Goal: Task Accomplishment & Management: Use online tool/utility

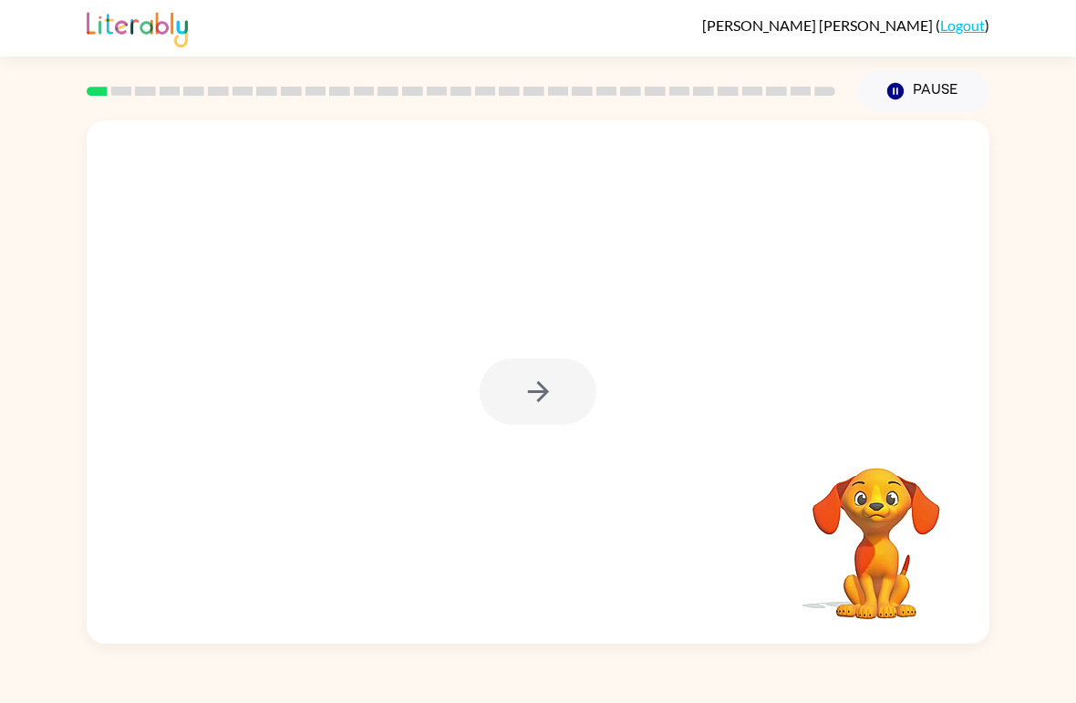
click at [529, 417] on div at bounding box center [538, 392] width 117 height 67
click at [577, 384] on div at bounding box center [538, 392] width 117 height 67
click at [559, 400] on button "button" at bounding box center [538, 392] width 117 height 67
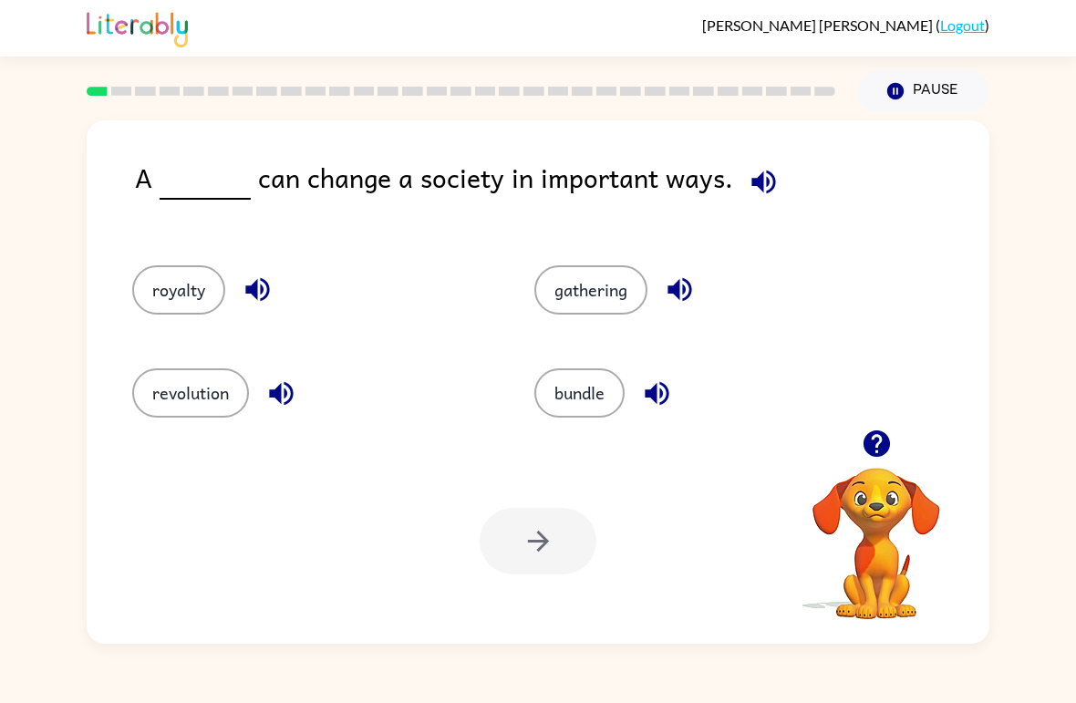
click at [168, 275] on button "royalty" at bounding box center [178, 289] width 93 height 49
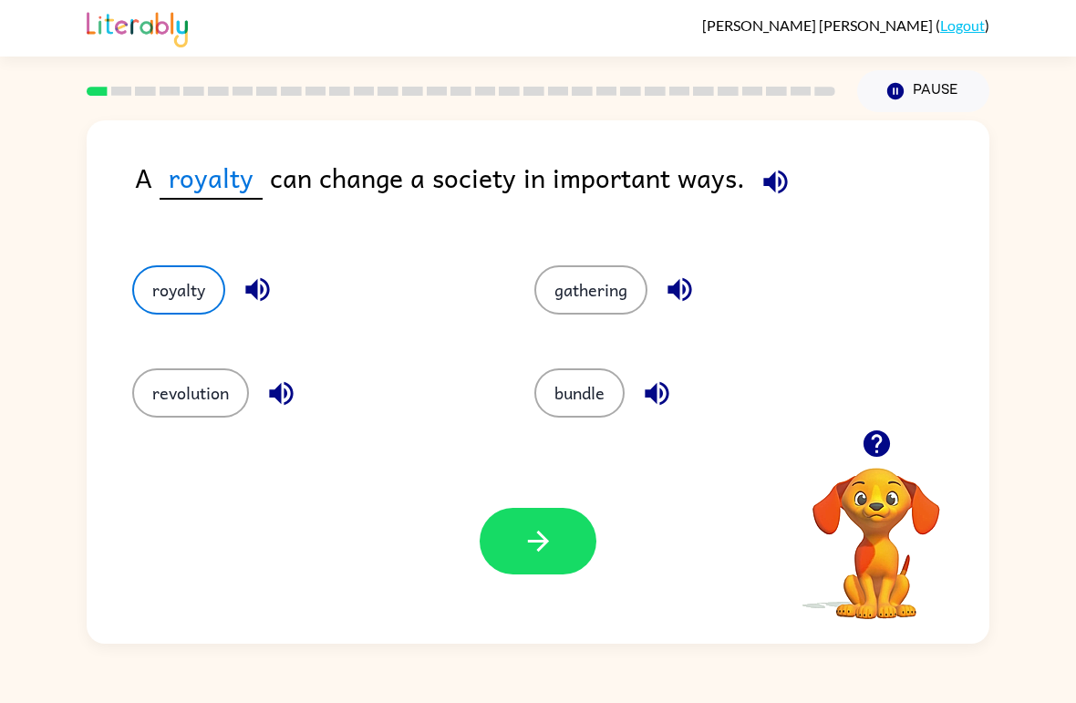
click at [183, 393] on button "revolution" at bounding box center [190, 393] width 117 height 49
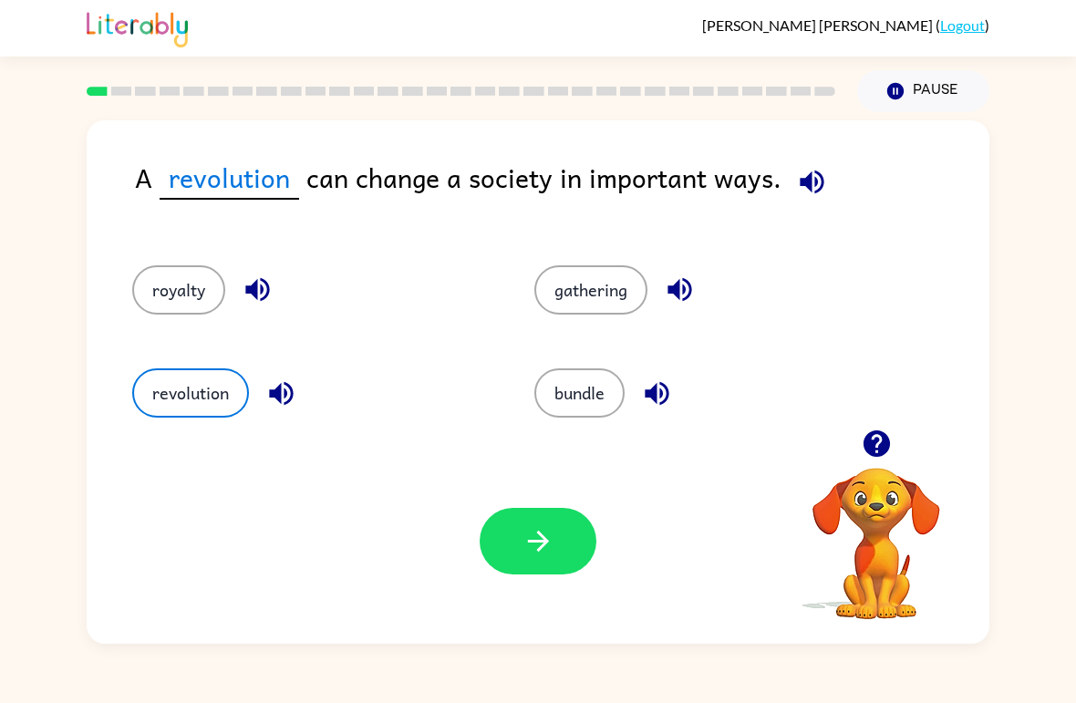
click at [577, 547] on button "button" at bounding box center [538, 541] width 117 height 67
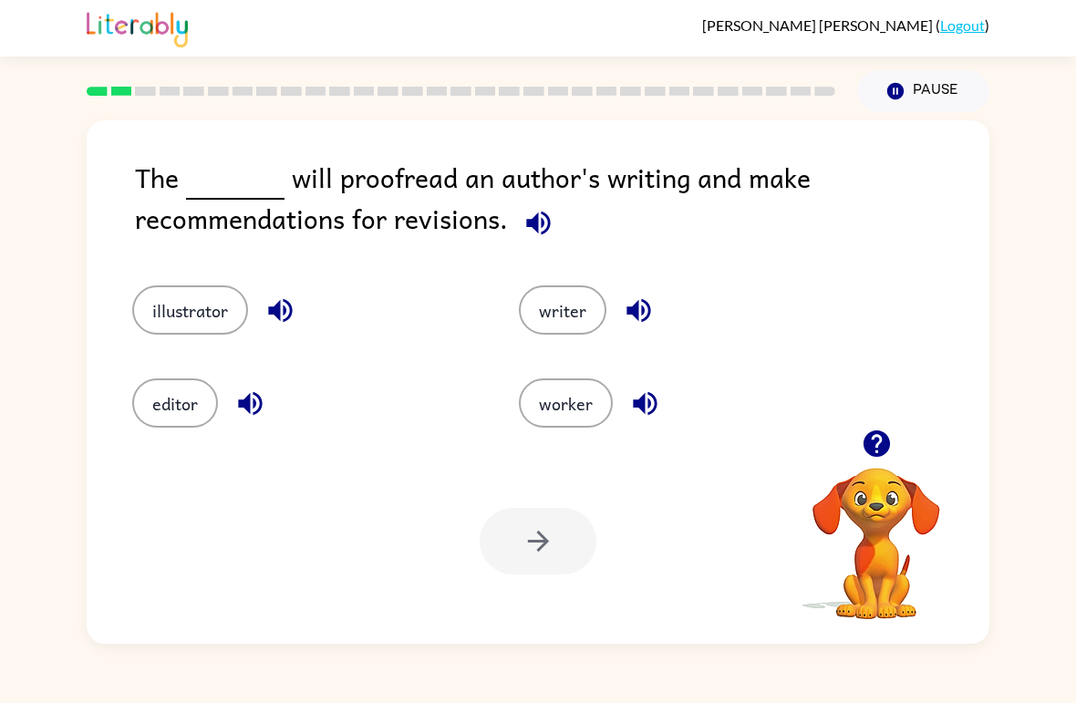
click at [565, 318] on button "writer" at bounding box center [563, 310] width 88 height 49
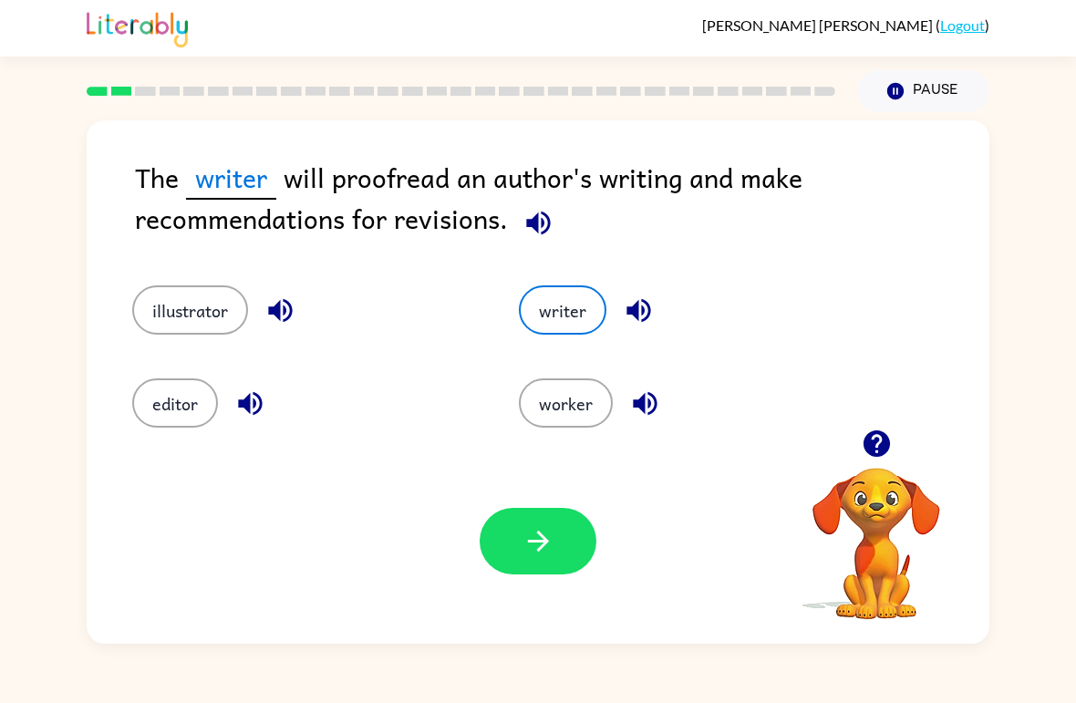
click at [166, 335] on button "illustrator" at bounding box center [190, 310] width 116 height 49
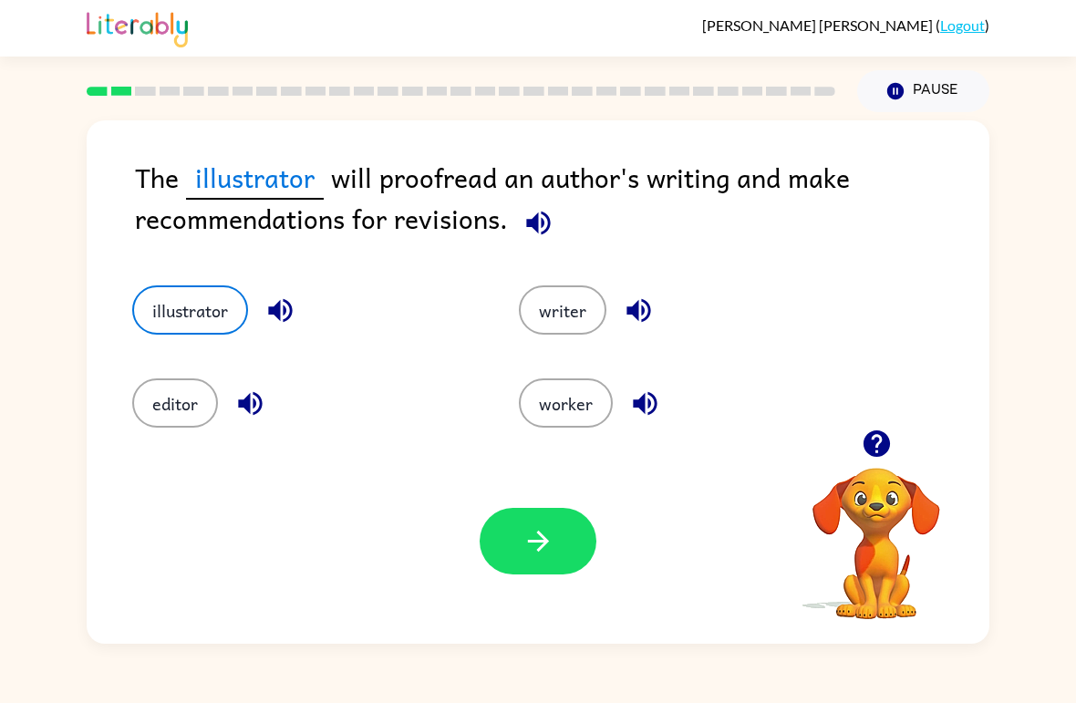
click at [563, 310] on button "writer" at bounding box center [563, 310] width 88 height 49
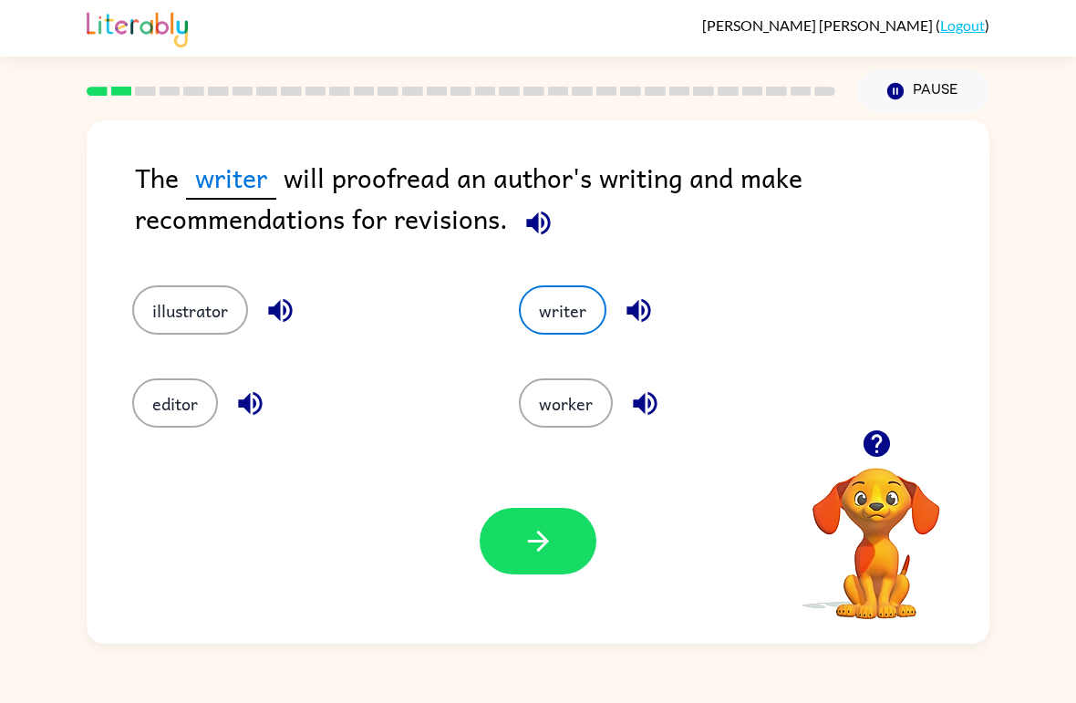
click at [562, 550] on button "button" at bounding box center [538, 541] width 117 height 67
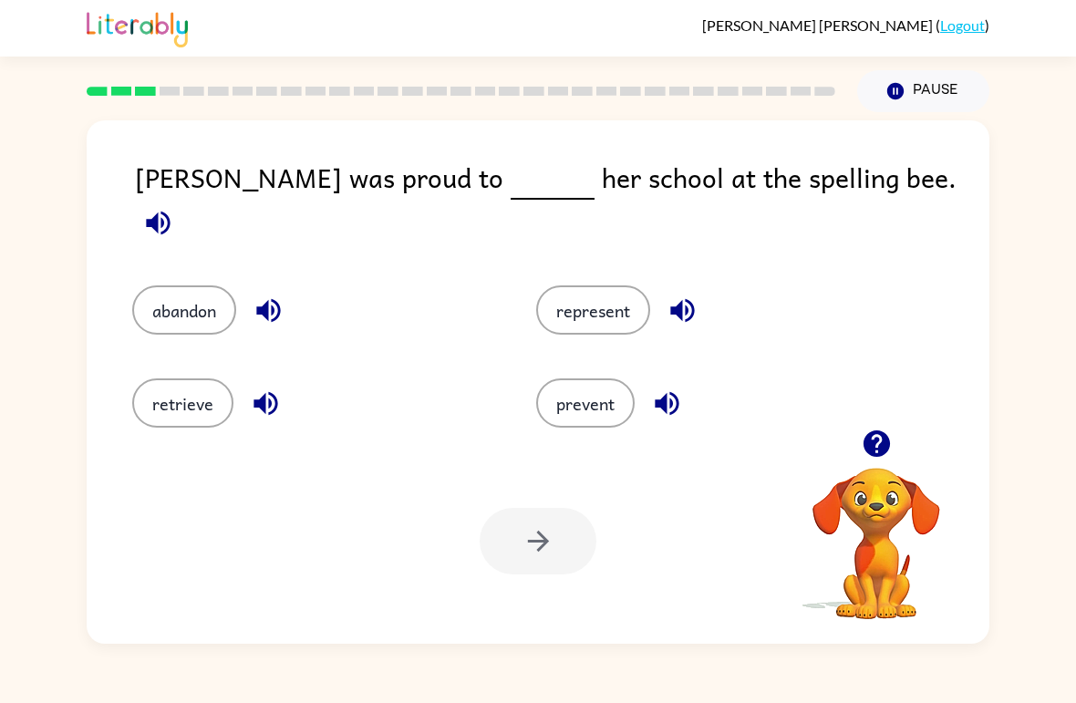
click at [616, 310] on button "represent" at bounding box center [593, 310] width 114 height 49
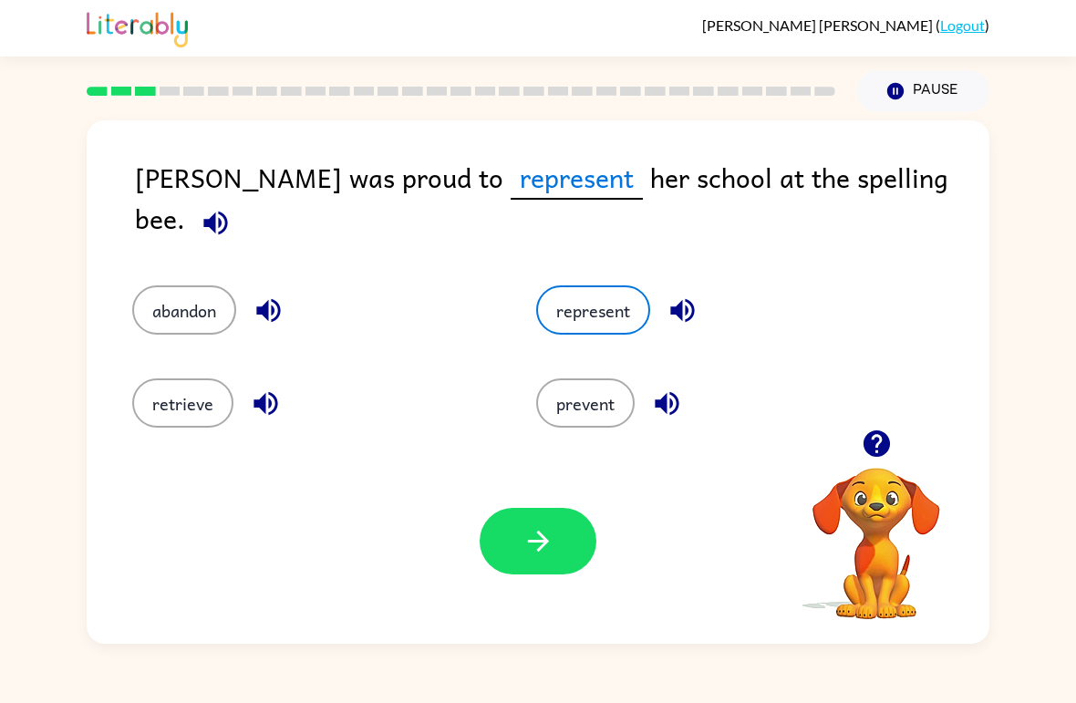
click at [591, 554] on button "button" at bounding box center [538, 541] width 117 height 67
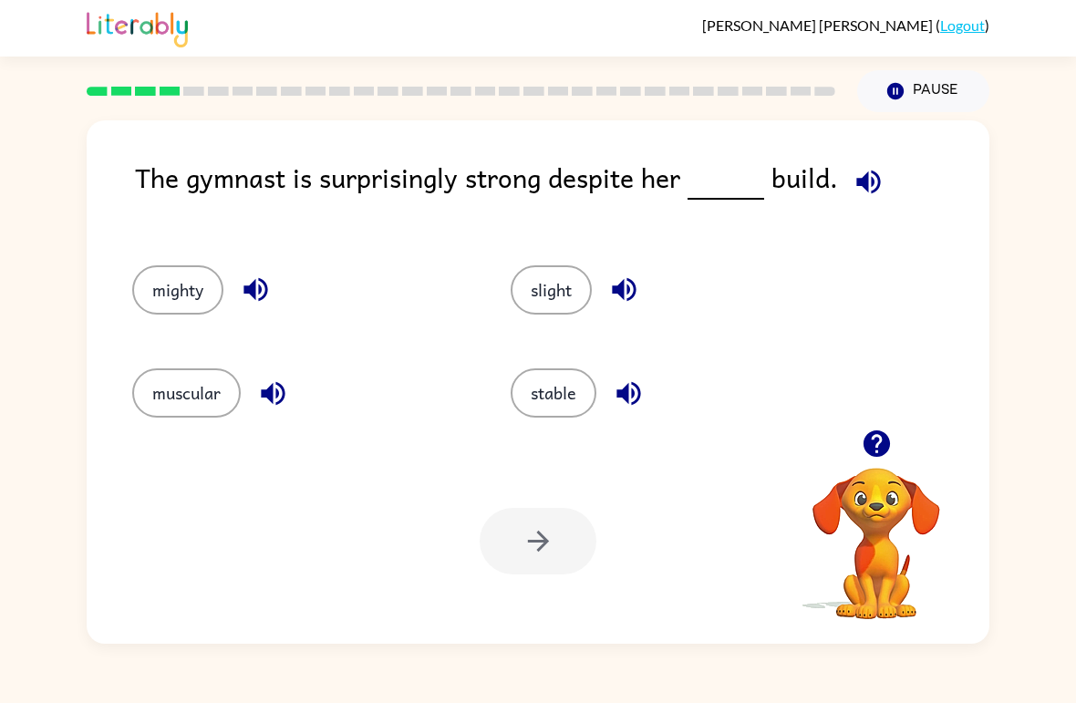
click at [192, 352] on div "muscular" at bounding box center [287, 385] width 379 height 103
click at [184, 390] on button "muscular" at bounding box center [186, 393] width 109 height 49
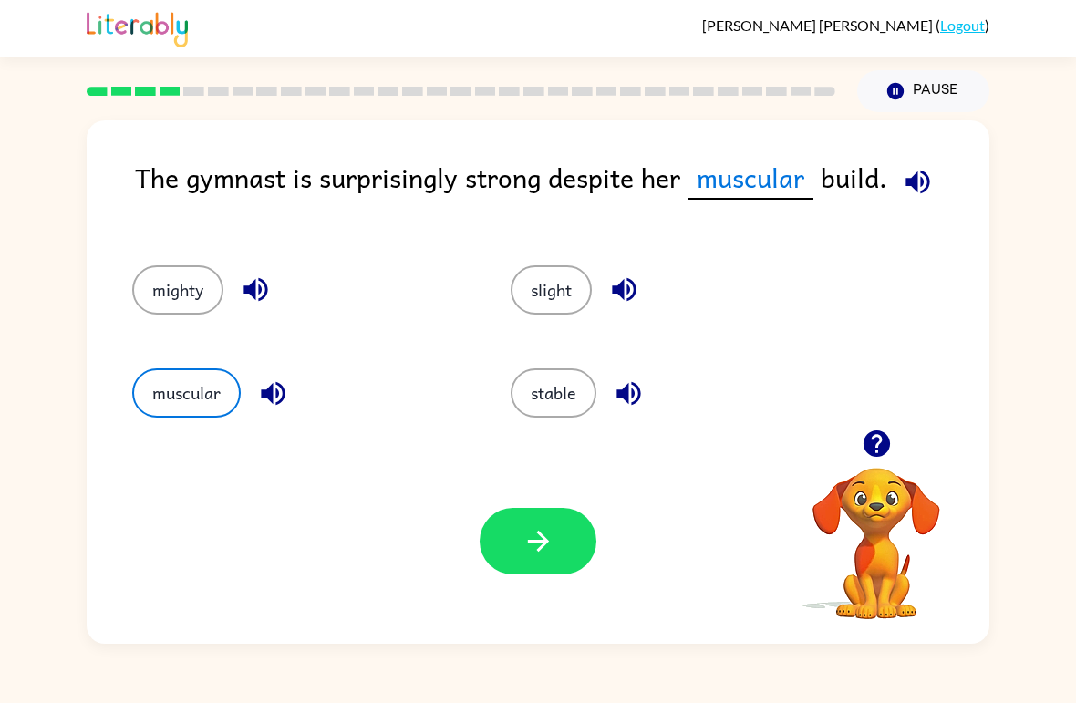
click at [577, 555] on button "button" at bounding box center [538, 541] width 117 height 67
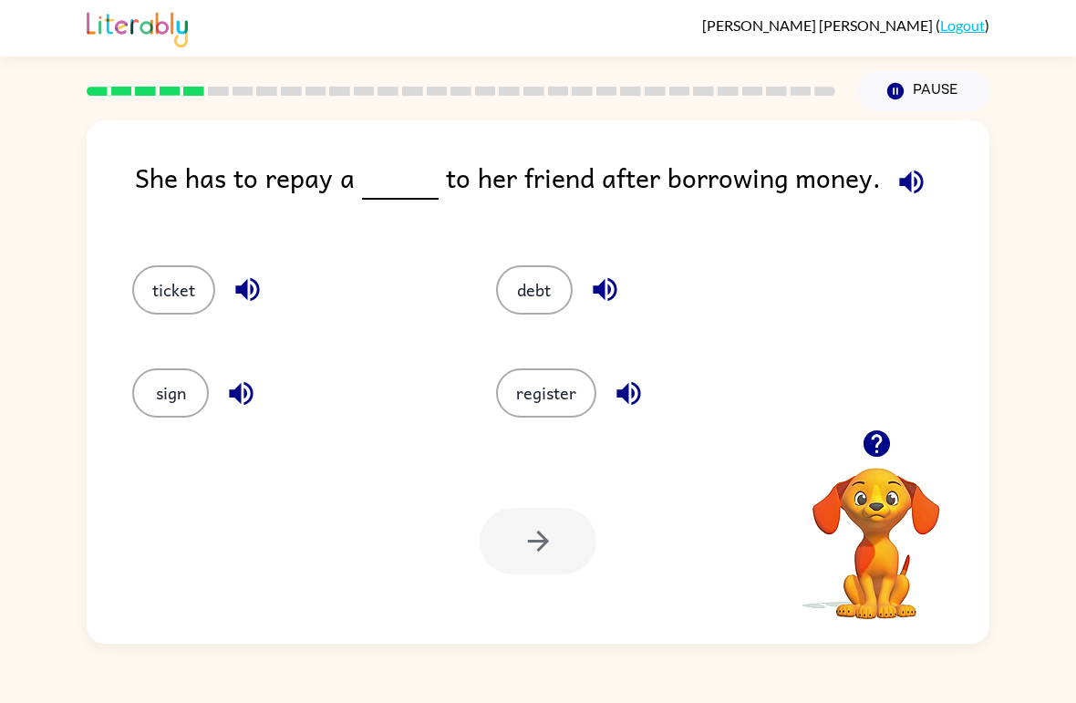
click at [149, 429] on div "sign" at bounding box center [280, 385] width 364 height 103
click at [156, 404] on button "sign" at bounding box center [170, 393] width 77 height 49
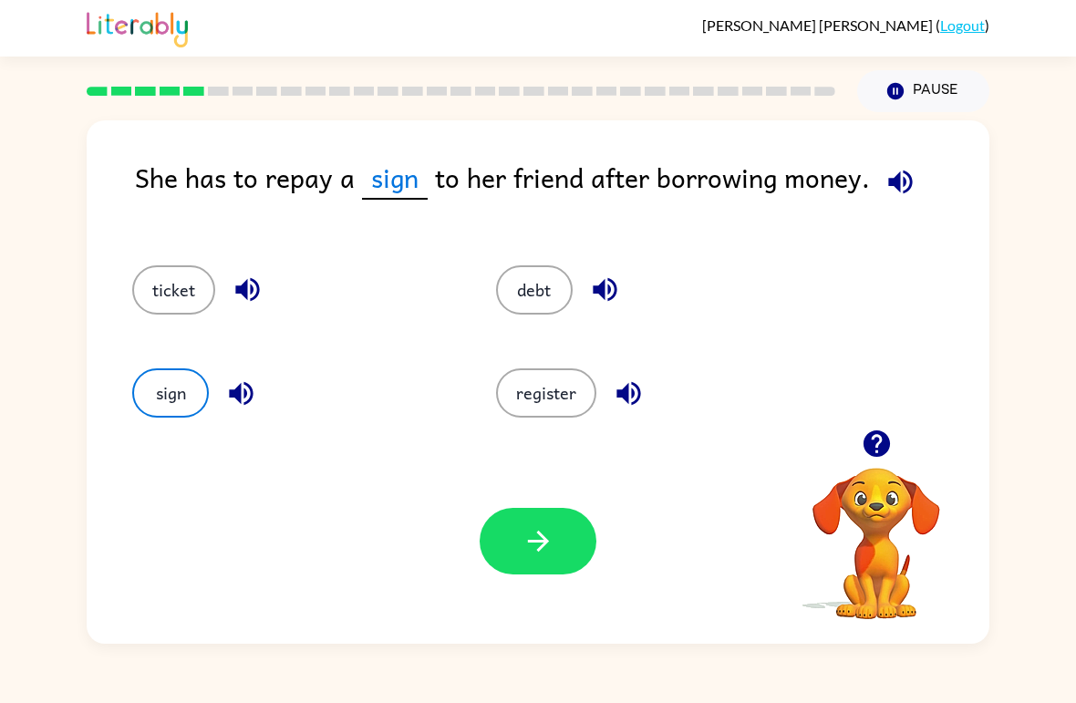
click at [156, 302] on button "ticket" at bounding box center [173, 289] width 83 height 49
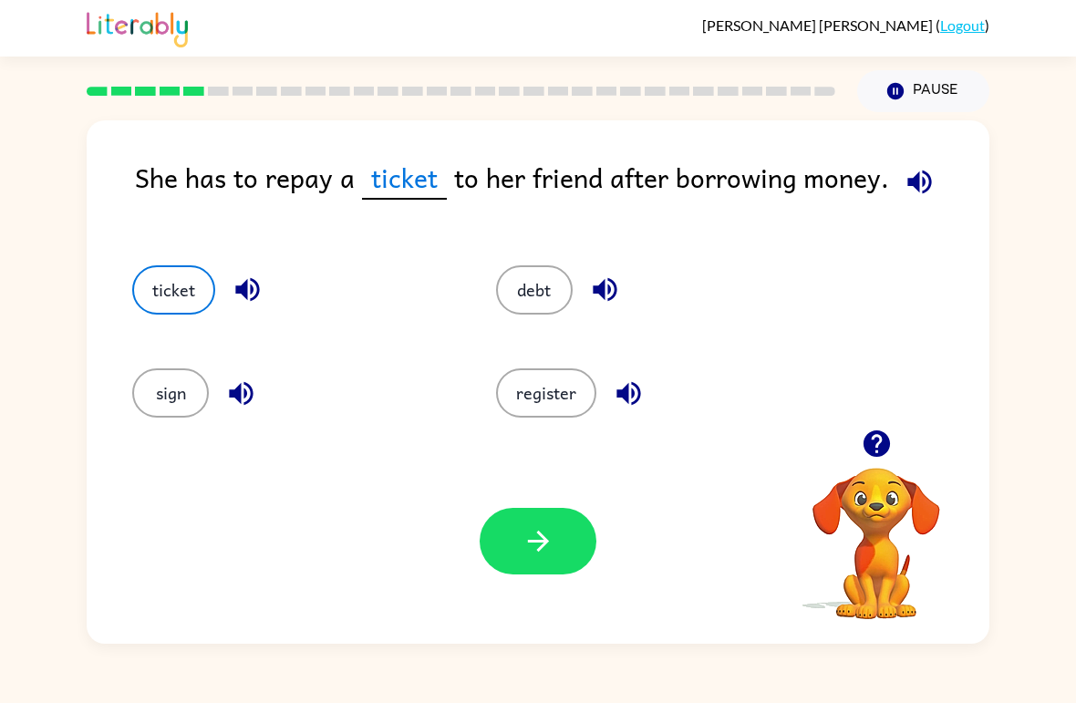
click at [560, 292] on button "debt" at bounding box center [534, 289] width 77 height 49
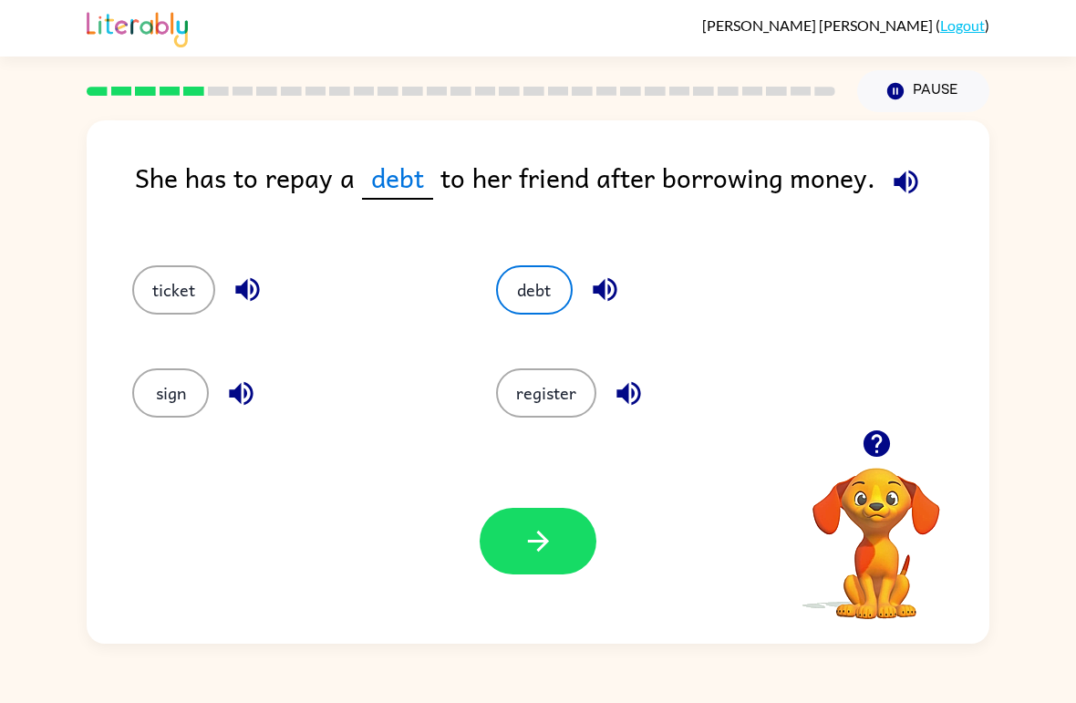
click at [156, 296] on button "ticket" at bounding box center [173, 289] width 83 height 49
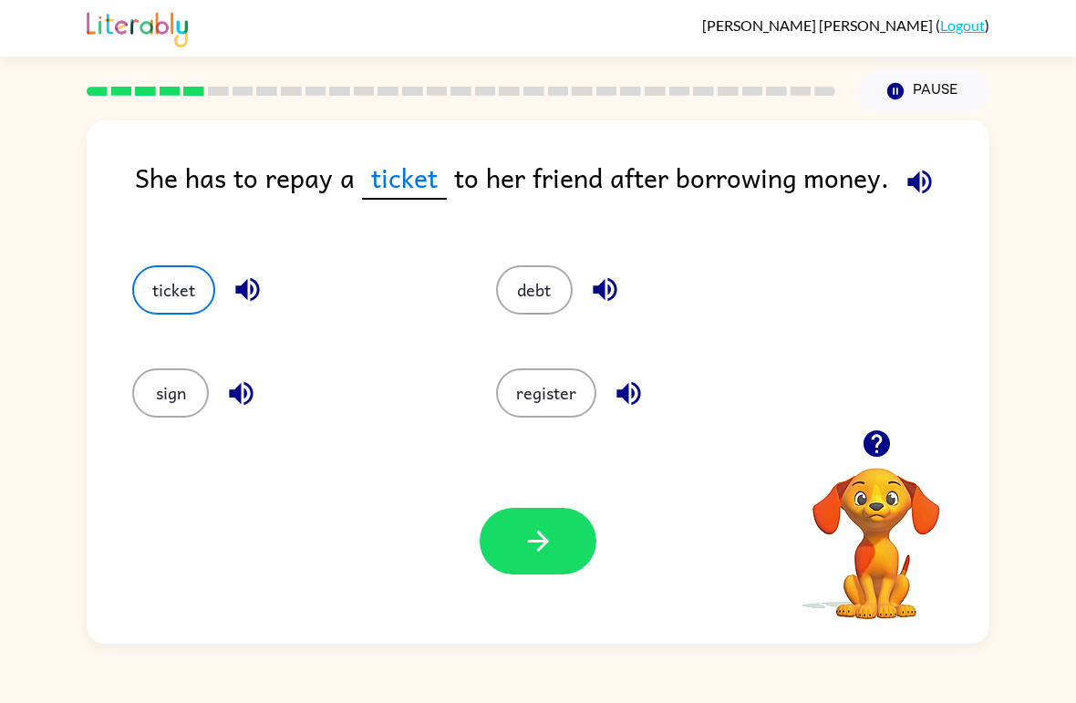
click at [534, 556] on icon "button" at bounding box center [539, 541] width 32 height 32
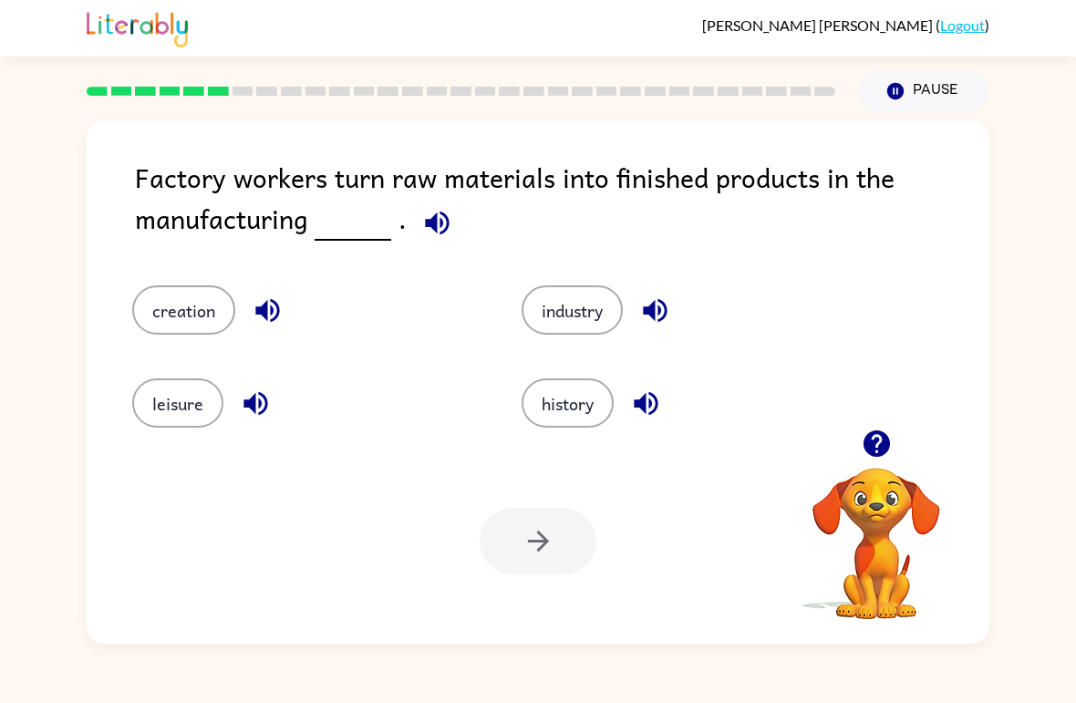
click at [205, 330] on button "creation" at bounding box center [183, 310] width 103 height 49
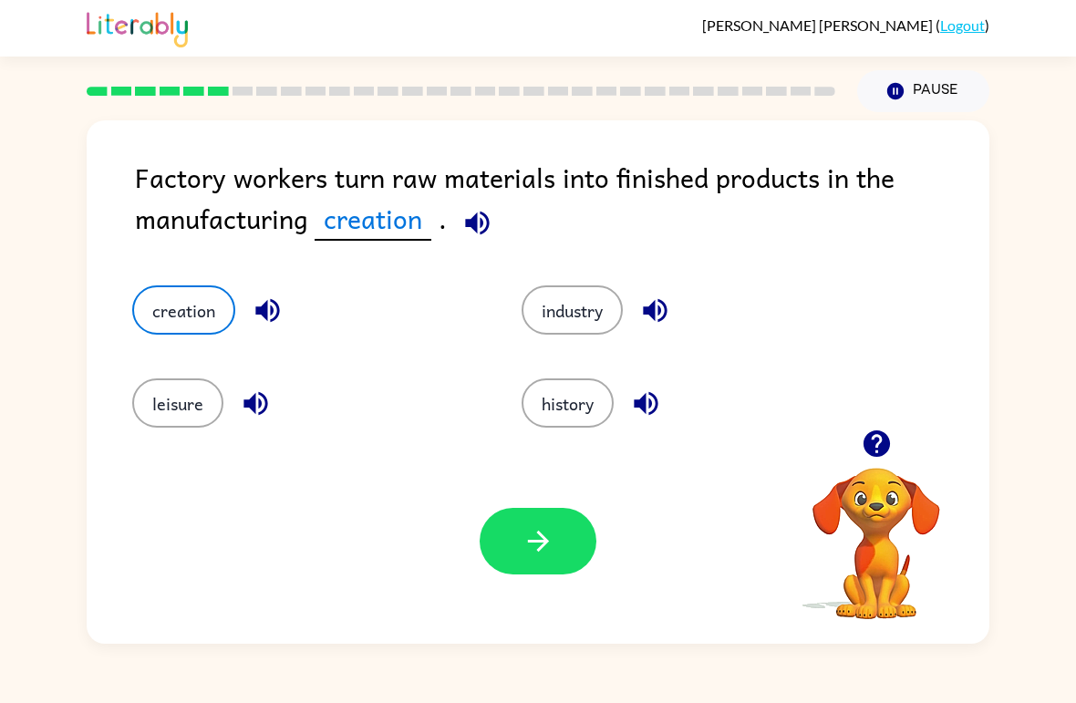
click at [538, 556] on icon "button" at bounding box center [539, 541] width 32 height 32
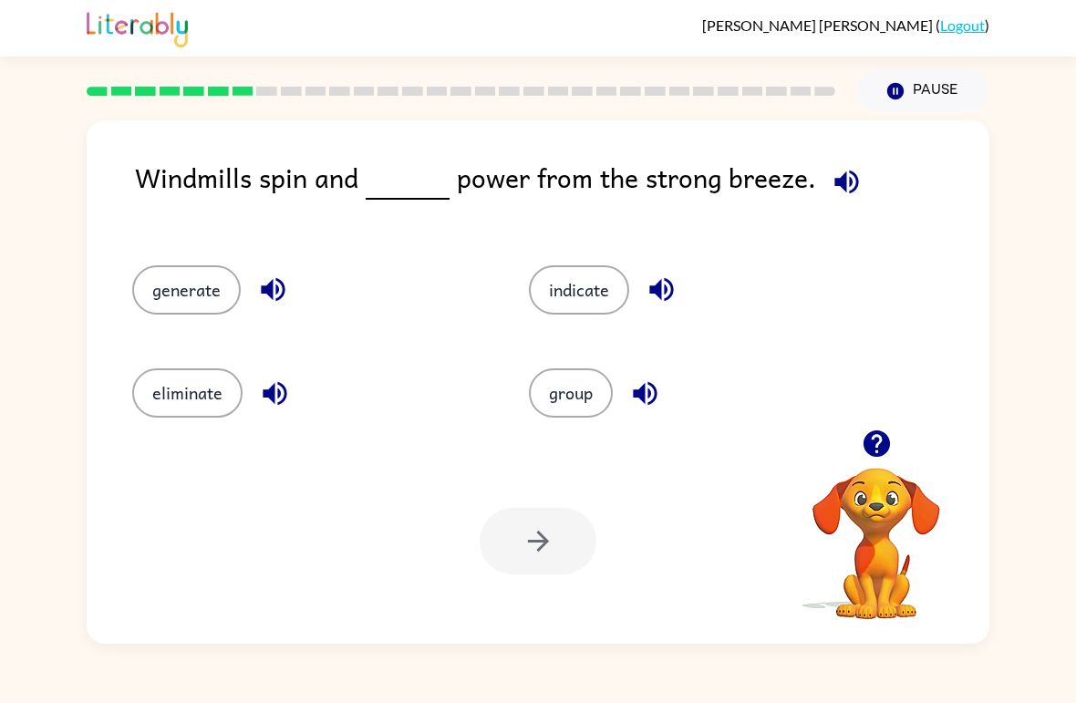
click at [237, 399] on button "eliminate" at bounding box center [187, 393] width 110 height 49
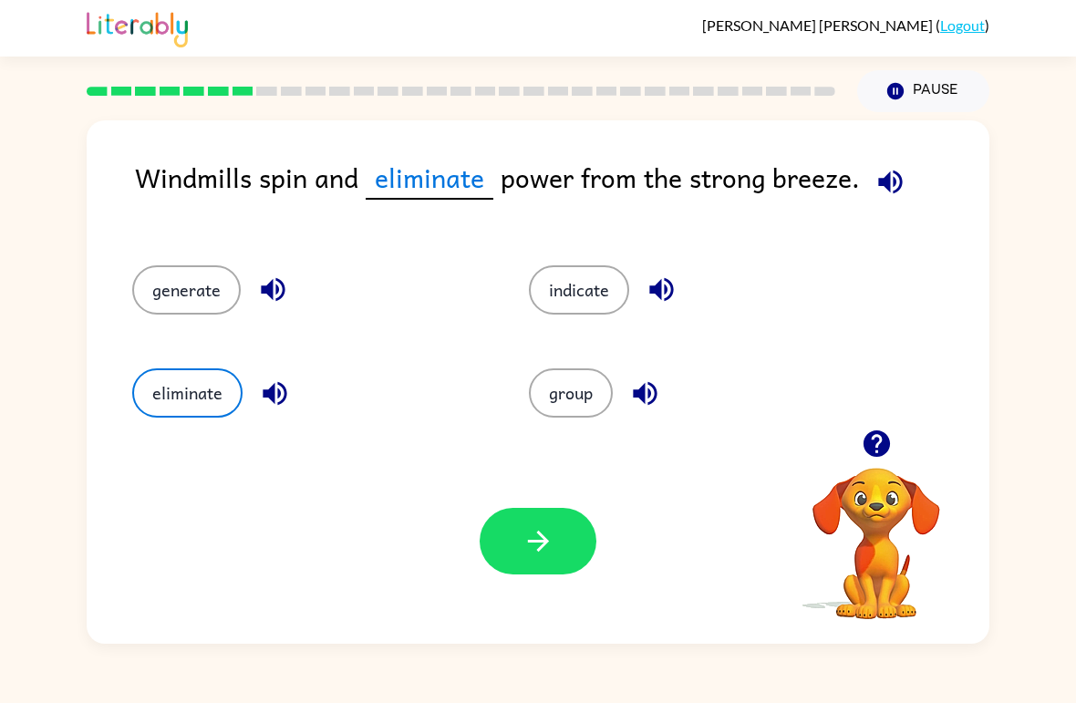
click at [532, 532] on icon "button" at bounding box center [539, 541] width 32 height 32
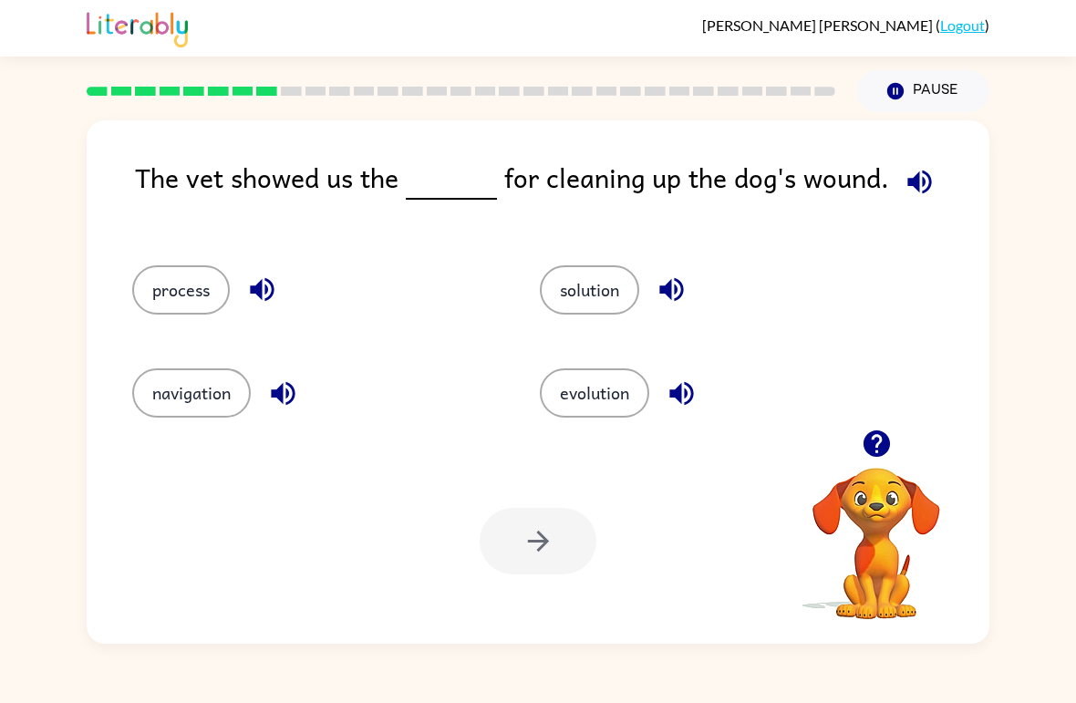
click at [207, 286] on button "process" at bounding box center [181, 289] width 98 height 49
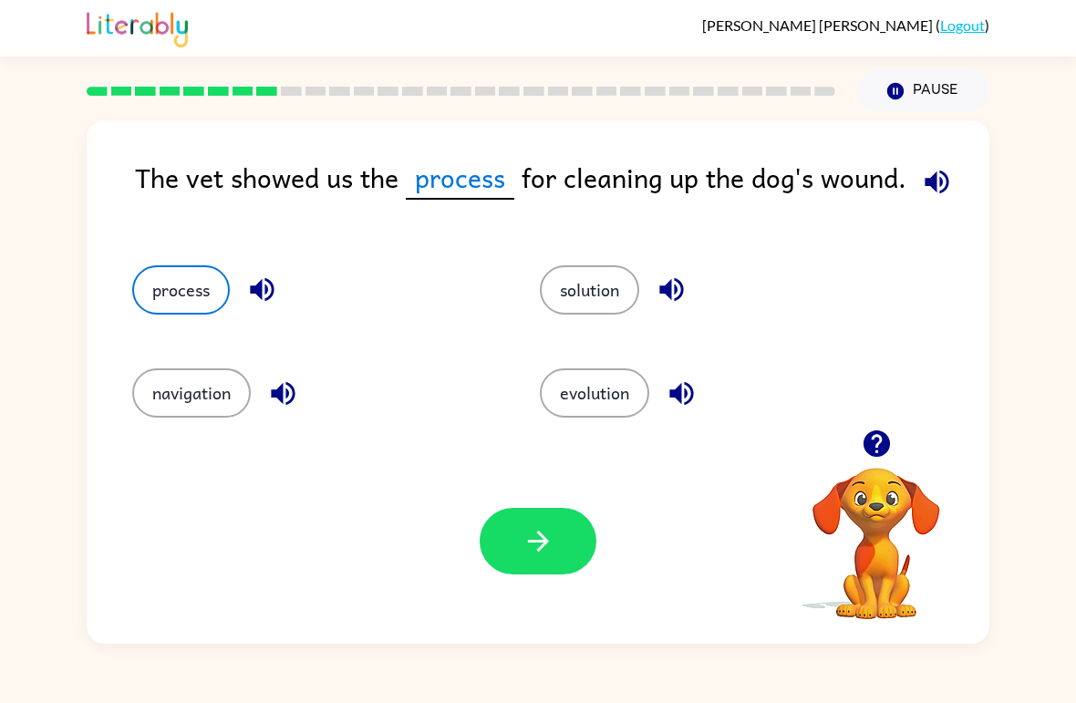
click at [629, 292] on button "solution" at bounding box center [589, 289] width 99 height 49
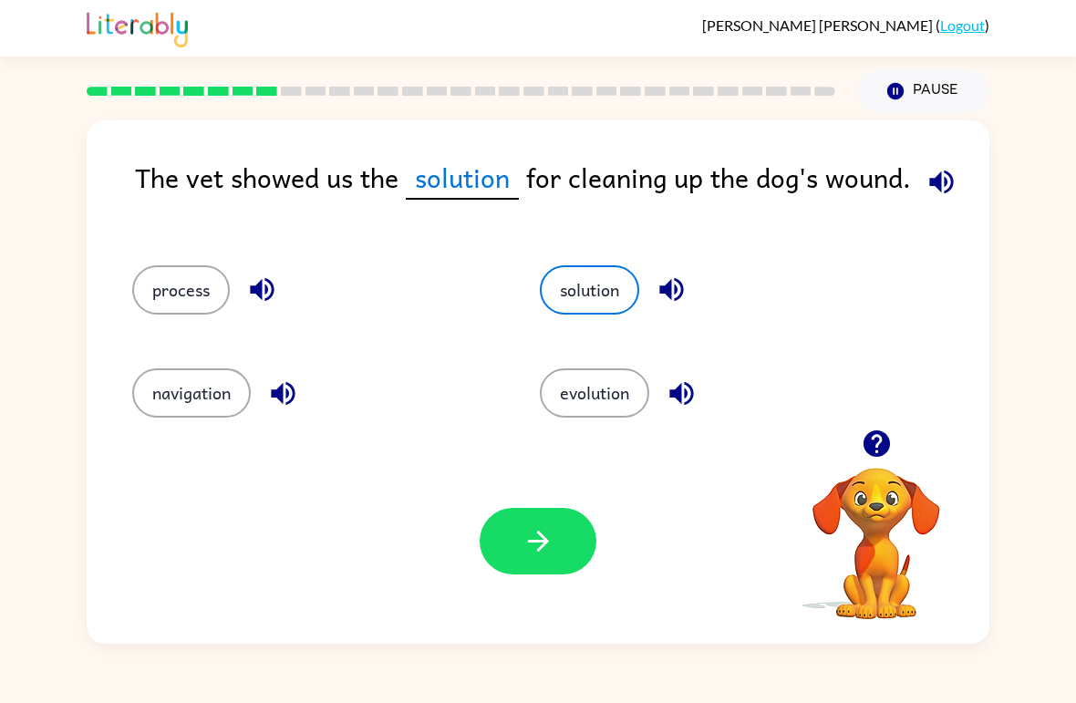
click at [473, 565] on div "Your browser must support playing .mp4 files to use Literably. Please try using…" at bounding box center [538, 541] width 903 height 205
click at [536, 509] on button "button" at bounding box center [538, 541] width 117 height 67
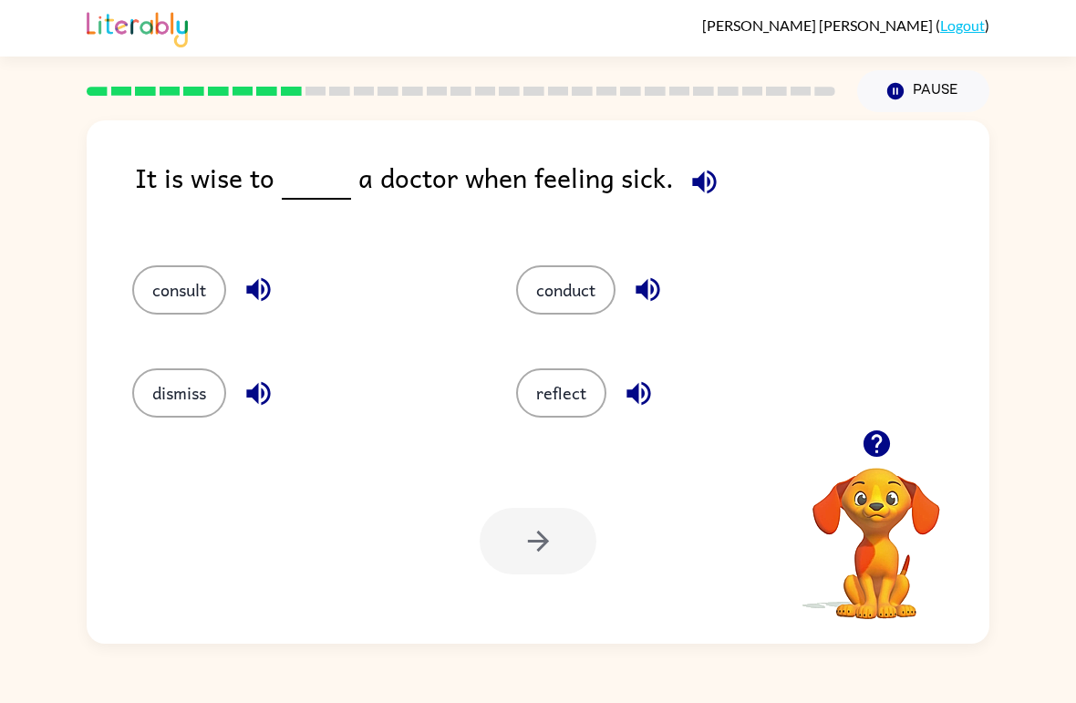
click at [593, 393] on button "reflect" at bounding box center [561, 393] width 90 height 49
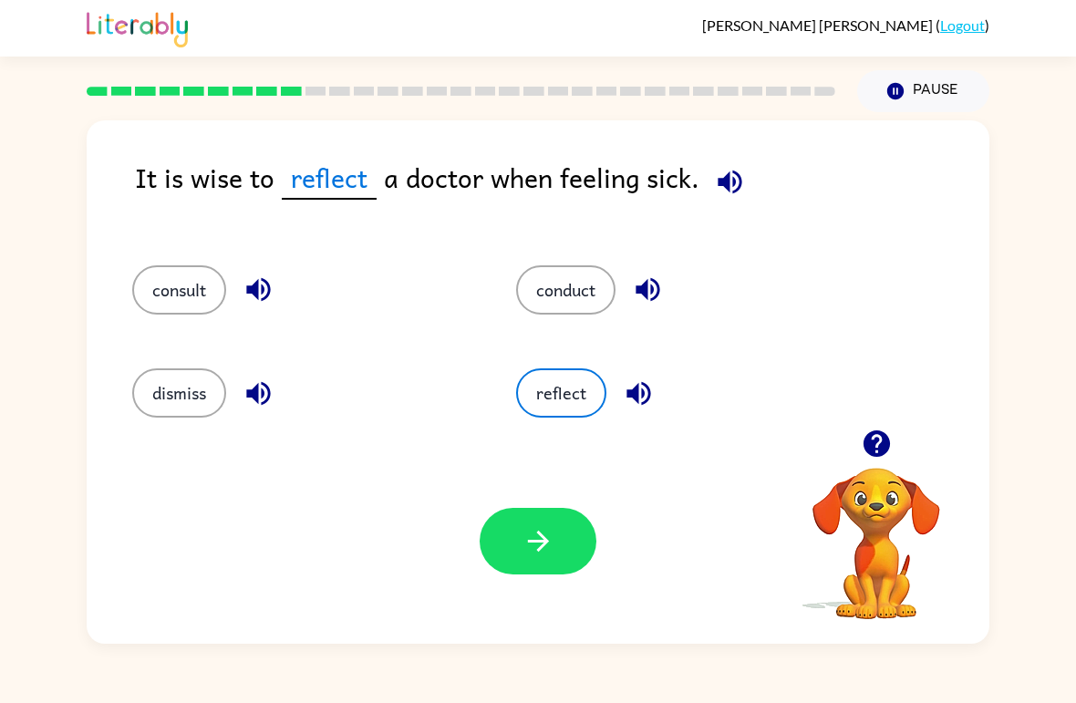
click at [585, 534] on button "button" at bounding box center [538, 541] width 117 height 67
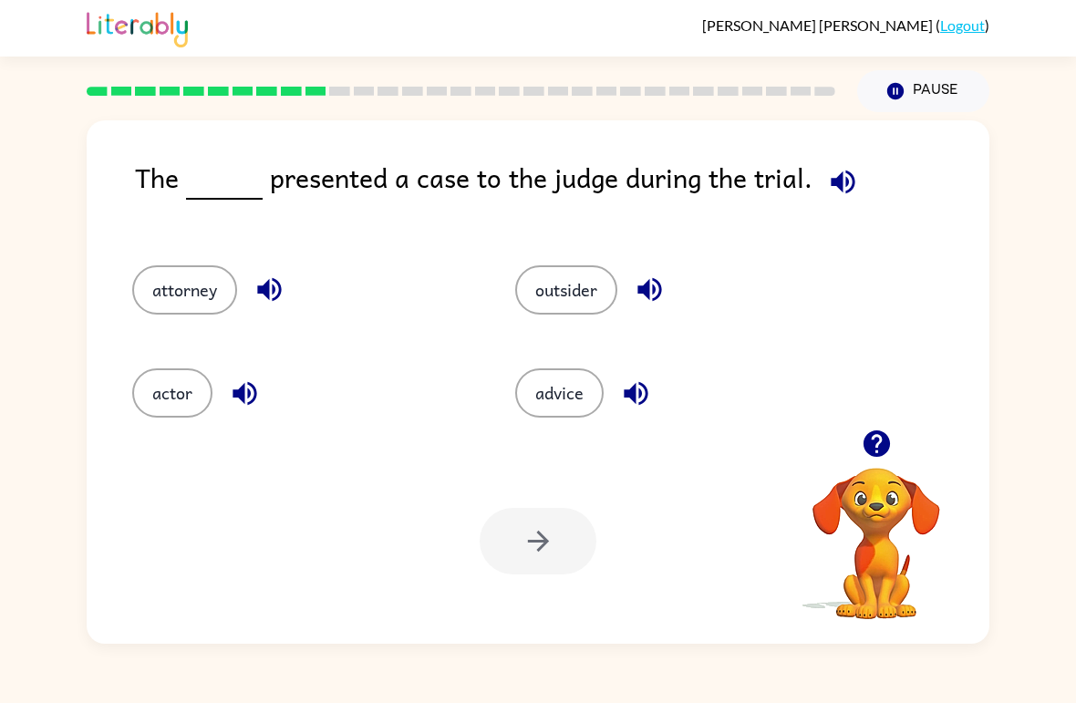
click at [187, 401] on button "actor" at bounding box center [172, 393] width 80 height 49
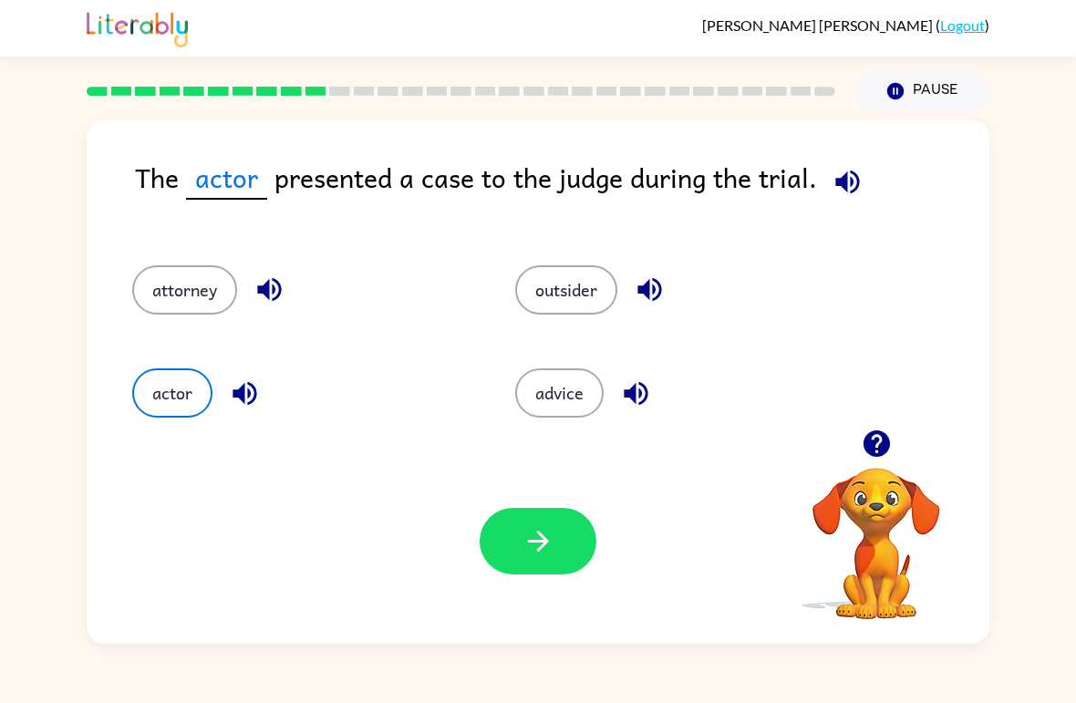
click at [604, 386] on button "advice" at bounding box center [559, 393] width 88 height 49
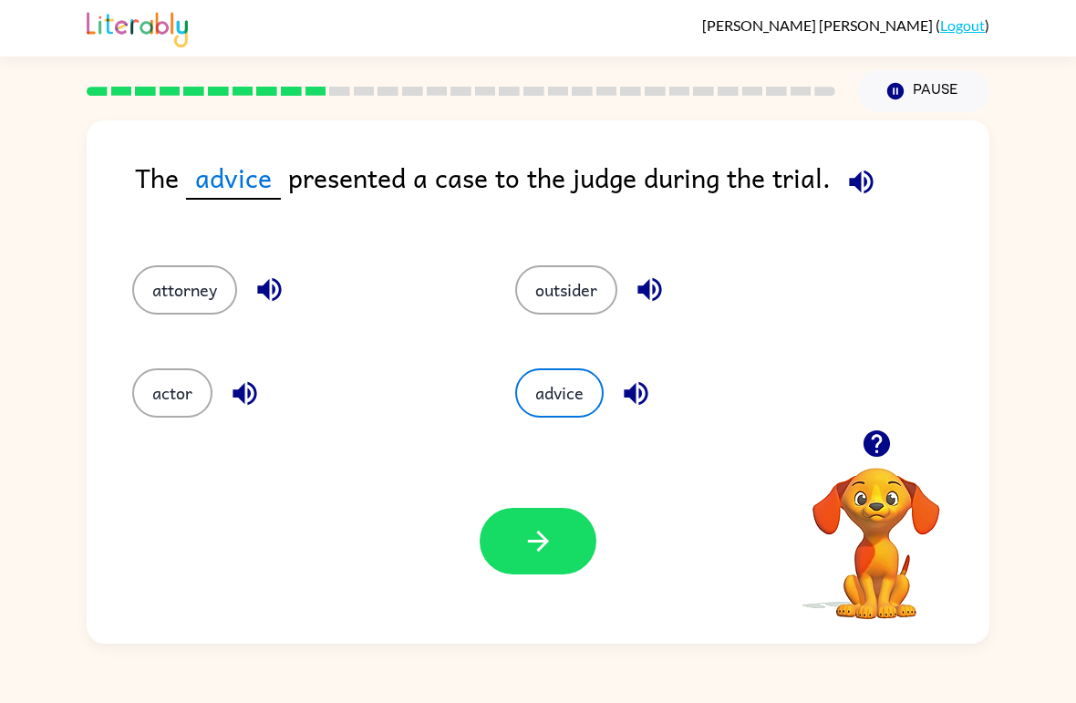
click at [567, 573] on button "button" at bounding box center [538, 541] width 117 height 67
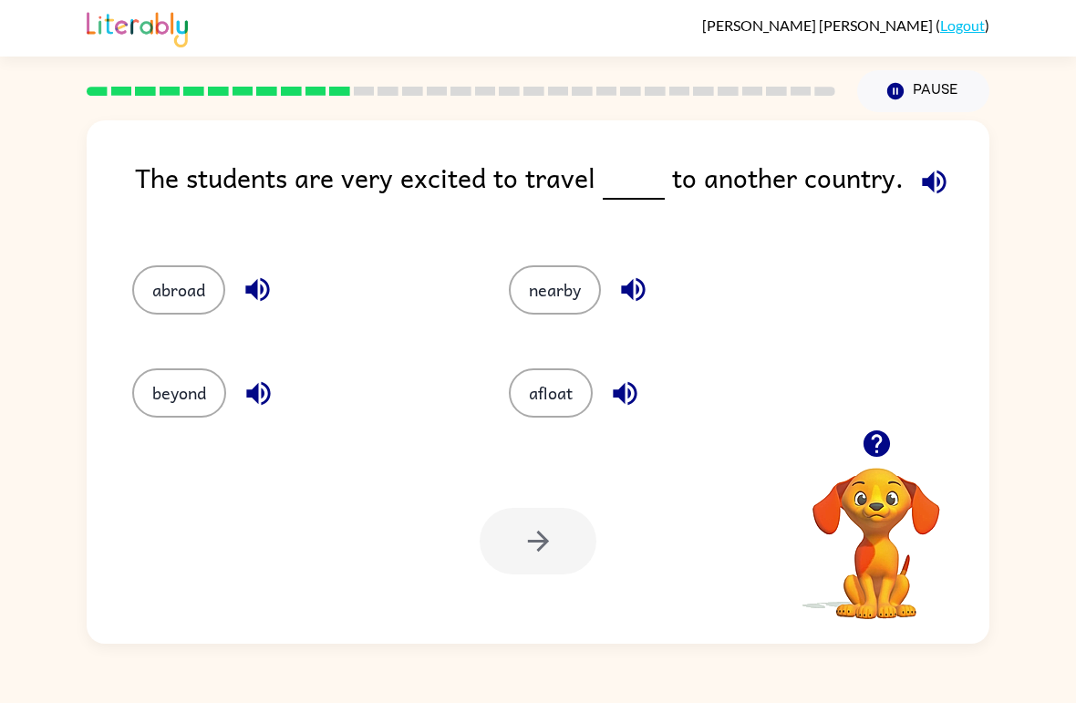
click at [563, 392] on button "afloat" at bounding box center [551, 393] width 84 height 49
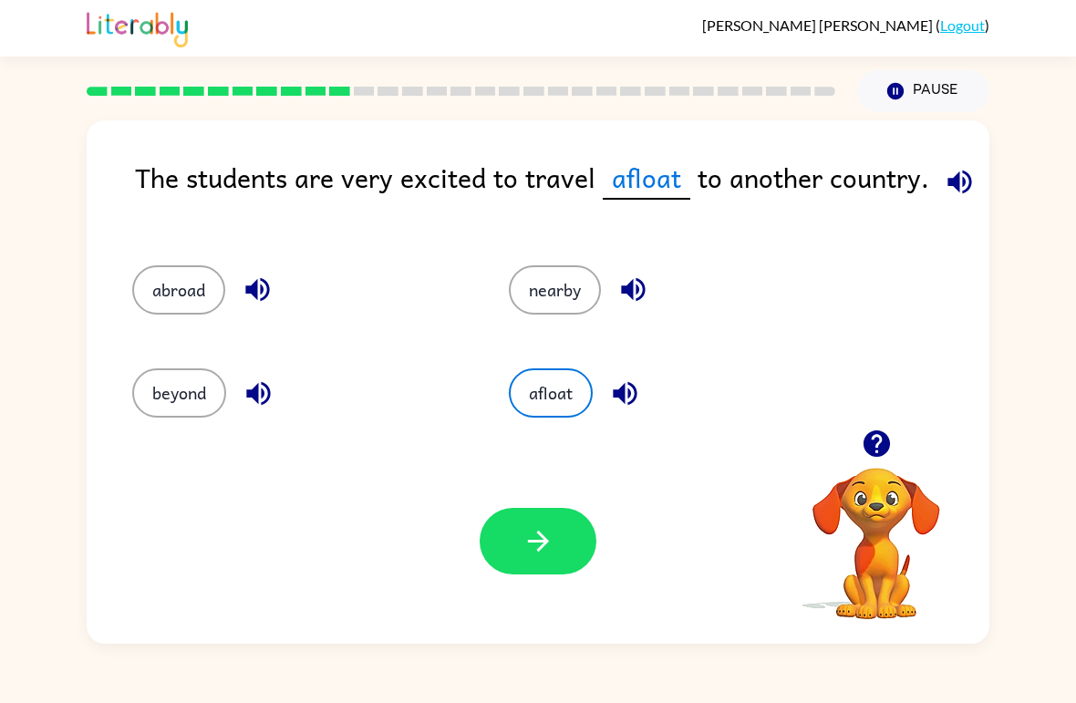
click at [581, 307] on button "nearby" at bounding box center [555, 289] width 92 height 49
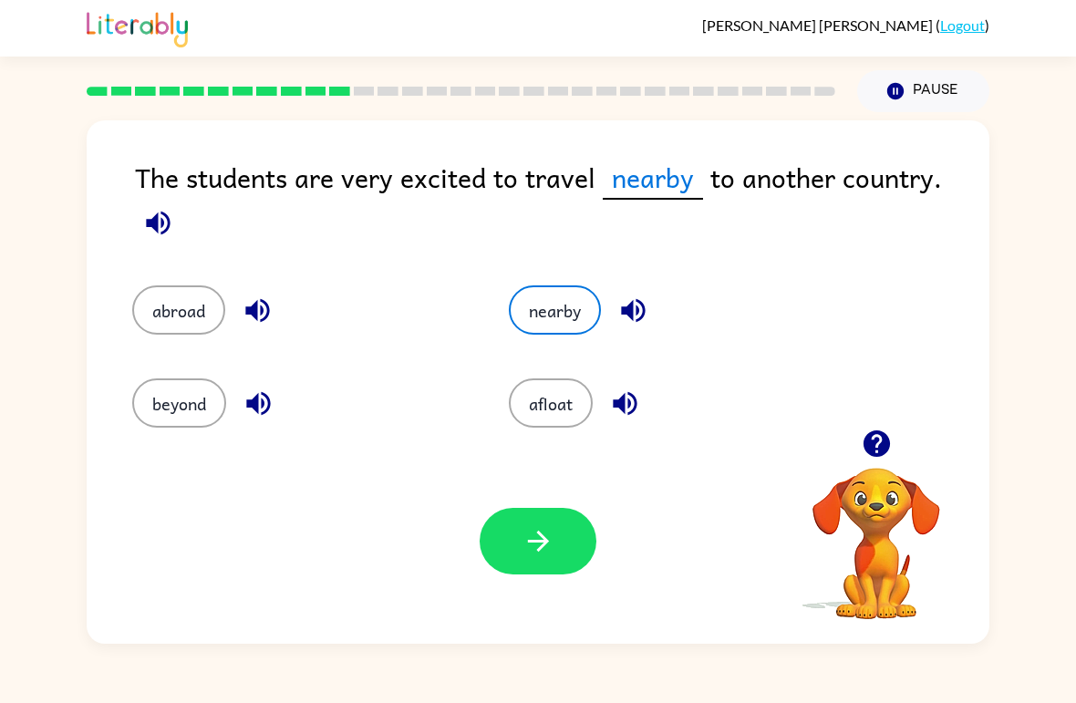
click at [184, 306] on button "abroad" at bounding box center [178, 310] width 93 height 49
click at [554, 403] on button "afloat" at bounding box center [551, 403] width 84 height 49
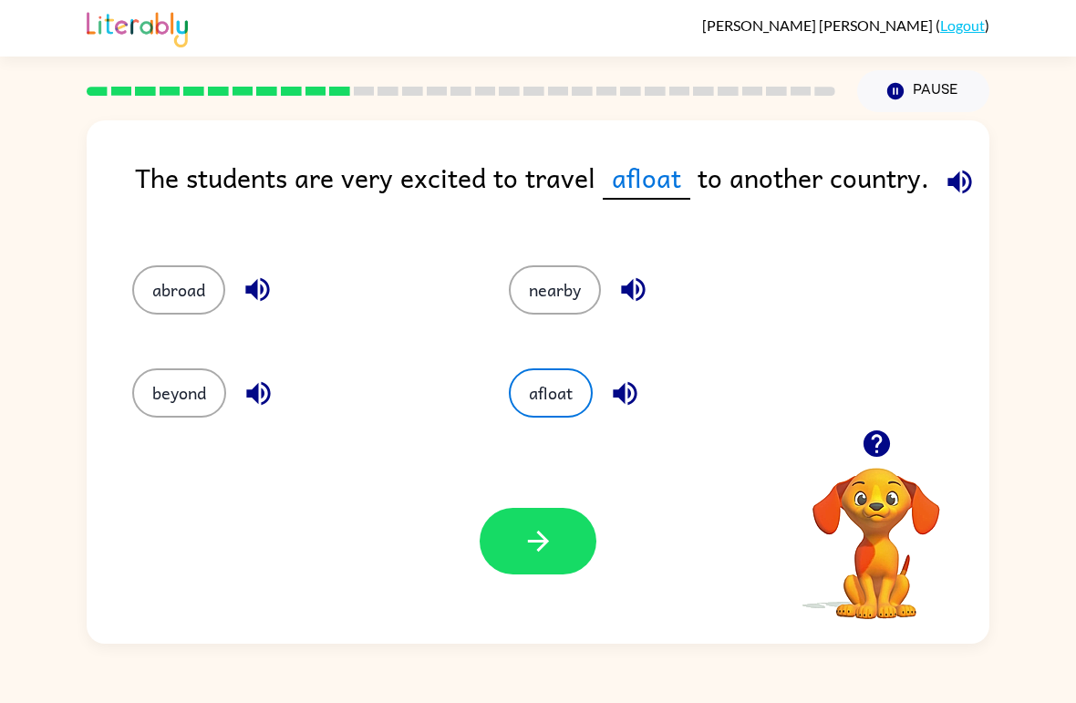
click at [567, 563] on button "button" at bounding box center [538, 541] width 117 height 67
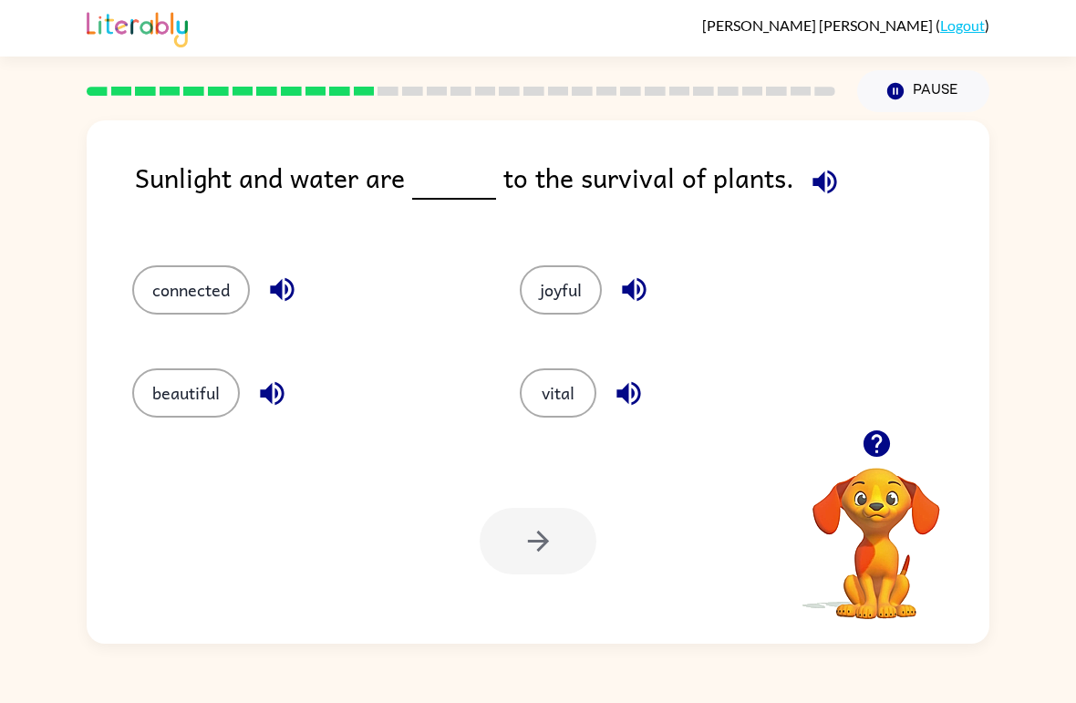
click at [300, 280] on button "button" at bounding box center [282, 289] width 47 height 47
click at [237, 295] on button "connected" at bounding box center [191, 289] width 118 height 49
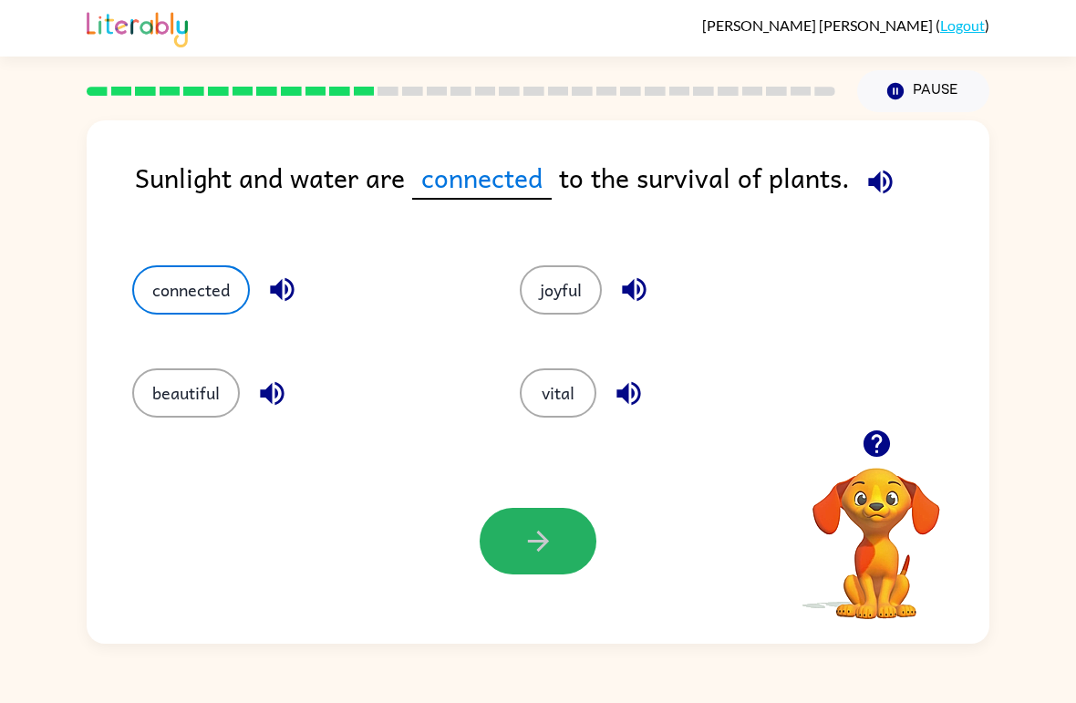
click at [545, 529] on icon "button" at bounding box center [539, 541] width 32 height 32
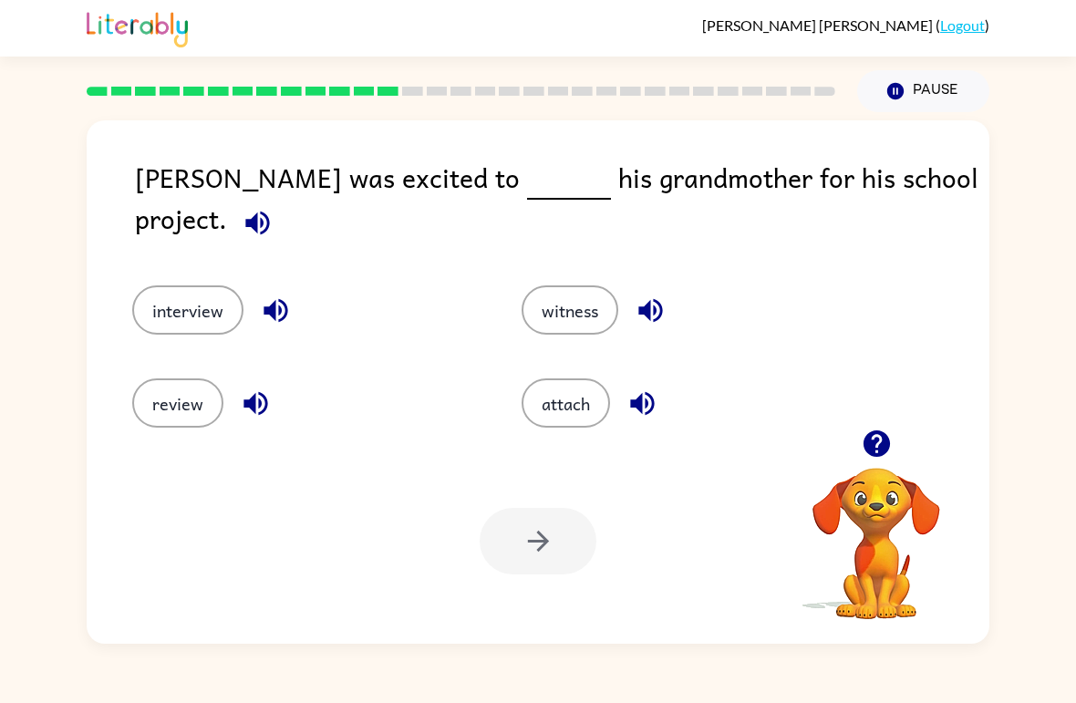
click at [229, 286] on button "interview" at bounding box center [187, 310] width 111 height 49
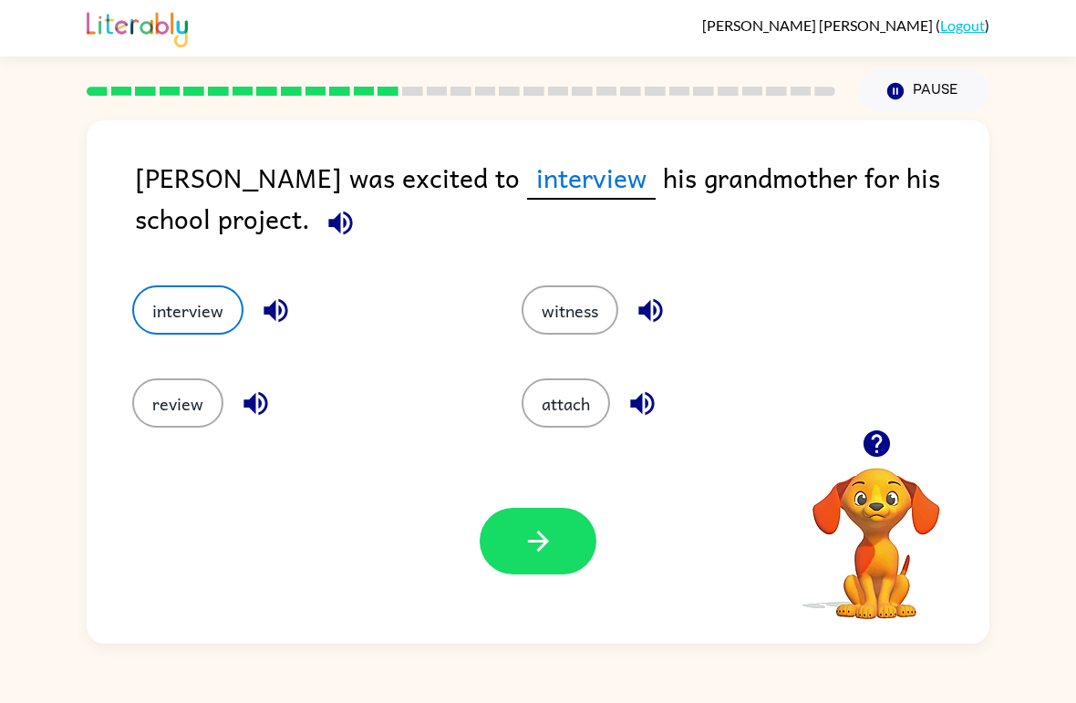
click at [204, 405] on button "review" at bounding box center [177, 403] width 91 height 49
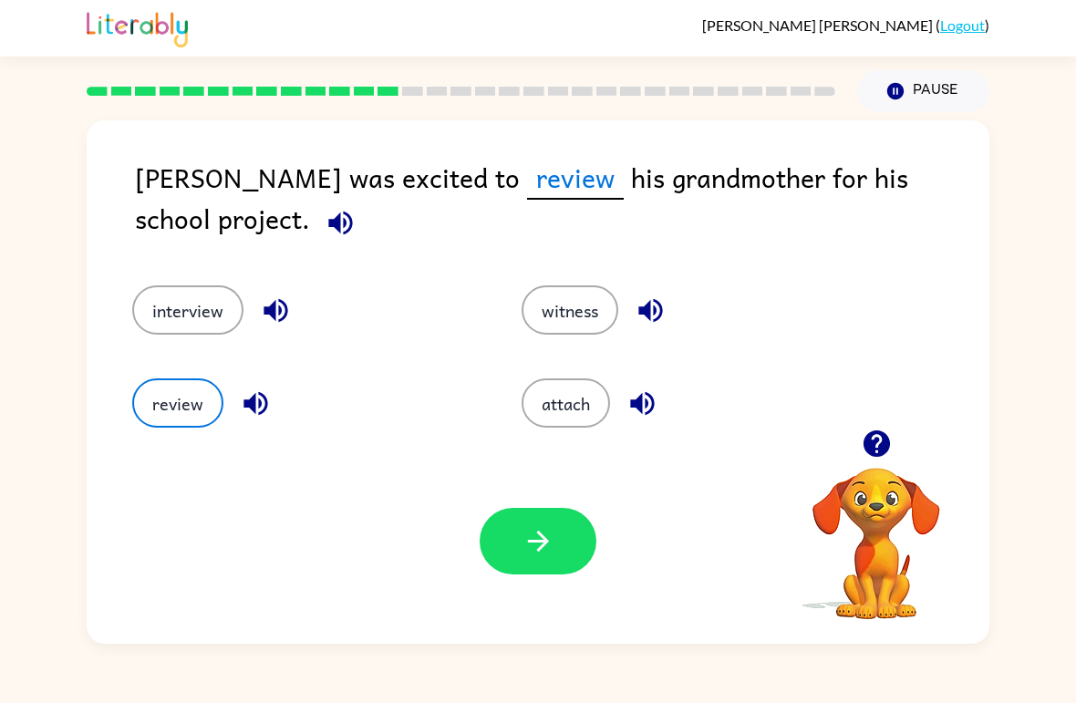
click at [222, 294] on button "interview" at bounding box center [187, 310] width 111 height 49
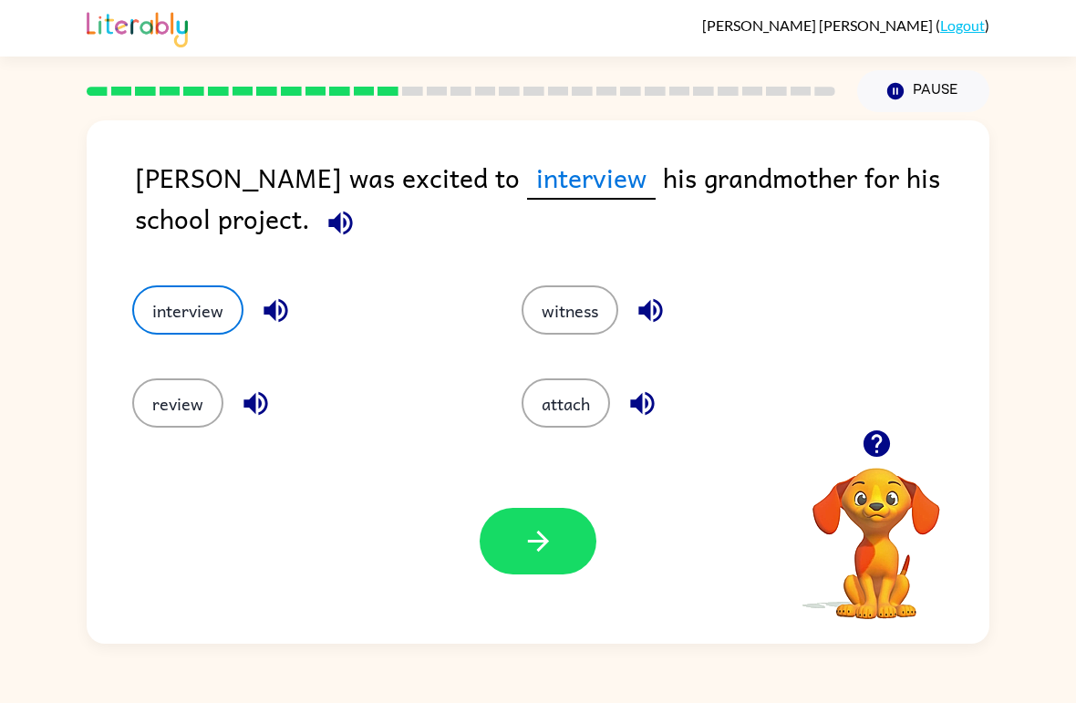
click at [544, 556] on icon "button" at bounding box center [539, 541] width 32 height 32
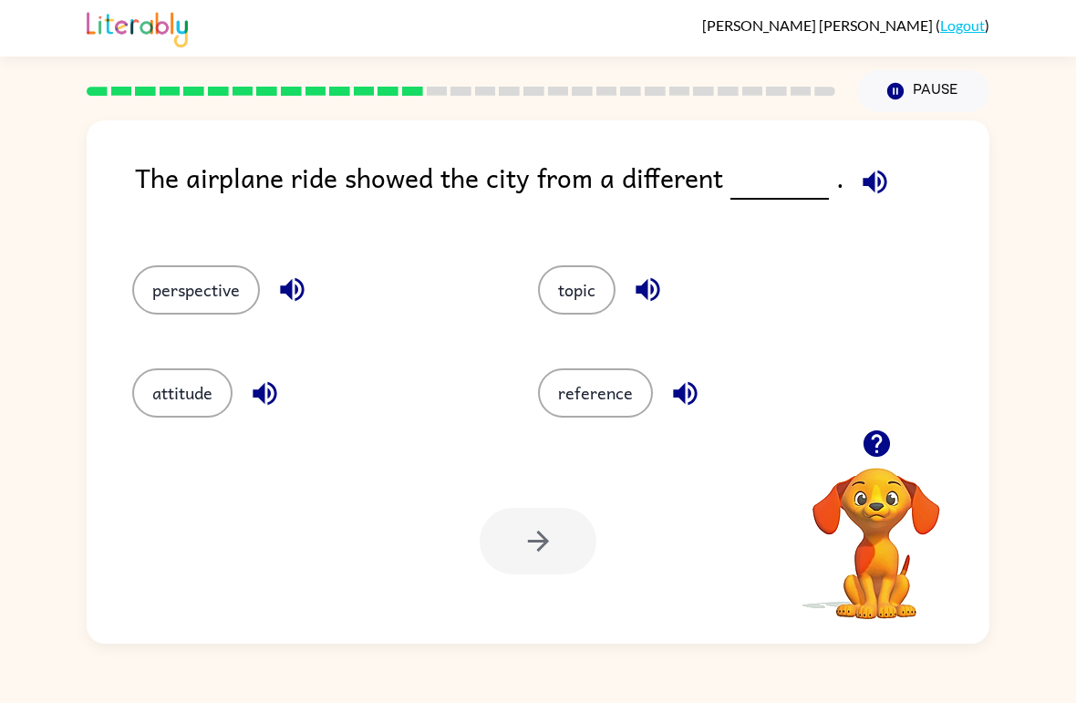
click at [213, 413] on button "attitude" at bounding box center [182, 393] width 100 height 49
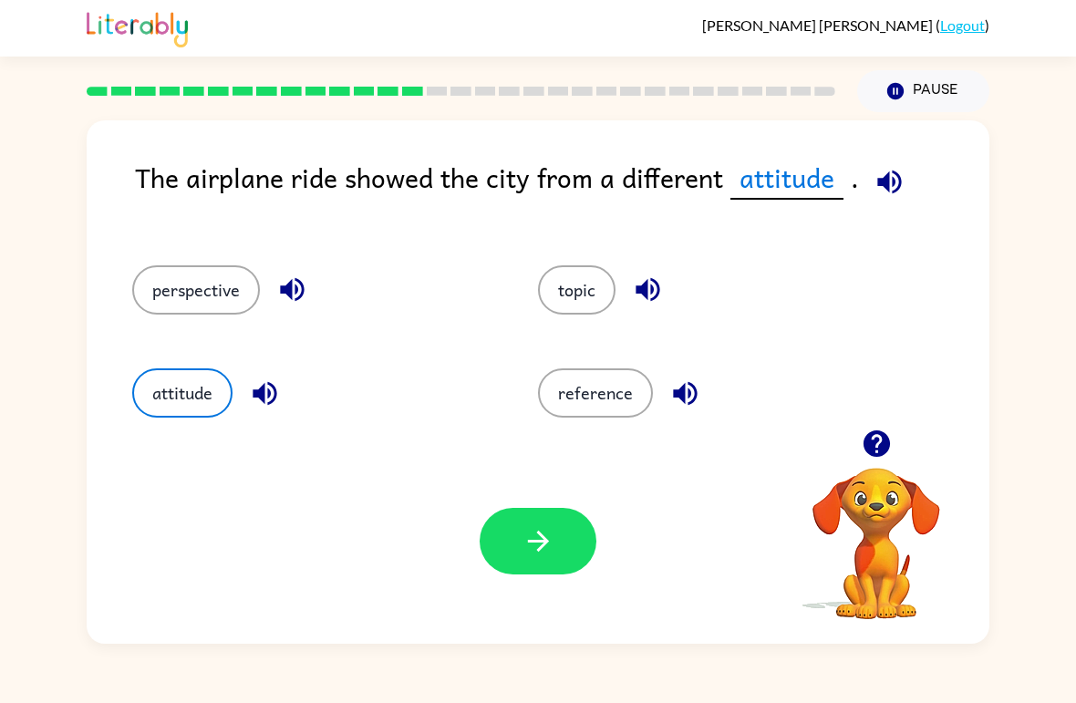
click at [531, 556] on icon "button" at bounding box center [539, 541] width 32 height 32
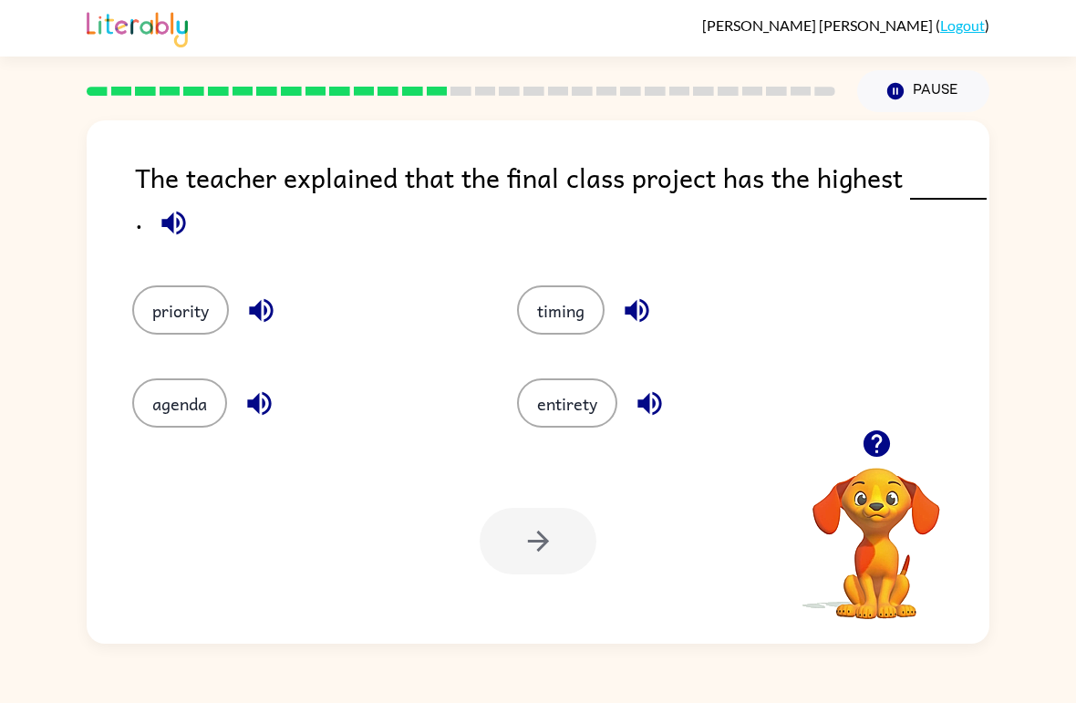
click at [580, 319] on button "timing" at bounding box center [561, 310] width 88 height 49
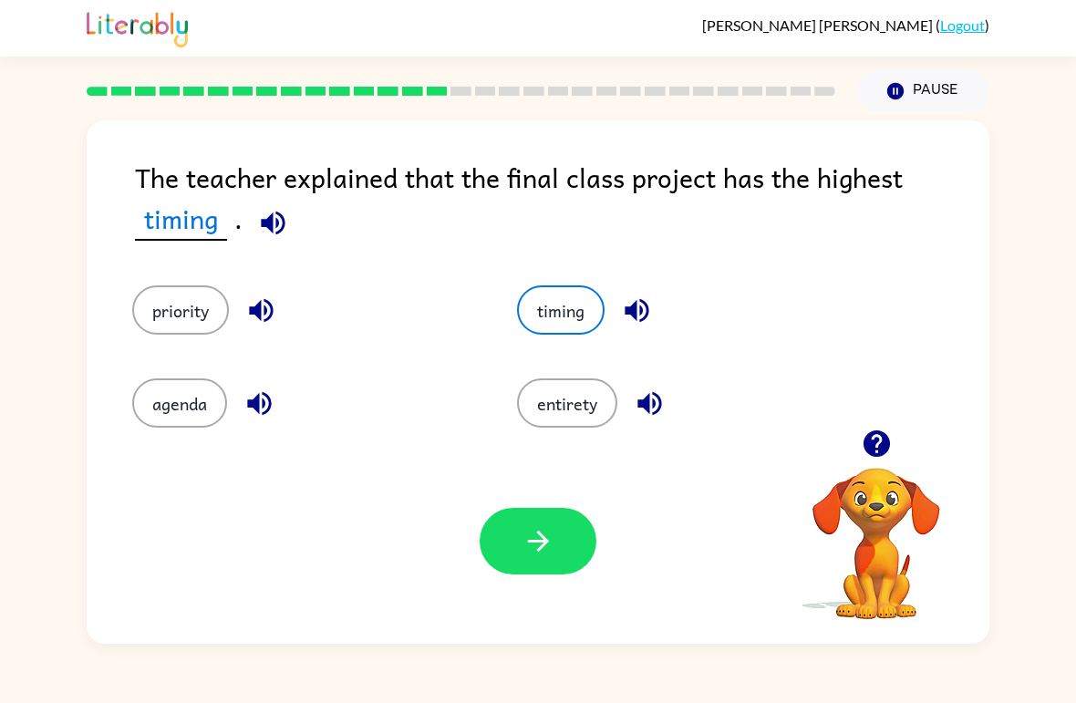
click at [545, 545] on icon "button" at bounding box center [537, 541] width 21 height 21
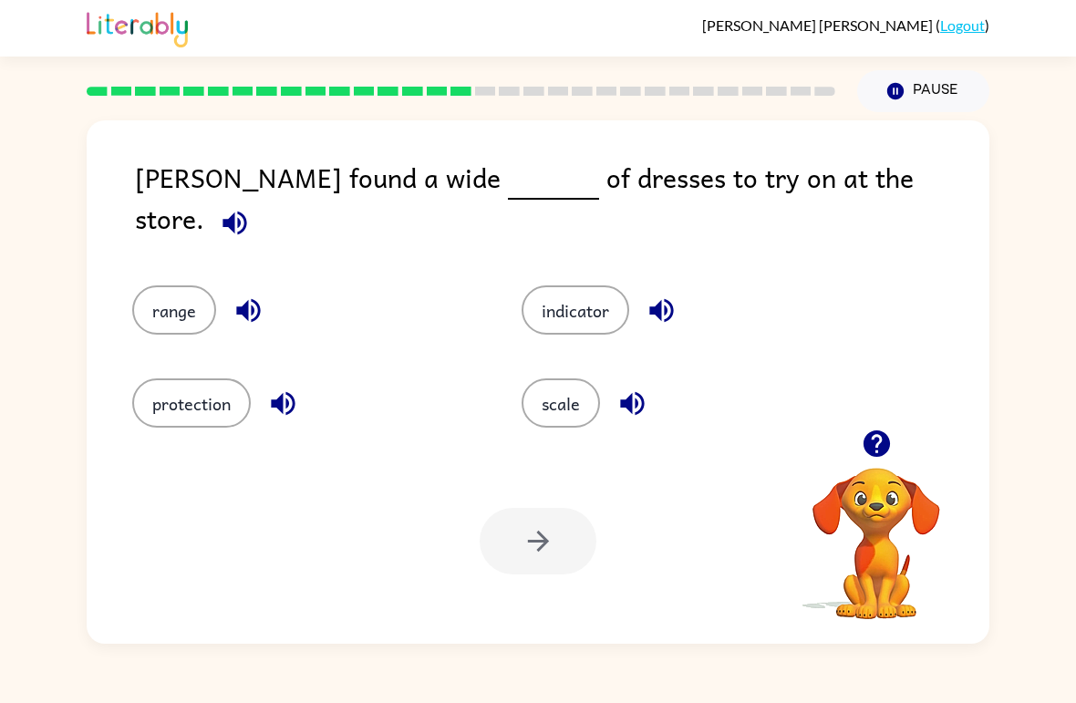
click at [167, 309] on button "range" at bounding box center [174, 310] width 84 height 49
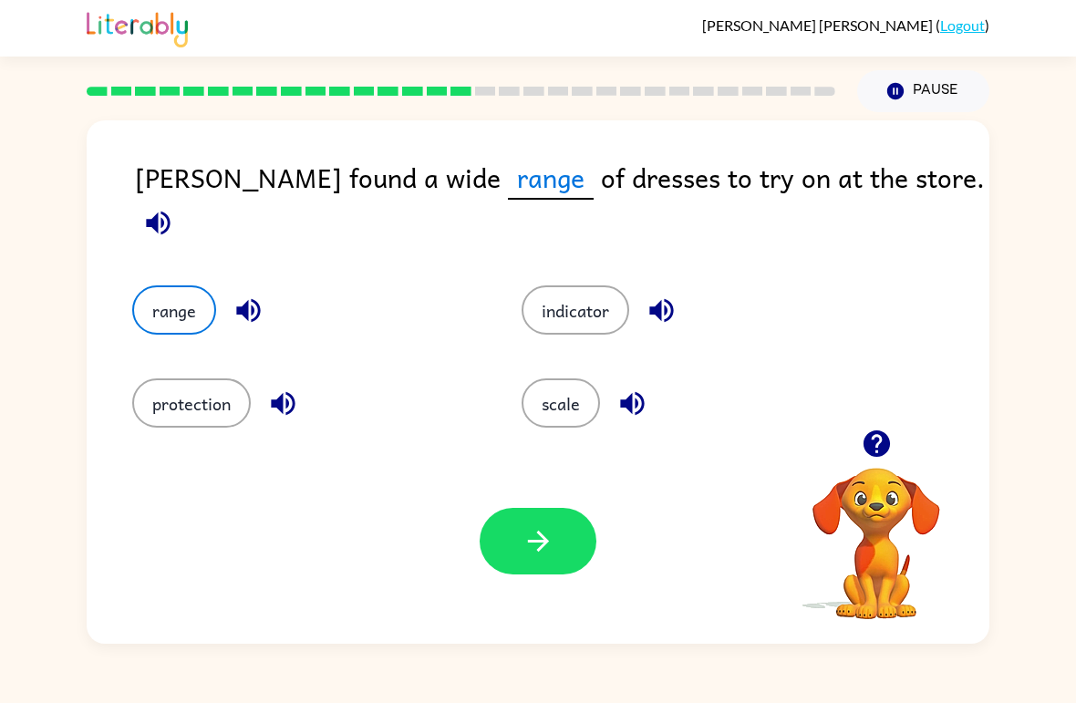
click at [626, 492] on div "Your browser must support playing .mp4 files to use Literably. Please try using…" at bounding box center [538, 541] width 903 height 205
click at [546, 525] on button "button" at bounding box center [538, 541] width 117 height 67
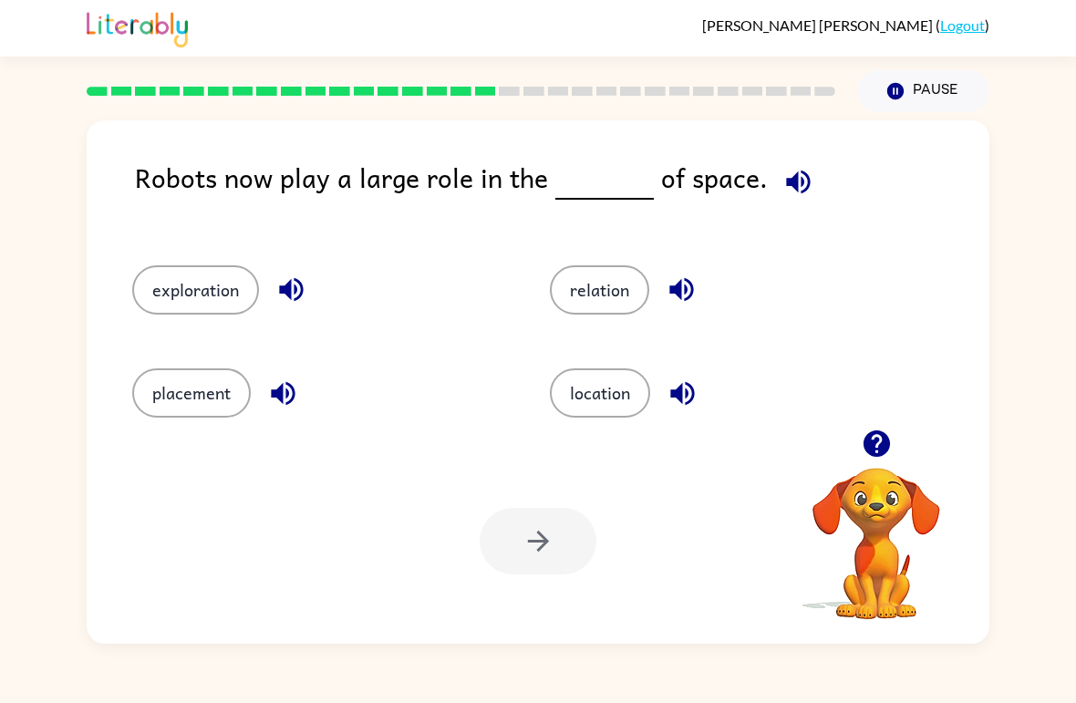
click at [639, 389] on button "location" at bounding box center [600, 393] width 100 height 49
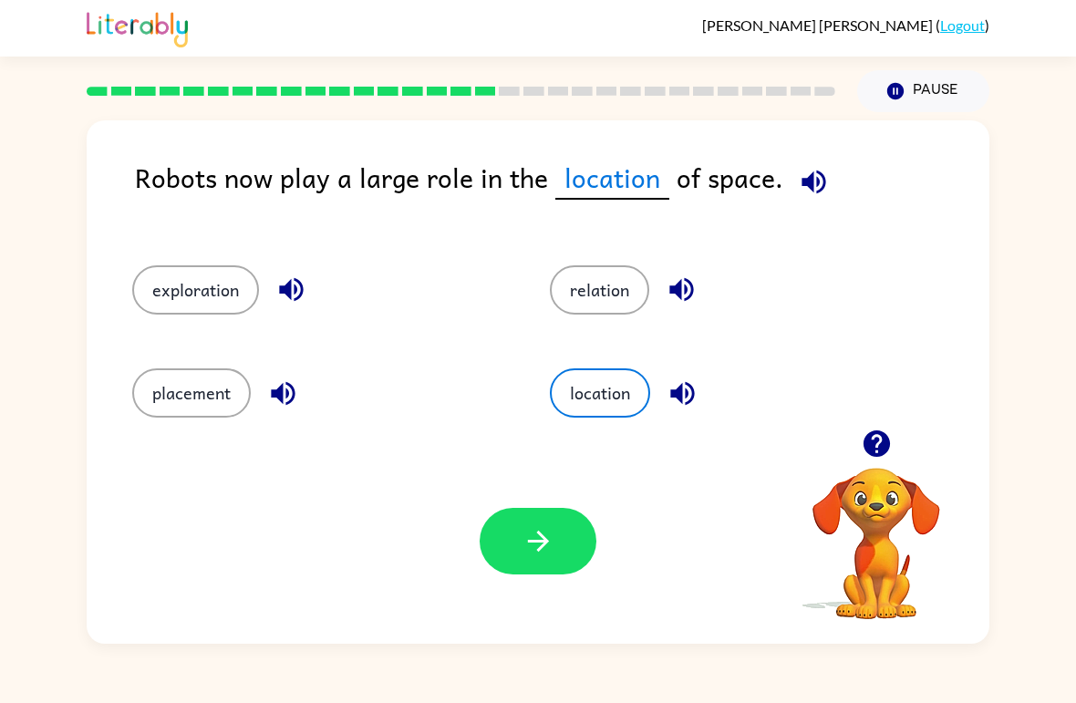
click at [639, 296] on button "relation" at bounding box center [599, 289] width 99 height 49
click at [590, 553] on button "button" at bounding box center [538, 541] width 117 height 67
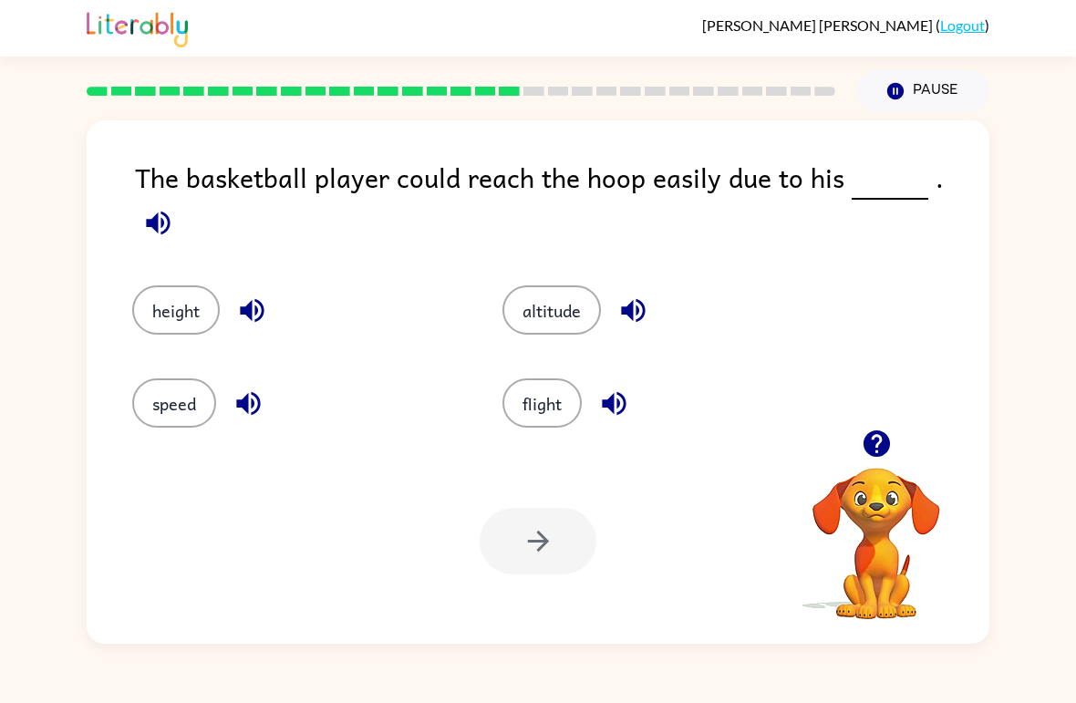
click at [177, 303] on button "height" at bounding box center [176, 310] width 88 height 49
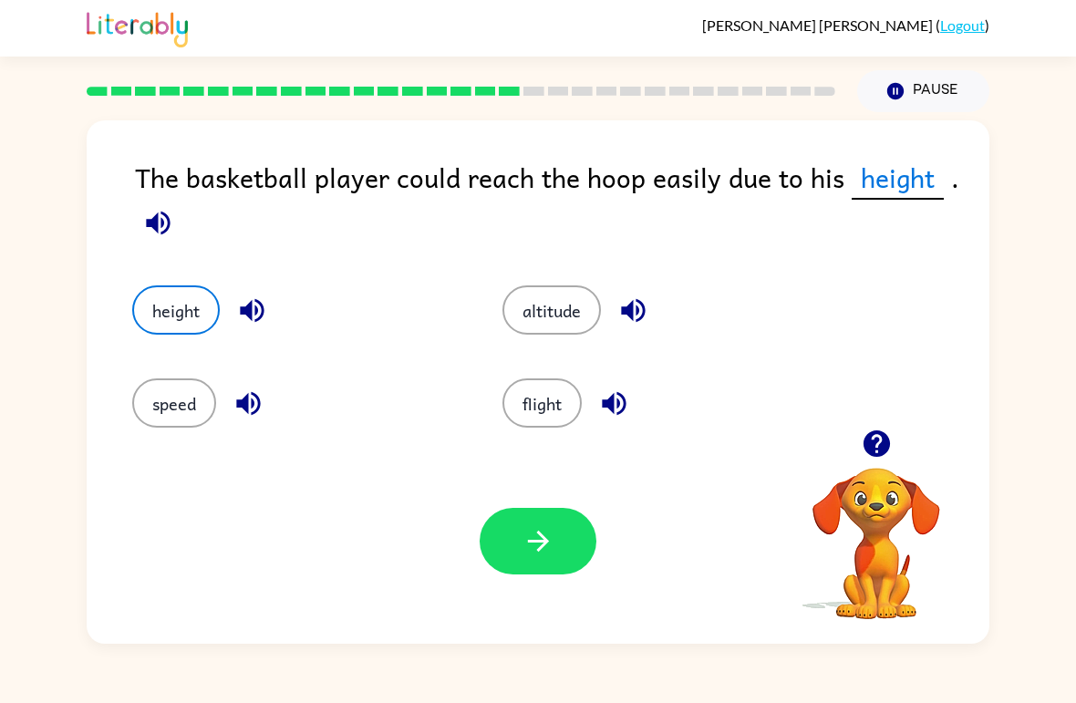
click at [530, 553] on icon "button" at bounding box center [539, 541] width 32 height 32
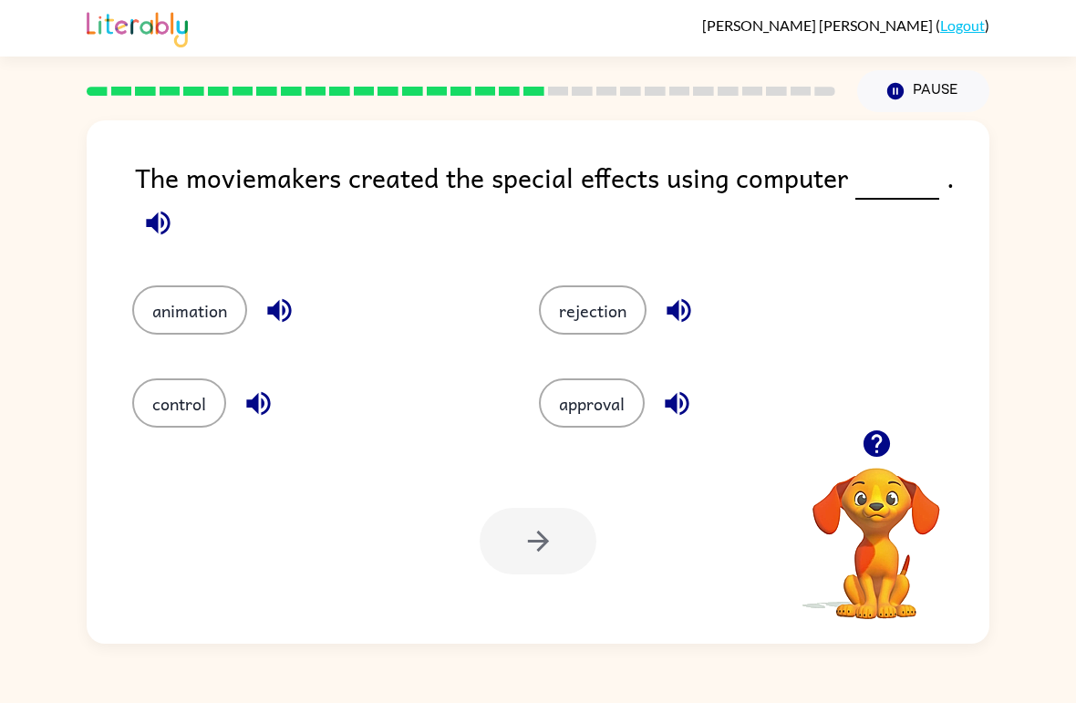
click at [188, 327] on button "animation" at bounding box center [189, 310] width 115 height 49
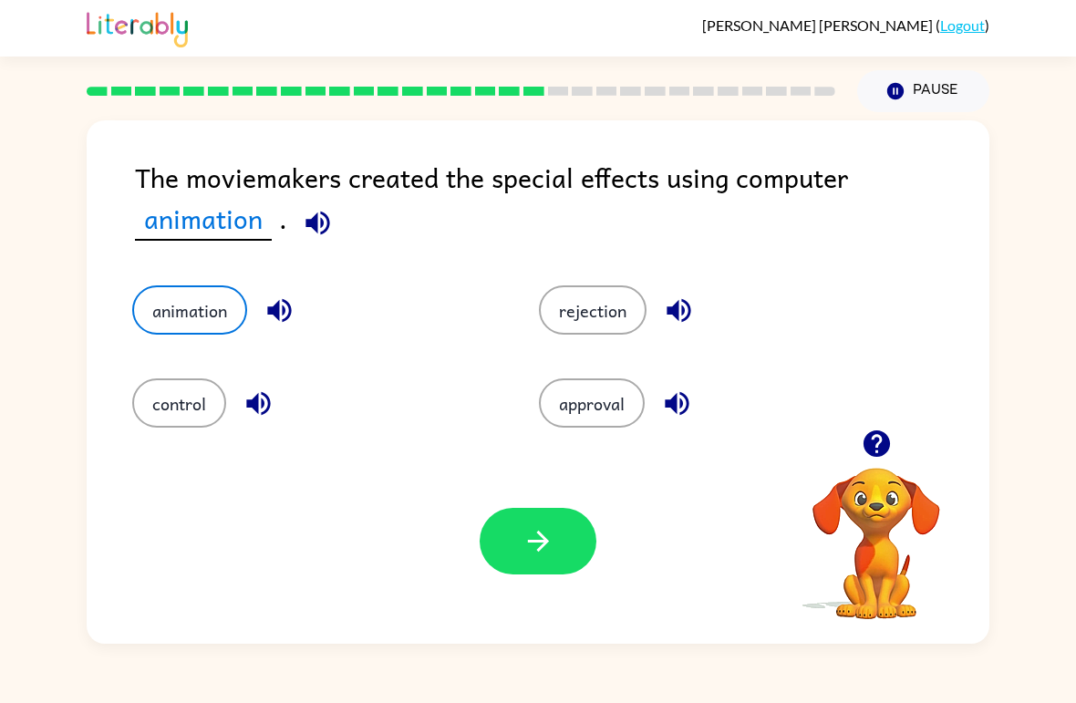
click at [533, 539] on icon "button" at bounding box center [539, 541] width 32 height 32
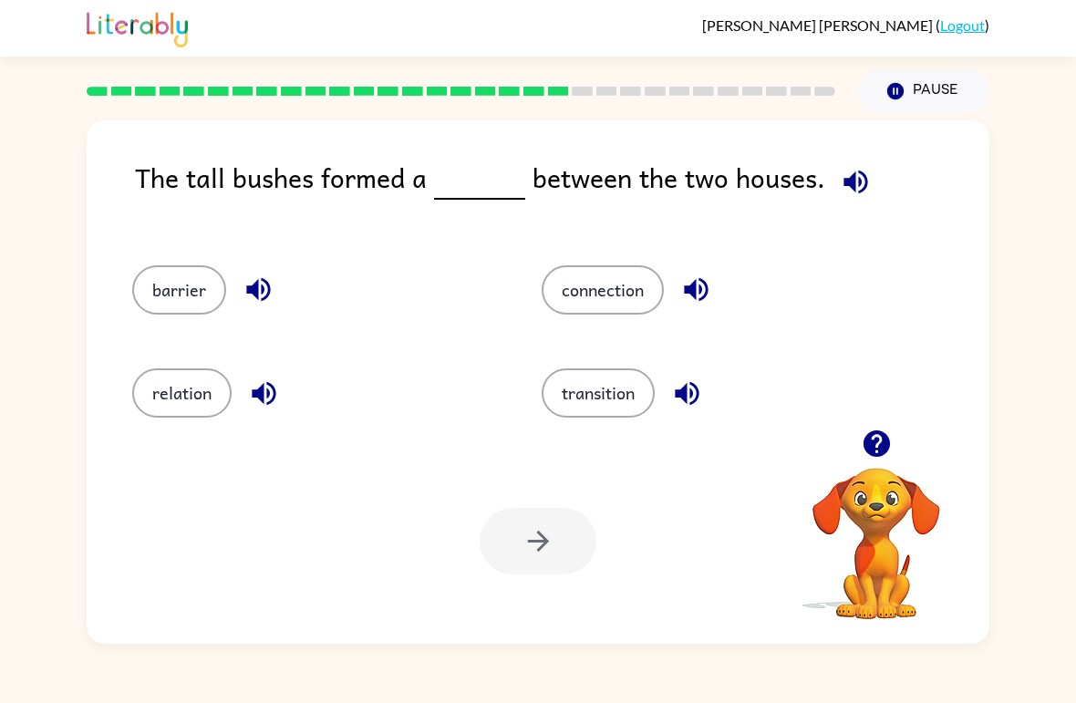
click at [179, 289] on button "barrier" at bounding box center [179, 289] width 94 height 49
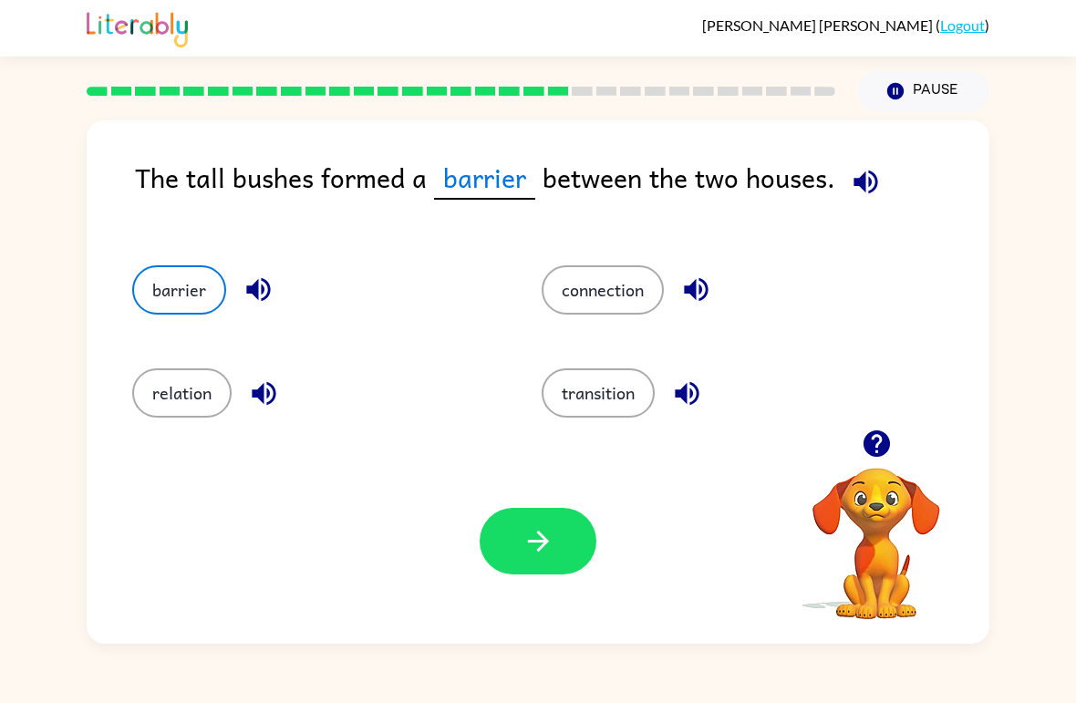
click at [556, 540] on button "button" at bounding box center [538, 541] width 117 height 67
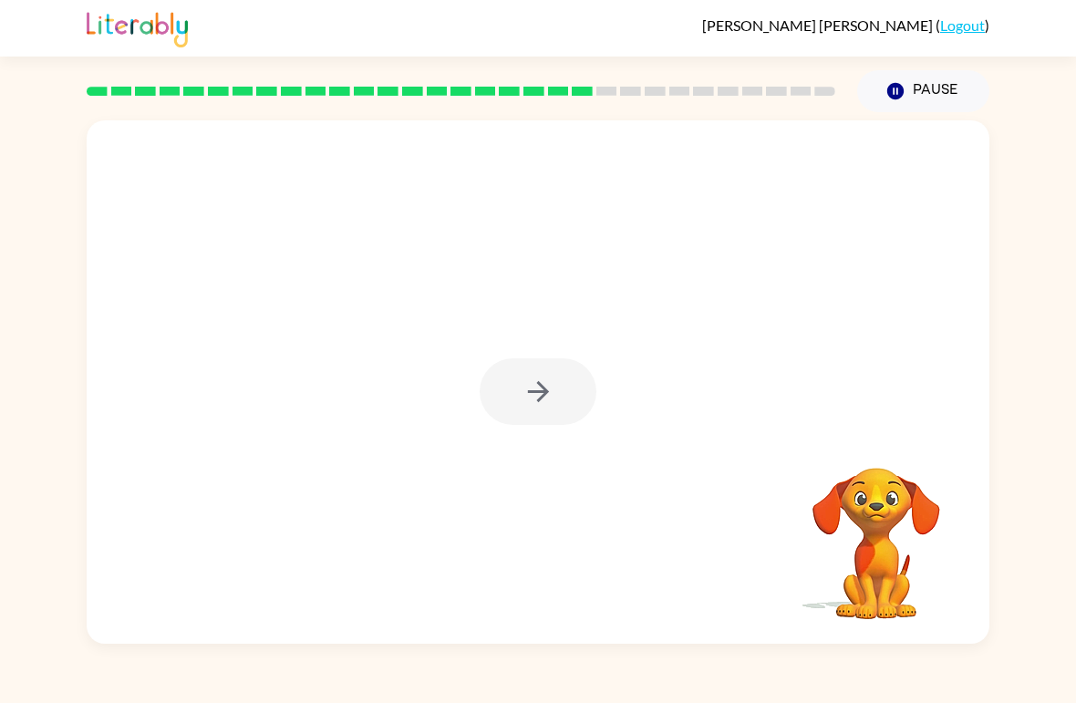
click at [577, 353] on div at bounding box center [538, 382] width 903 height 524
click at [572, 383] on div at bounding box center [538, 392] width 117 height 67
click at [577, 390] on div at bounding box center [538, 392] width 117 height 67
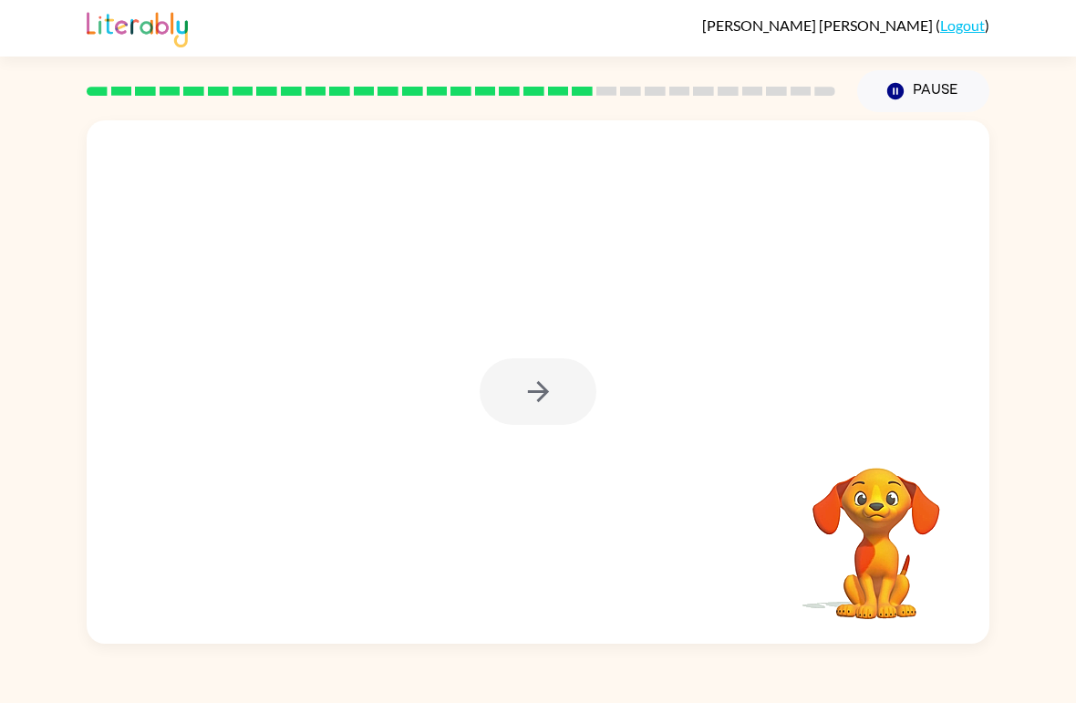
click at [566, 390] on div at bounding box center [538, 392] width 117 height 67
click at [574, 389] on div at bounding box center [538, 392] width 117 height 67
click at [563, 383] on div at bounding box center [538, 392] width 117 height 67
click at [562, 382] on div at bounding box center [538, 392] width 117 height 67
click at [518, 409] on button "button" at bounding box center [538, 392] width 117 height 67
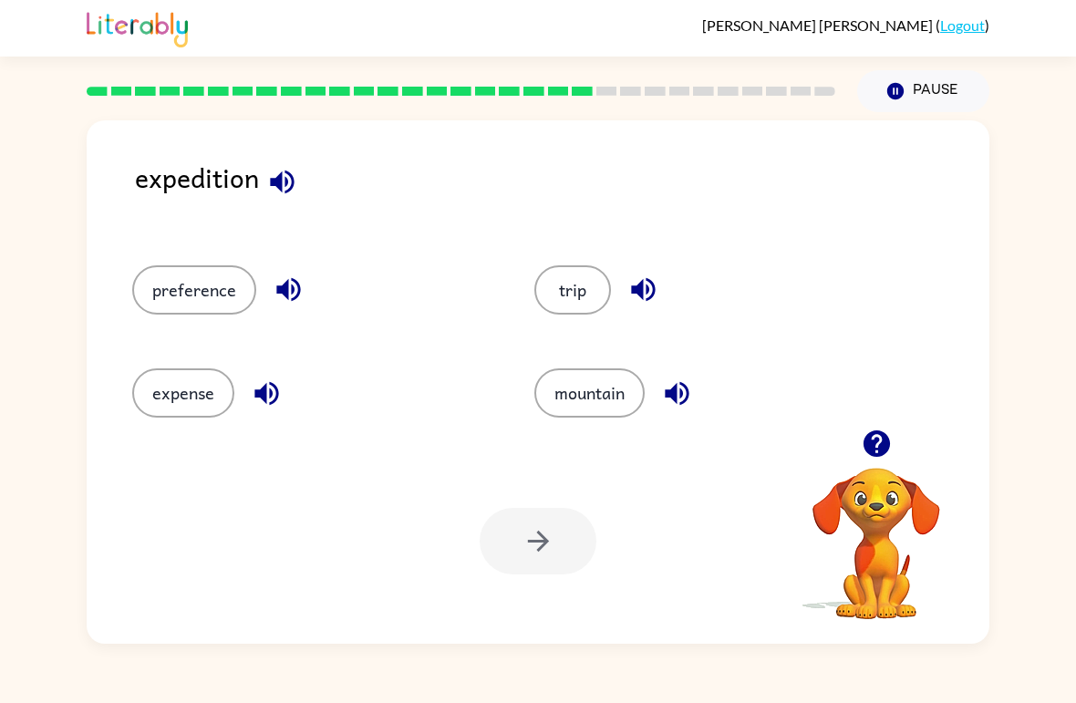
click at [176, 405] on button "expense" at bounding box center [183, 393] width 102 height 49
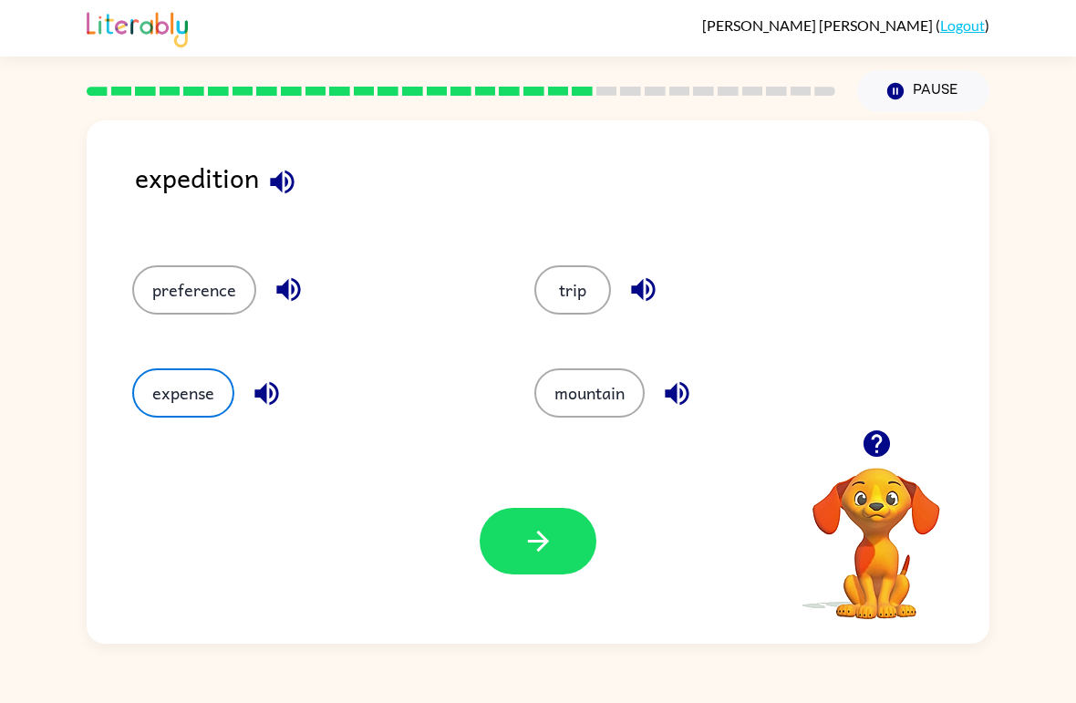
click at [523, 566] on button "button" at bounding box center [538, 541] width 117 height 67
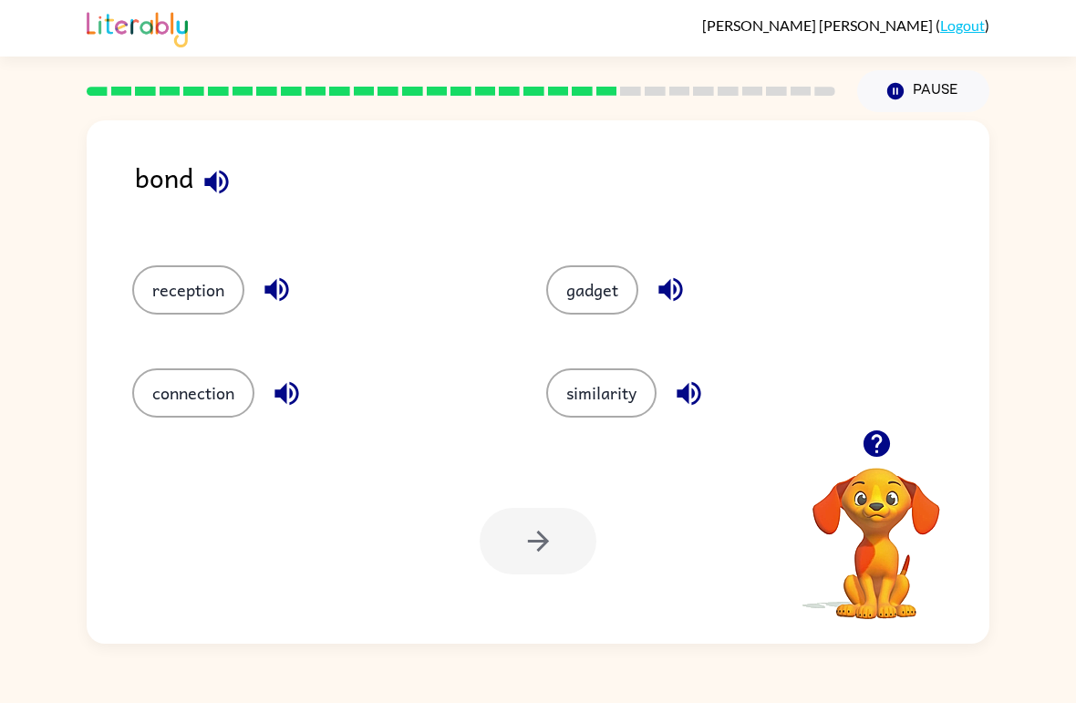
click at [156, 294] on button "reception" at bounding box center [188, 289] width 112 height 49
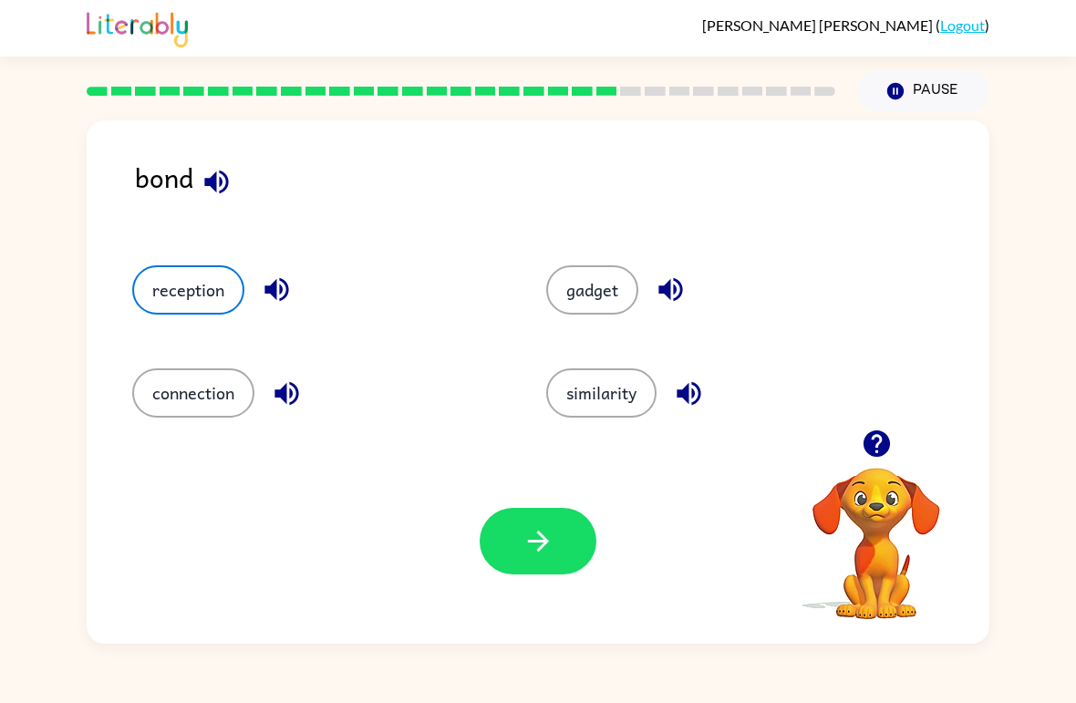
click at [554, 572] on button "button" at bounding box center [538, 541] width 117 height 67
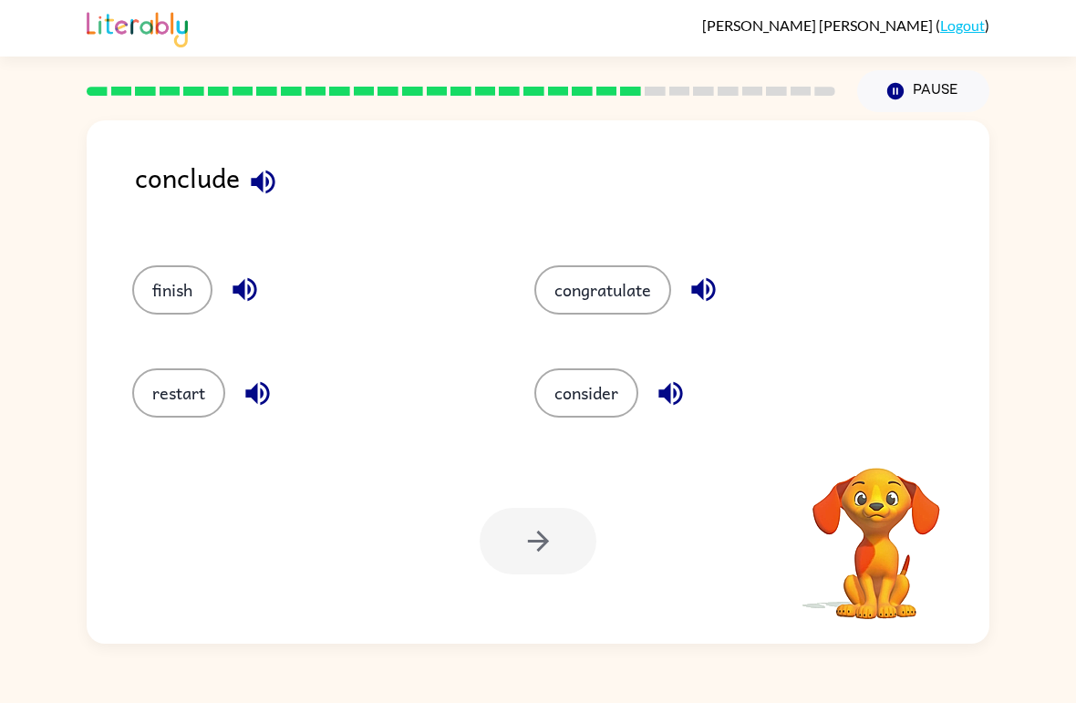
click at [158, 282] on button "finish" at bounding box center [172, 289] width 80 height 49
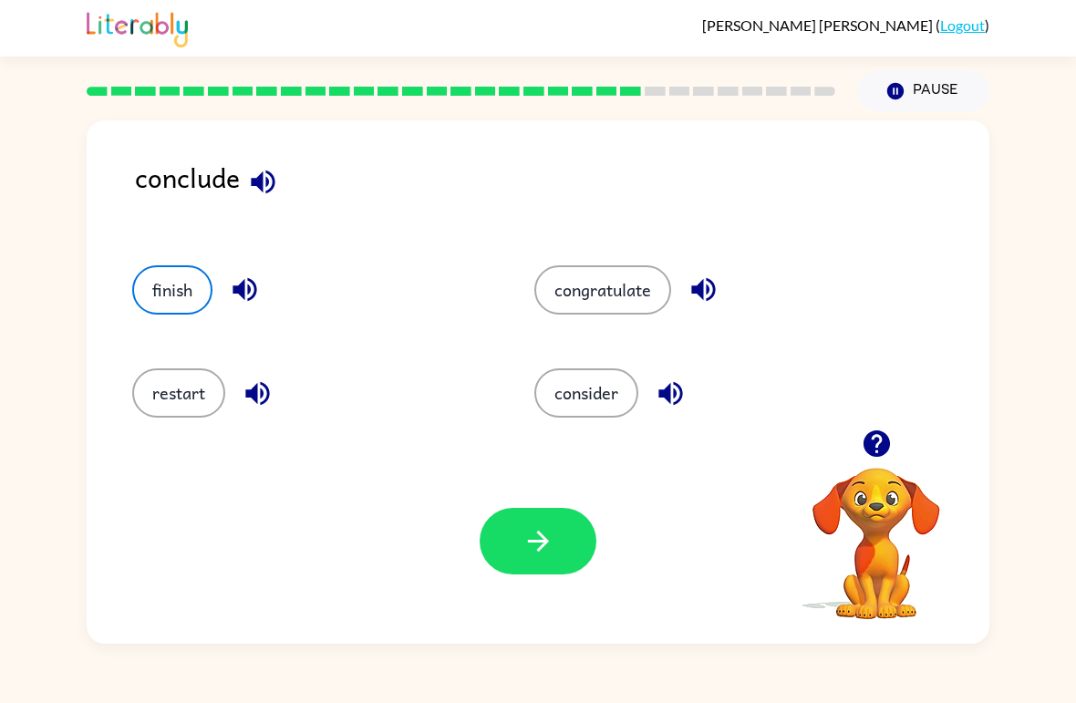
click at [539, 556] on icon "button" at bounding box center [539, 541] width 32 height 32
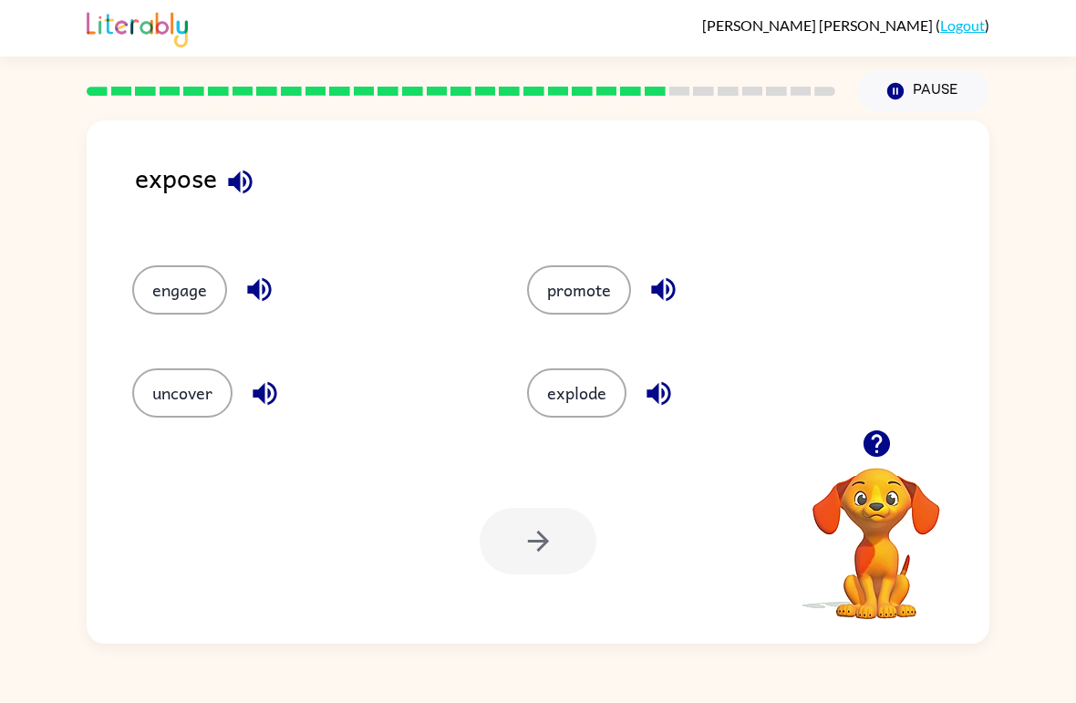
click at [196, 381] on button "uncover" at bounding box center [182, 393] width 100 height 49
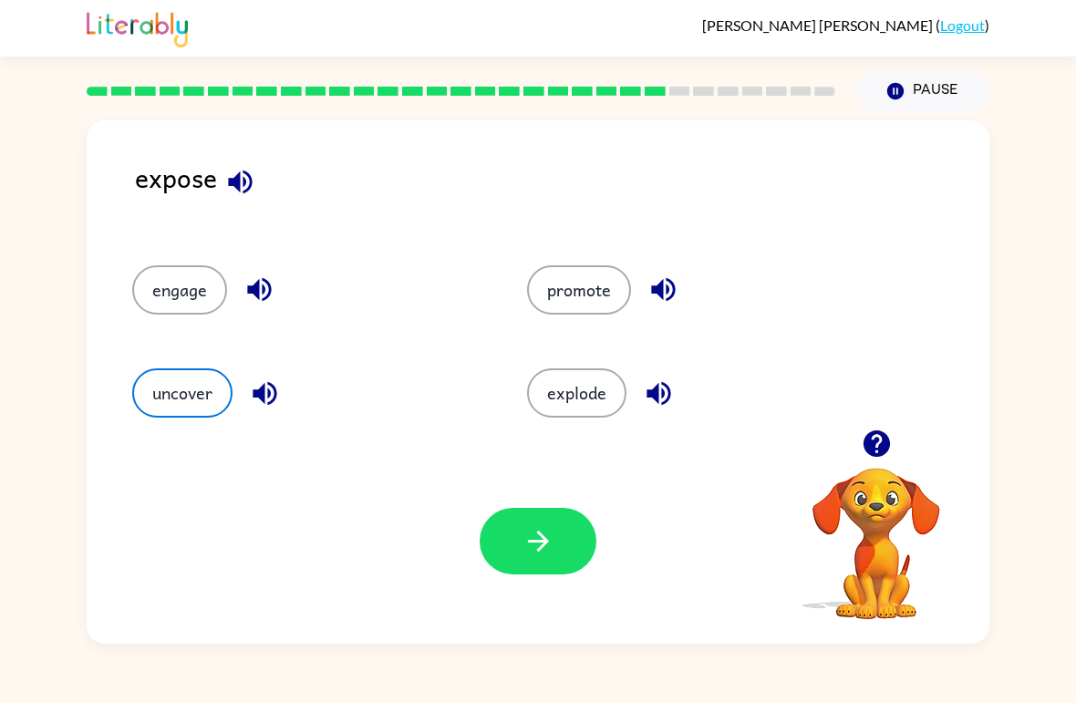
click at [536, 573] on button "button" at bounding box center [538, 541] width 117 height 67
click at [558, 535] on div at bounding box center [538, 541] width 117 height 67
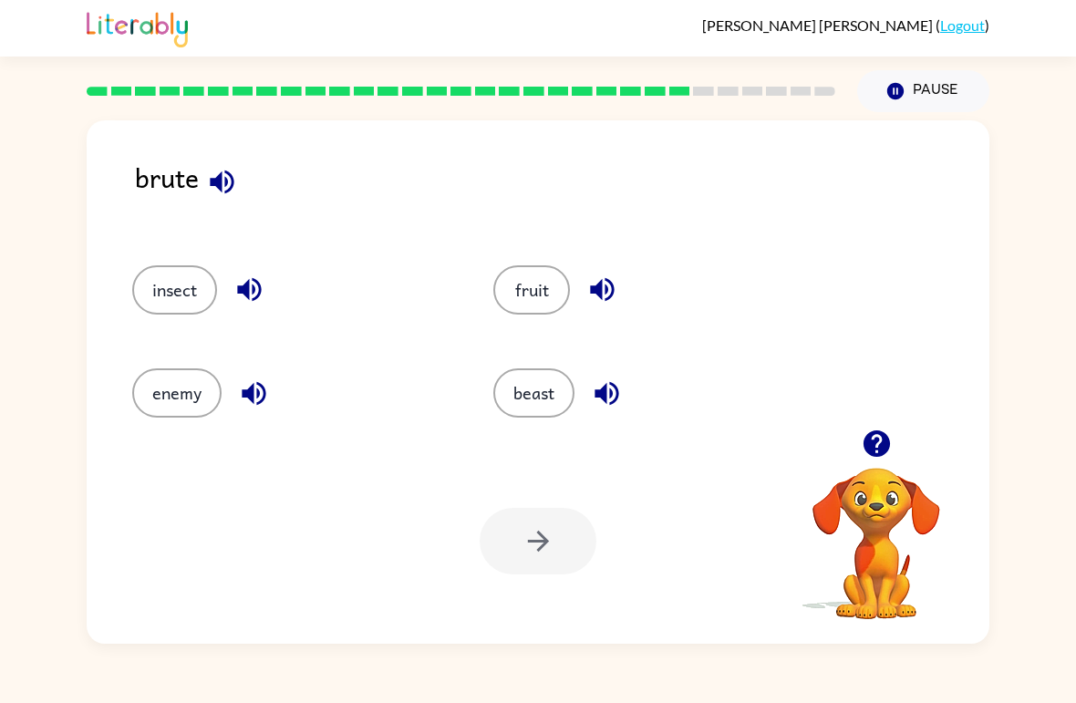
click at [172, 389] on button "enemy" at bounding box center [176, 393] width 89 height 49
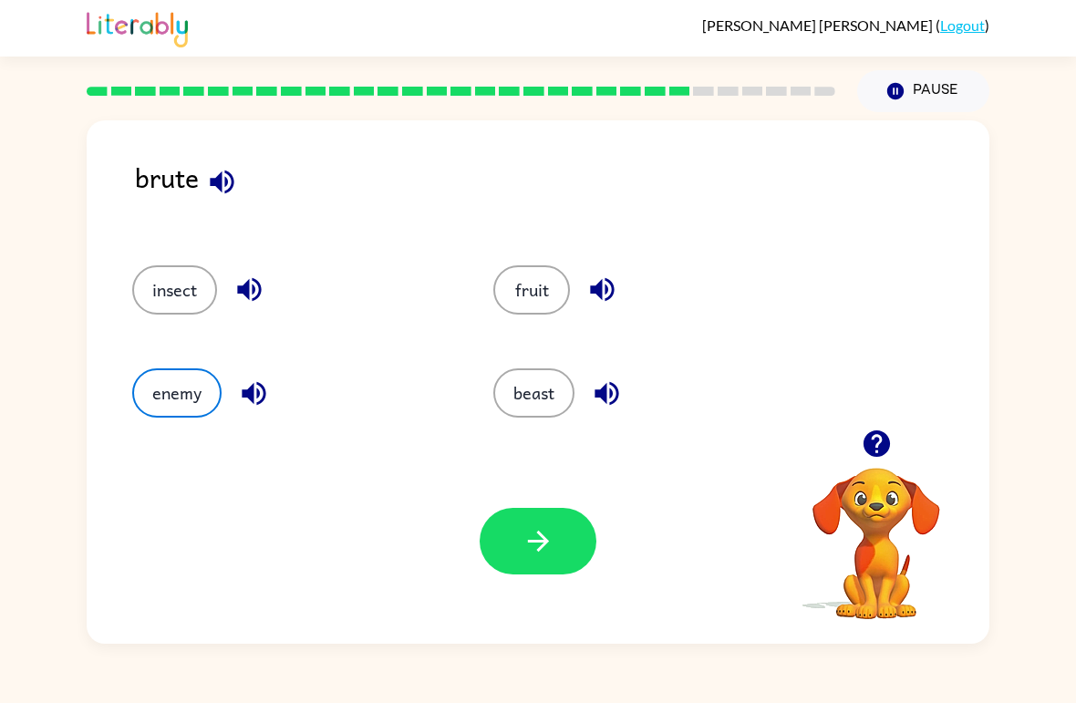
click at [483, 561] on div at bounding box center [538, 541] width 117 height 67
click at [505, 529] on button "button" at bounding box center [538, 541] width 117 height 67
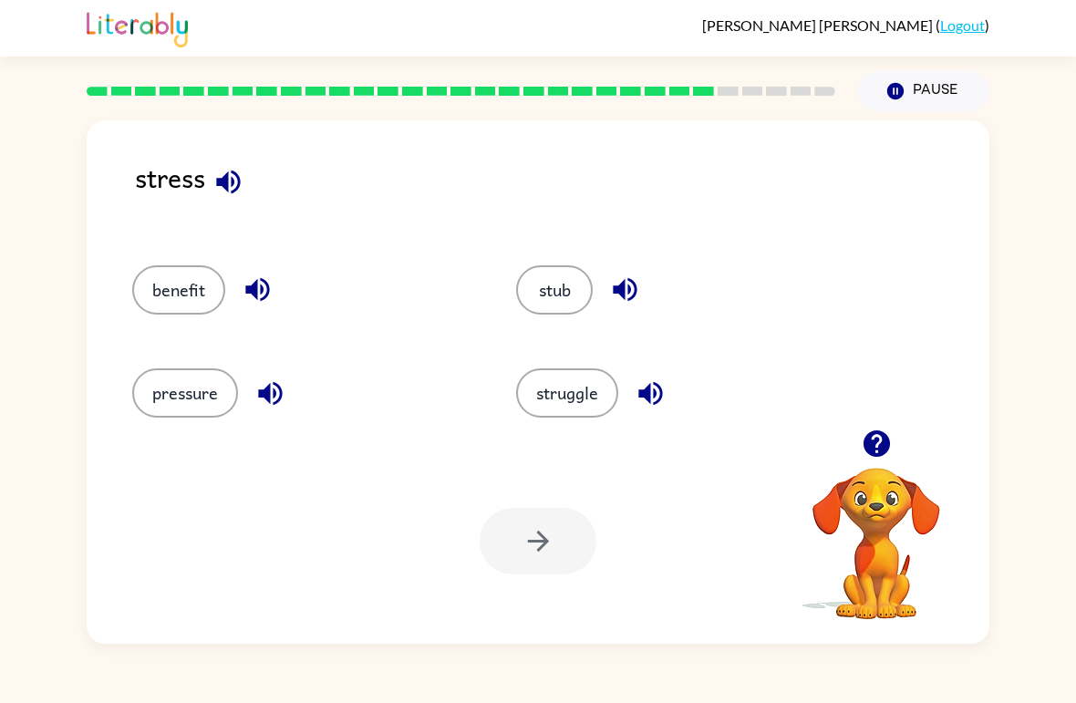
click at [155, 379] on button "pressure" at bounding box center [185, 393] width 106 height 49
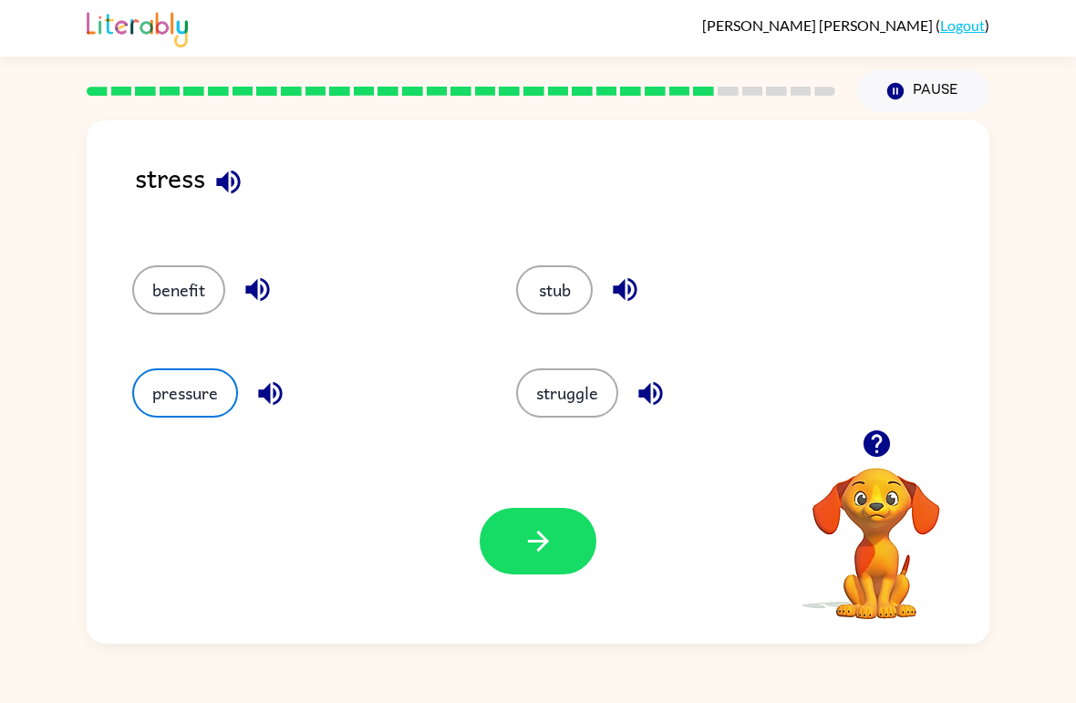
click at [559, 554] on button "button" at bounding box center [538, 541] width 117 height 67
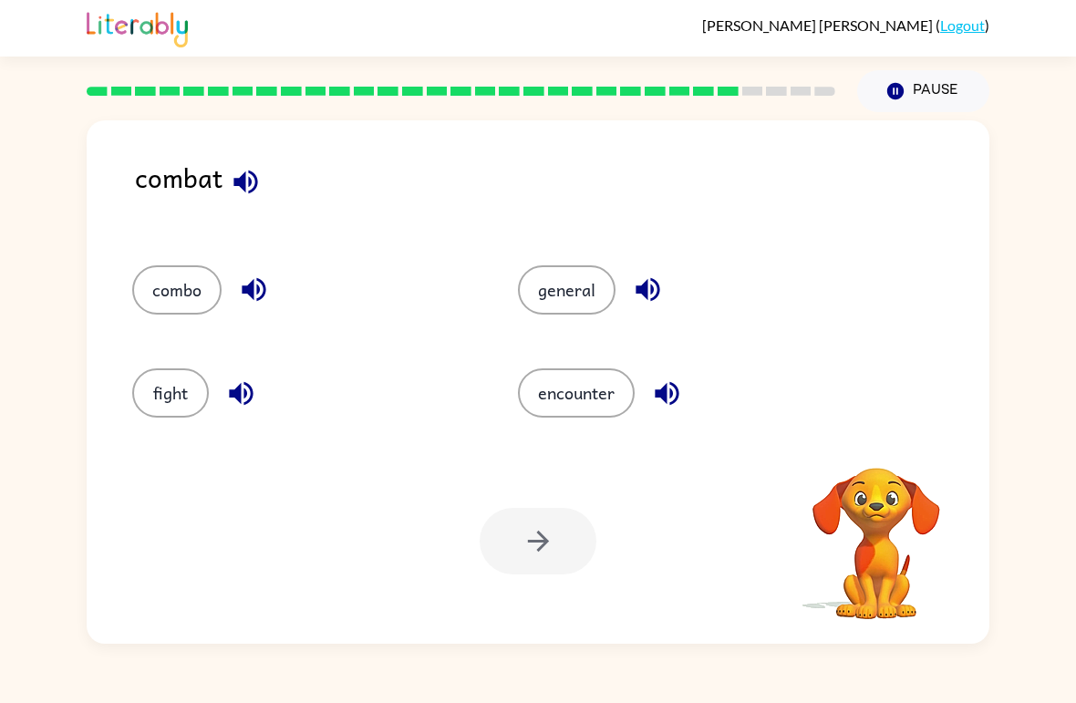
click at [158, 399] on button "fight" at bounding box center [170, 393] width 77 height 49
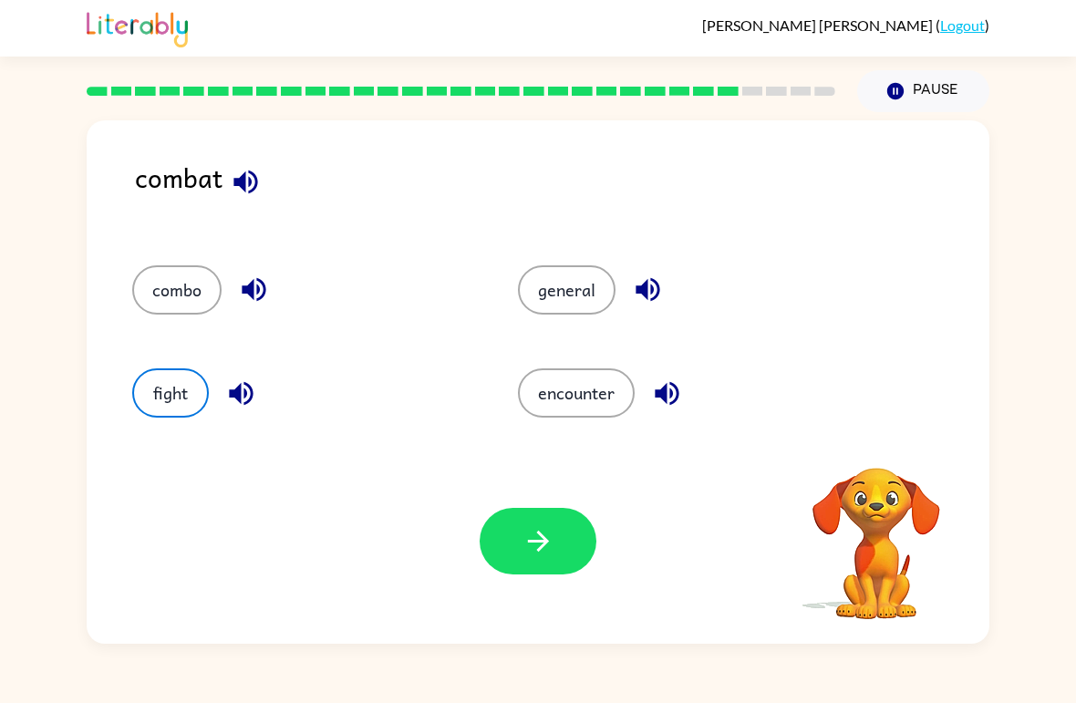
click at [158, 399] on button "fight" at bounding box center [170, 393] width 77 height 49
click at [536, 558] on button "button" at bounding box center [538, 541] width 117 height 67
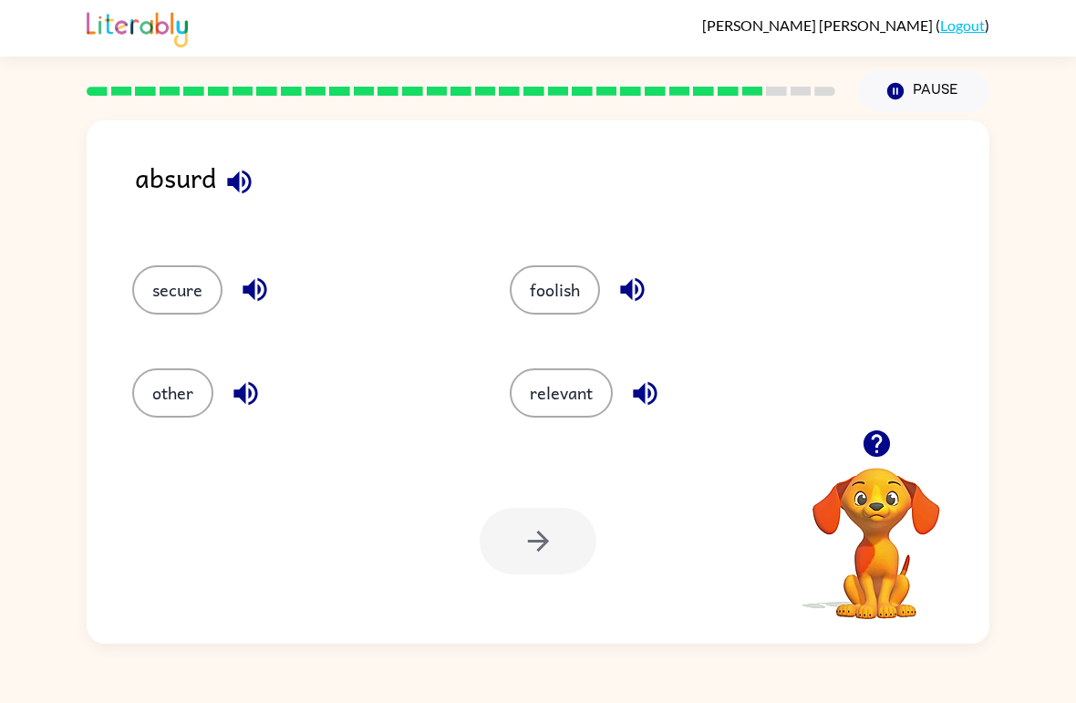
click at [577, 288] on button "foolish" at bounding box center [555, 289] width 90 height 49
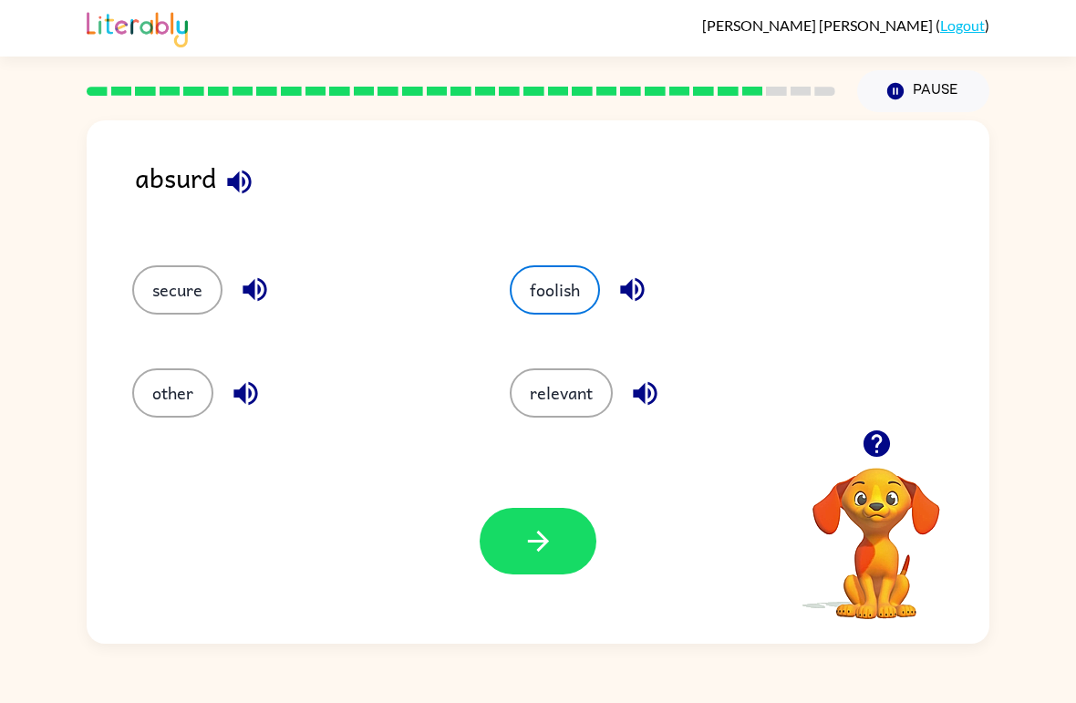
click at [524, 550] on icon "button" at bounding box center [539, 541] width 32 height 32
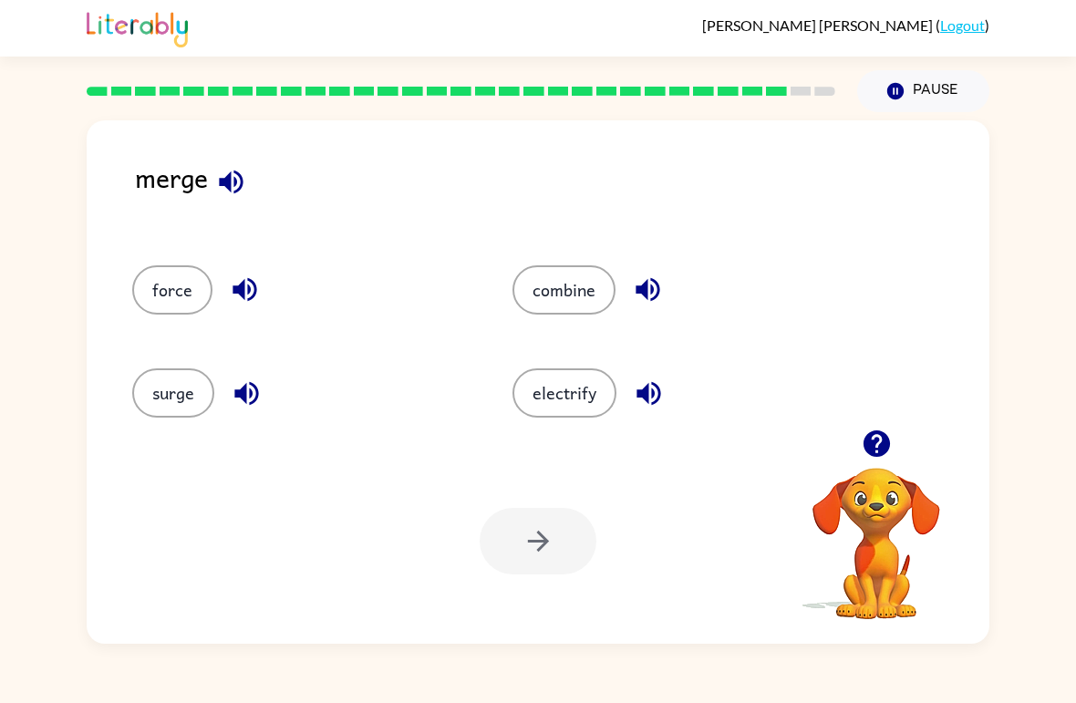
click at [168, 405] on button "surge" at bounding box center [173, 393] width 82 height 49
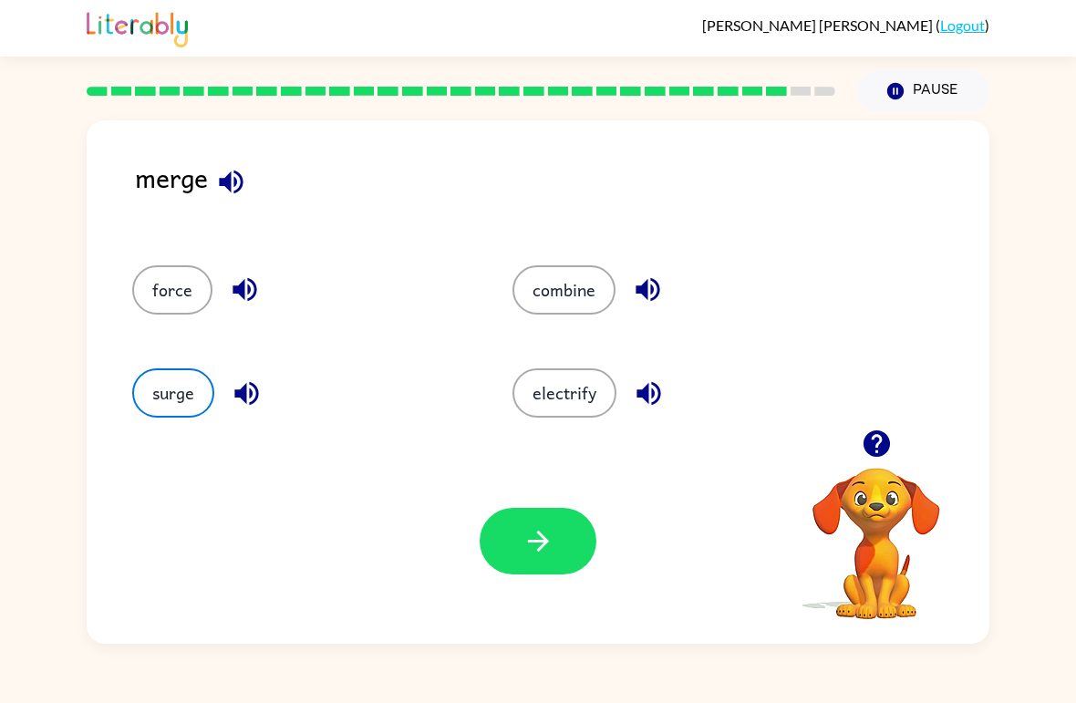
click at [520, 563] on button "button" at bounding box center [538, 541] width 117 height 67
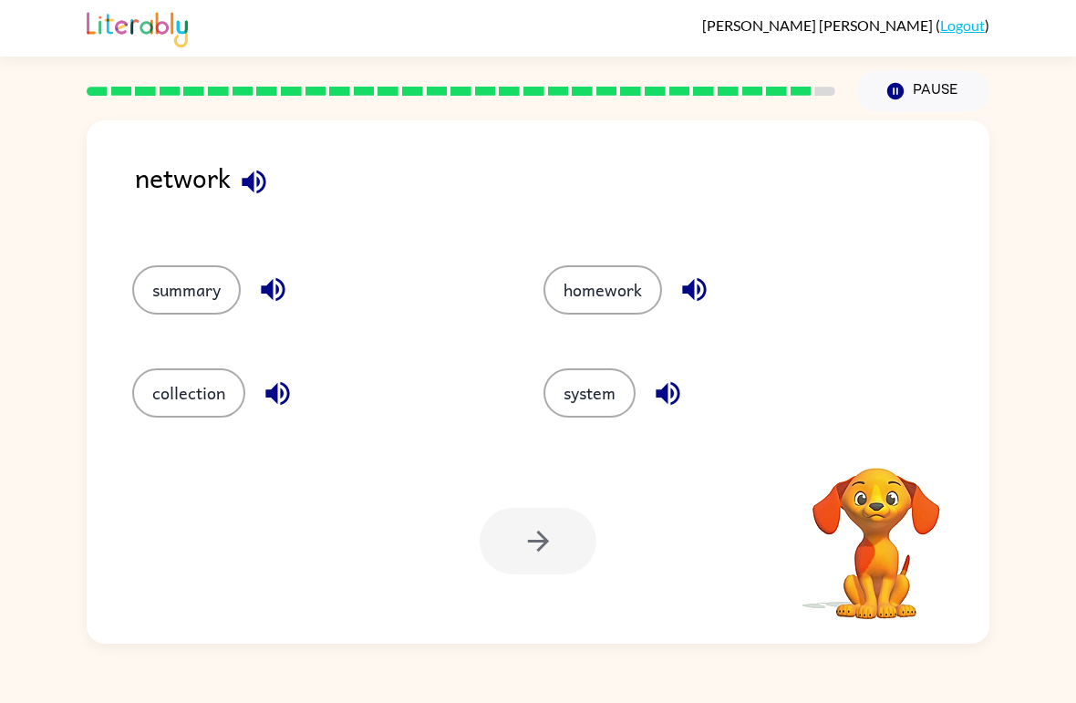
click at [585, 383] on button "system" at bounding box center [590, 393] width 92 height 49
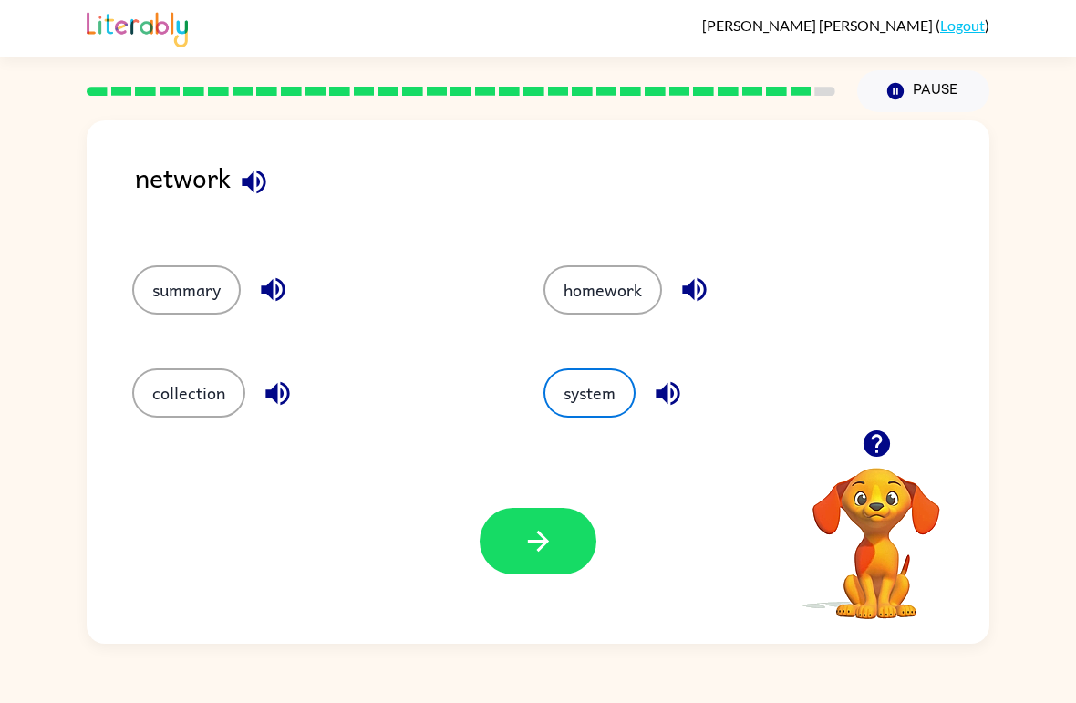
click at [549, 546] on icon "button" at bounding box center [539, 541] width 32 height 32
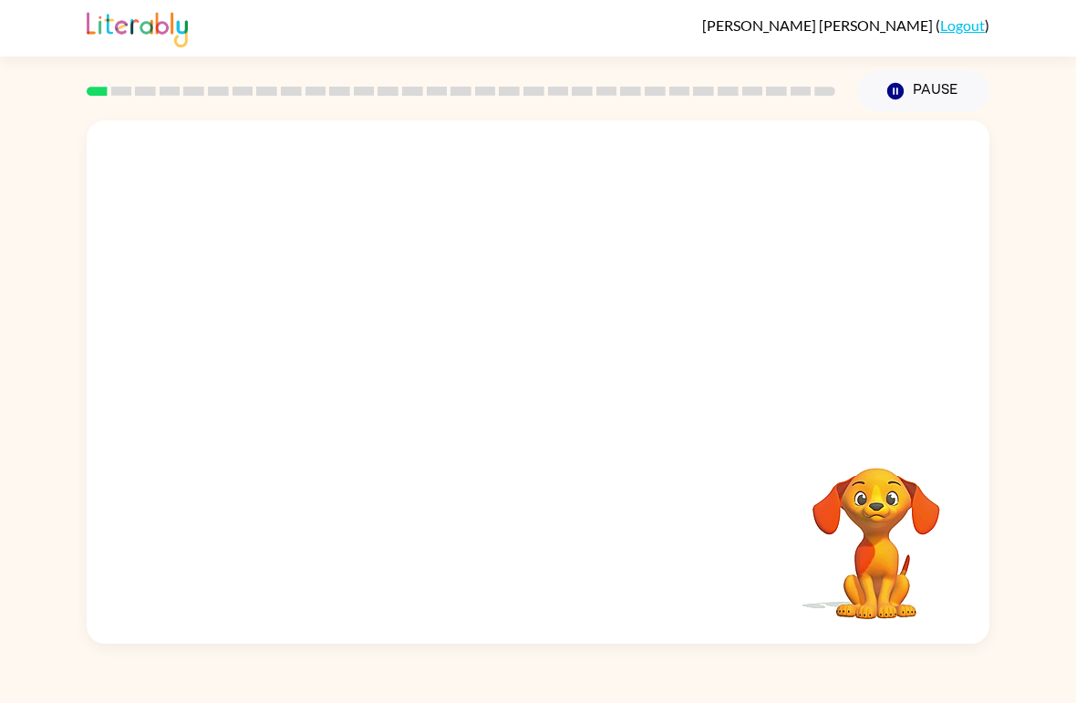
click at [494, 288] on video "Your browser must support playing .mp4 files to use Literably. Please try using…" at bounding box center [538, 274] width 903 height 309
click at [594, 332] on video "Your browser must support playing .mp4 files to use Literably. Please try using…" at bounding box center [538, 274] width 903 height 309
click at [545, 399] on icon "button" at bounding box center [539, 392] width 32 height 32
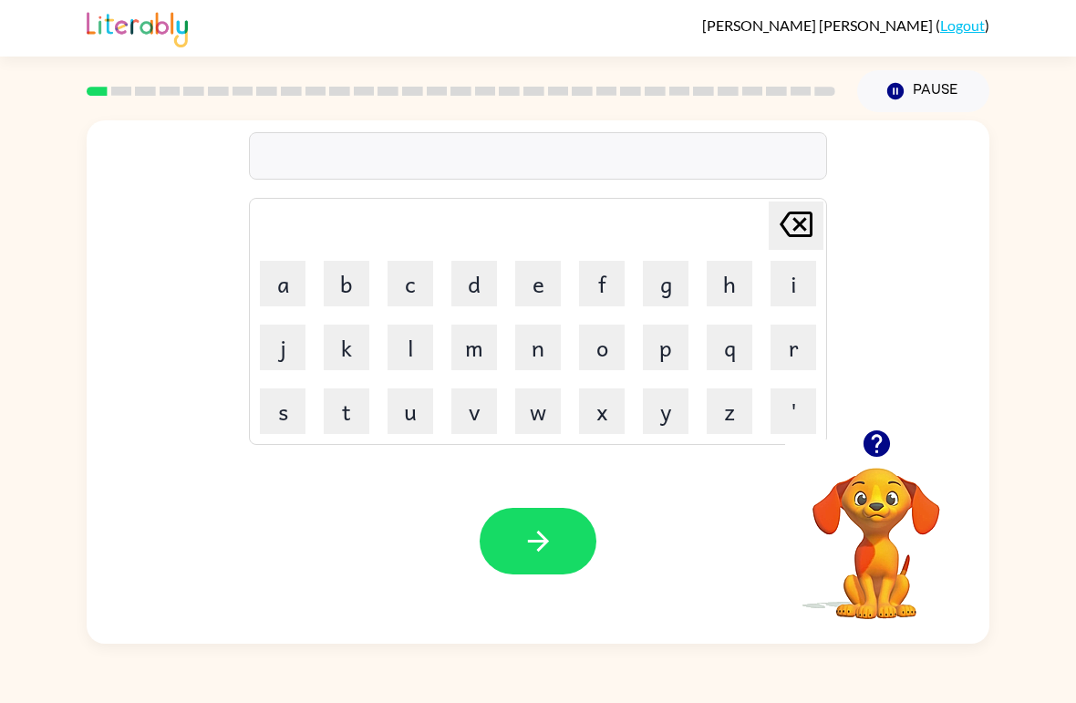
click at [275, 410] on button "s" at bounding box center [283, 412] width 46 height 46
click at [724, 284] on button "h" at bounding box center [730, 284] width 46 height 46
click at [418, 405] on button "u" at bounding box center [411, 412] width 46 height 46
click at [269, 408] on button "s" at bounding box center [283, 412] width 46 height 46
click at [723, 284] on button "h" at bounding box center [730, 284] width 46 height 46
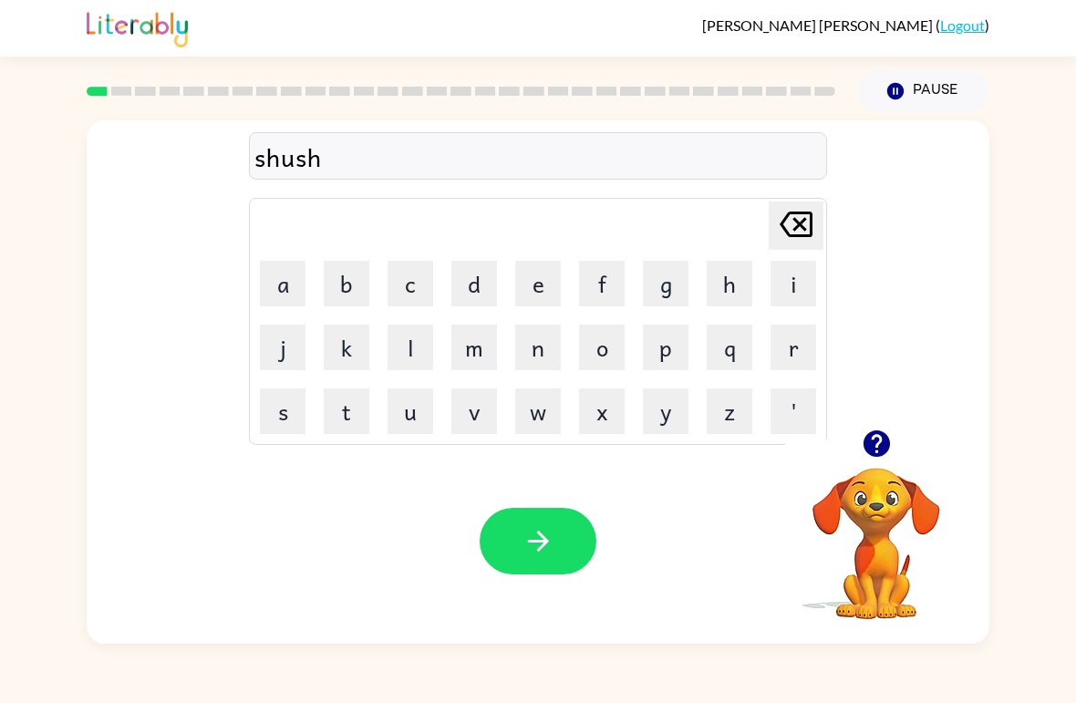
click at [556, 515] on button "button" at bounding box center [538, 541] width 117 height 67
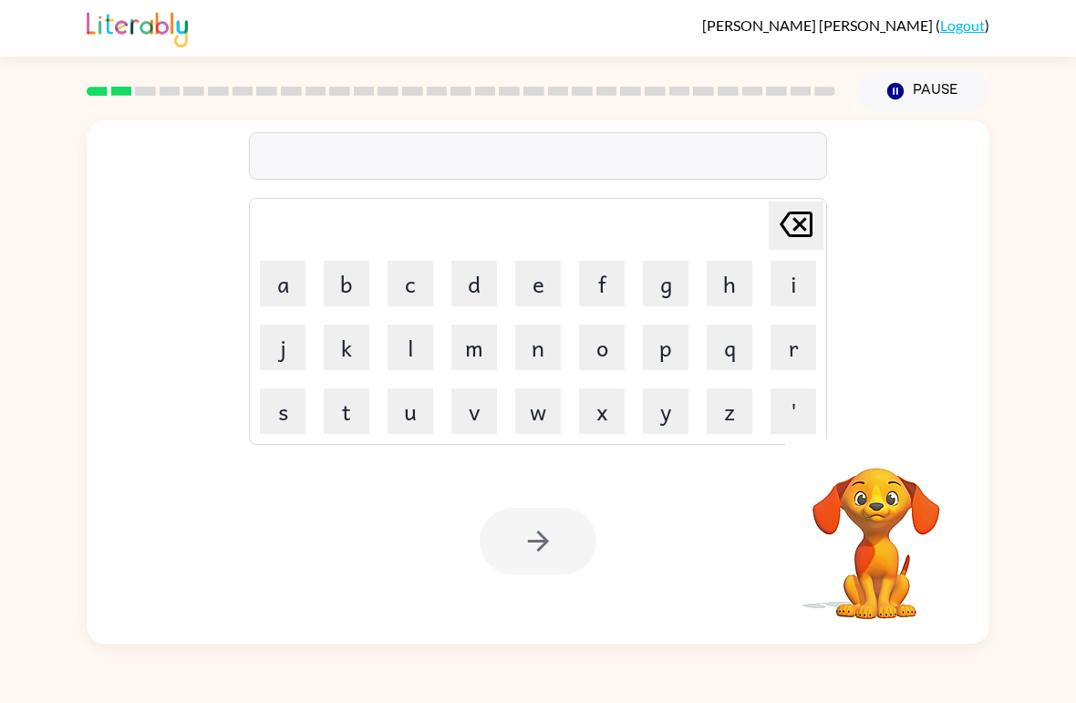
click at [283, 282] on button "a" at bounding box center [283, 284] width 46 height 46
click at [680, 350] on button "p" at bounding box center [666, 348] width 46 height 46
click at [801, 279] on button "i" at bounding box center [794, 284] width 46 height 46
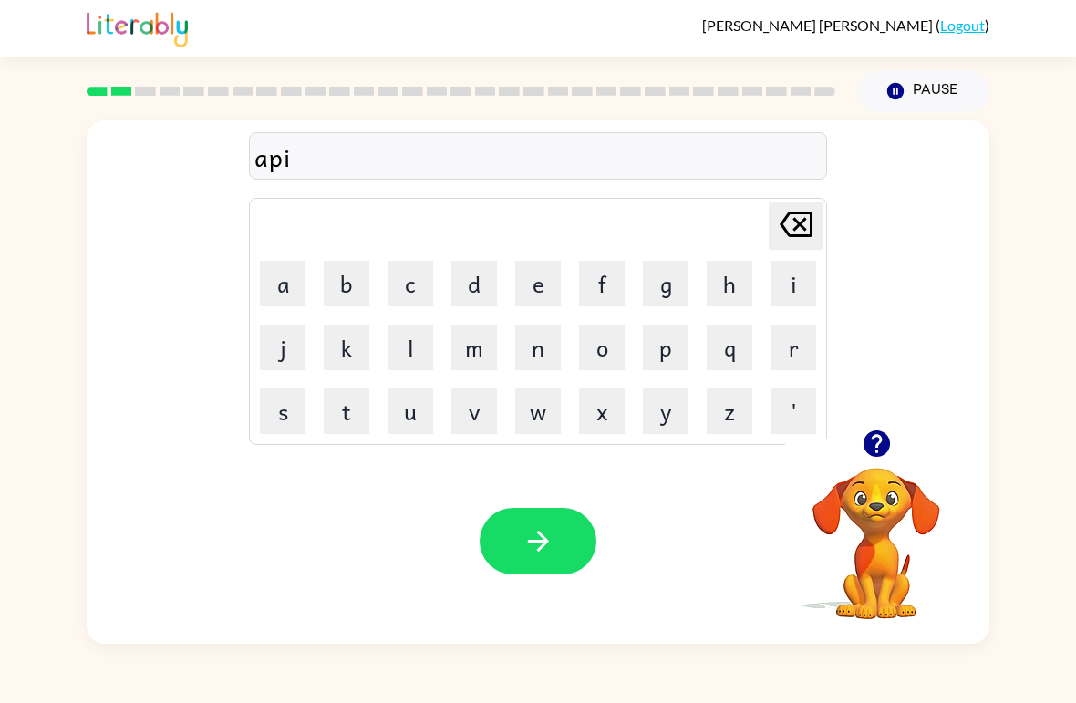
click at [878, 445] on icon "button" at bounding box center [877, 444] width 32 height 32
click at [549, 281] on button "e" at bounding box center [538, 284] width 46 height 46
click at [790, 341] on button "r" at bounding box center [794, 348] width 46 height 46
click at [494, 358] on button "m" at bounding box center [475, 348] width 46 height 46
click at [543, 268] on button "e" at bounding box center [538, 284] width 46 height 46
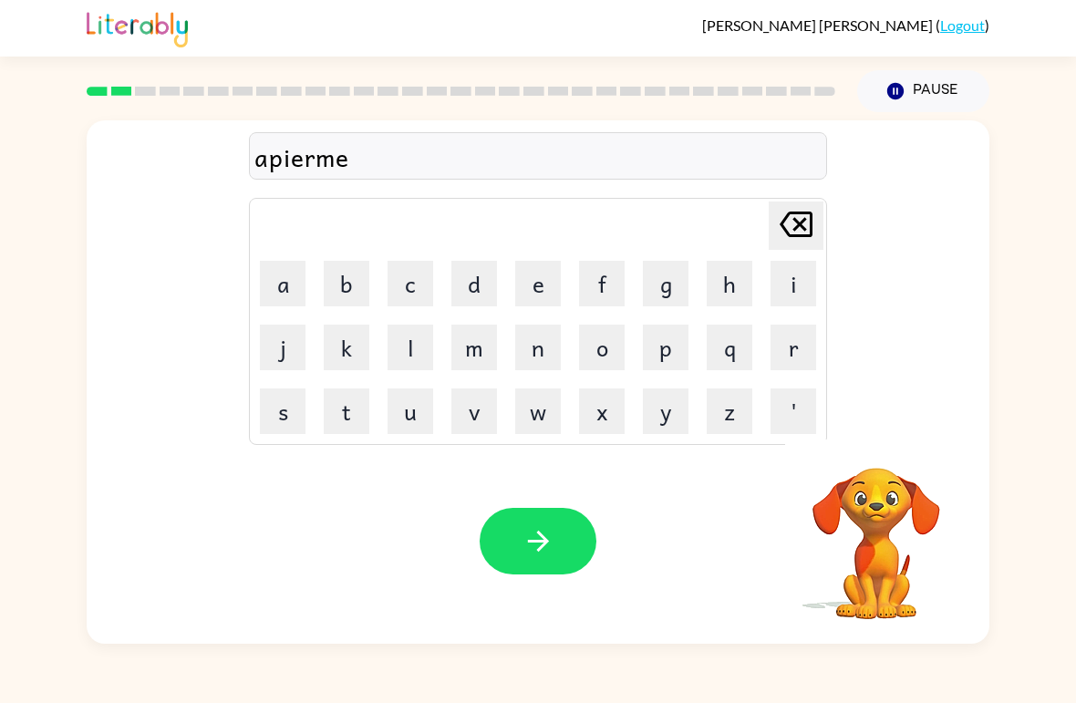
click at [277, 415] on button "s" at bounding box center [283, 412] width 46 height 46
click at [547, 533] on icon "button" at bounding box center [539, 541] width 32 height 32
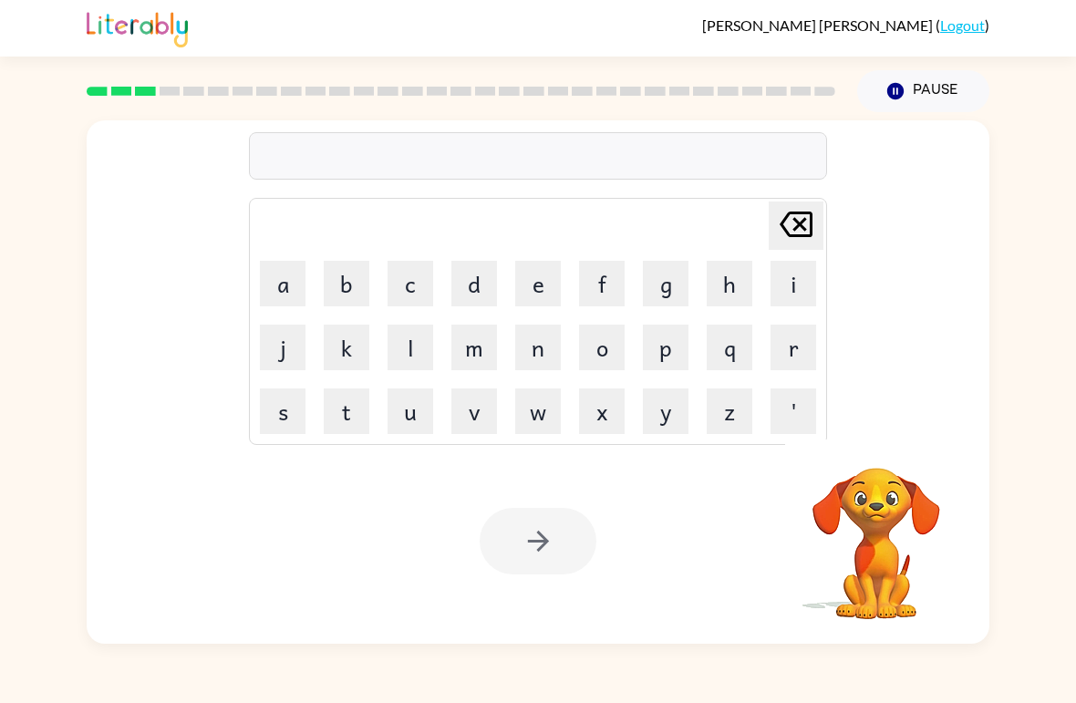
click at [792, 341] on button "r" at bounding box center [794, 348] width 46 height 46
click at [537, 263] on button "e" at bounding box center [538, 284] width 46 height 46
click at [283, 284] on button "a" at bounding box center [283, 284] width 46 height 46
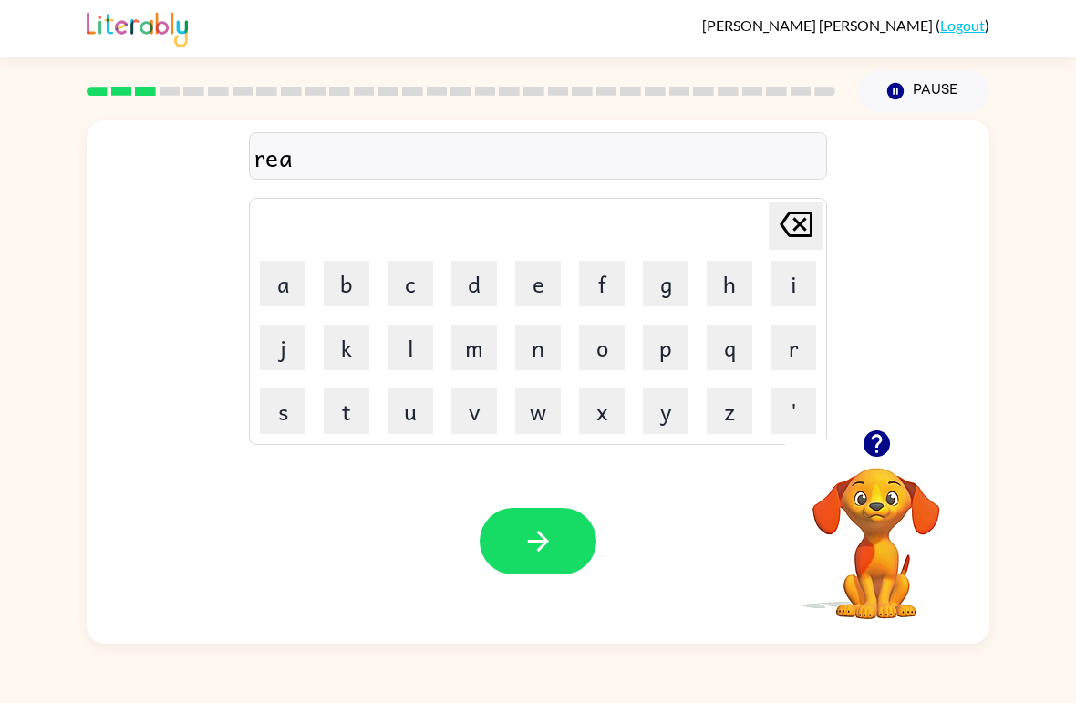
click at [425, 348] on button "l" at bounding box center [411, 348] width 46 height 46
click at [408, 353] on button "l" at bounding box center [411, 348] width 46 height 46
click at [777, 275] on button "i" at bounding box center [794, 284] width 46 height 46
click at [328, 428] on button "t" at bounding box center [347, 412] width 46 height 46
click at [665, 414] on button "y" at bounding box center [666, 412] width 46 height 46
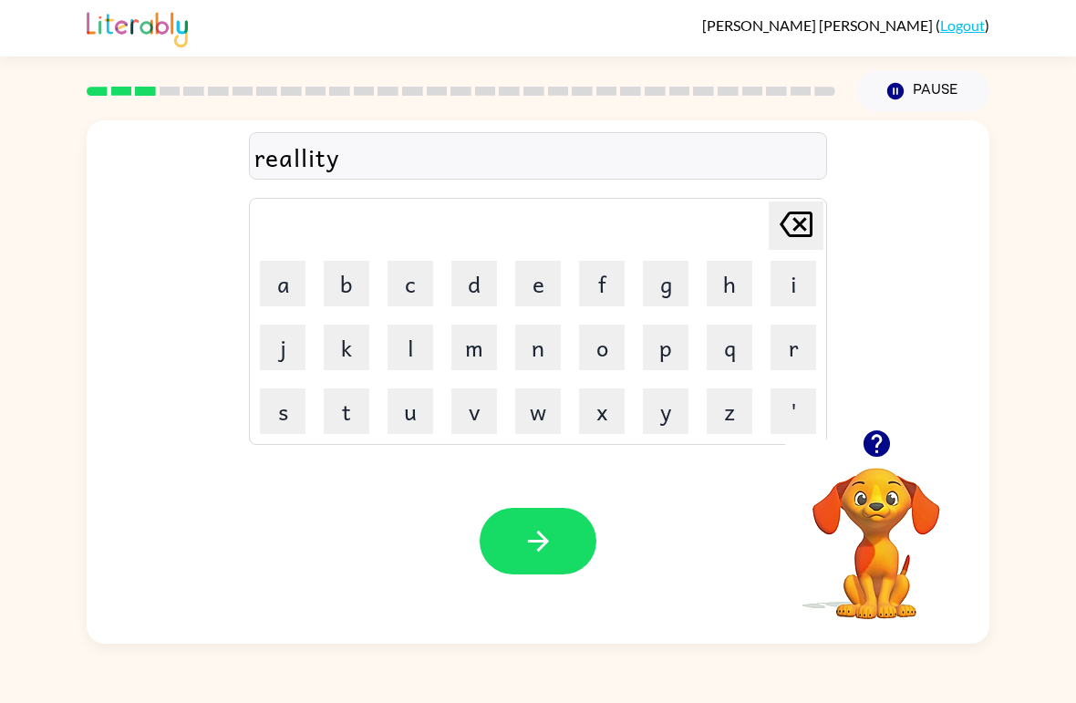
click at [541, 535] on icon "button" at bounding box center [537, 541] width 21 height 21
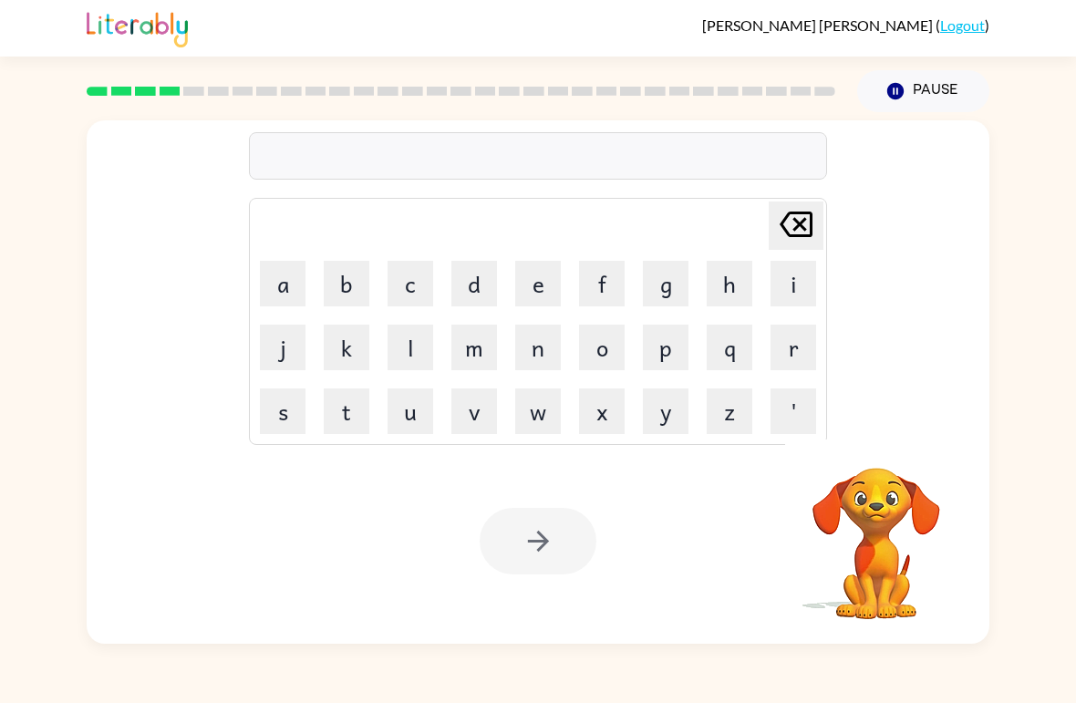
click at [536, 292] on button "e" at bounding box center [538, 284] width 46 height 46
click at [403, 353] on button "l" at bounding box center [411, 348] width 46 height 46
click at [797, 281] on button "i" at bounding box center [794, 284] width 46 height 46
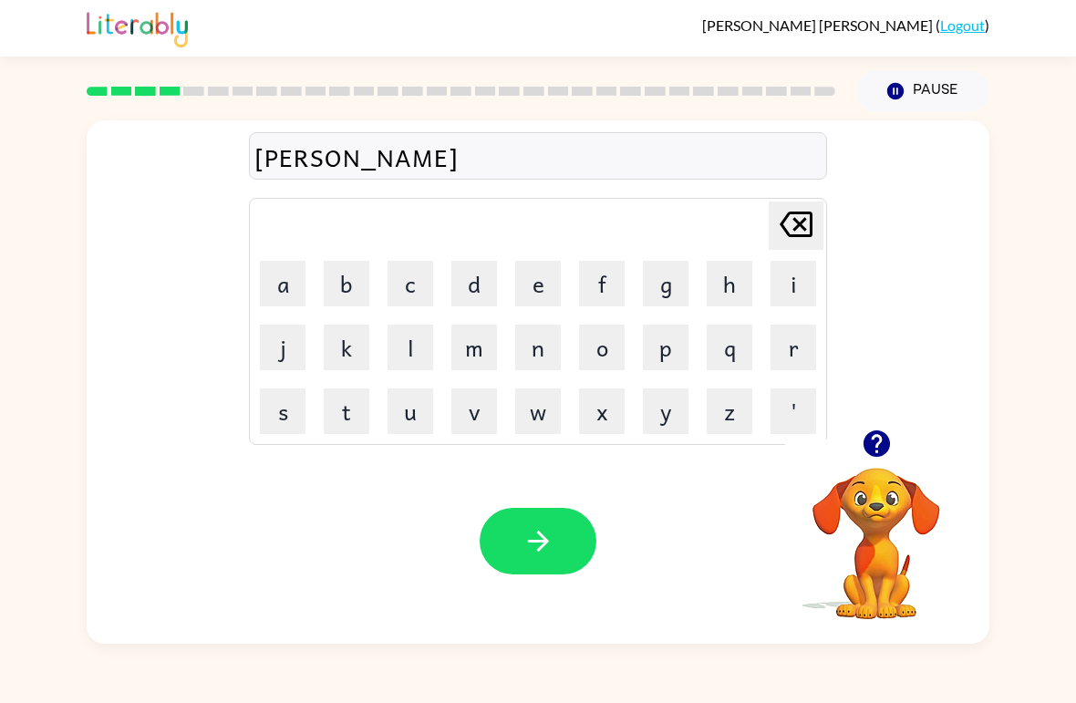
click at [476, 350] on button "m" at bounding box center [475, 348] width 46 height 46
click at [788, 273] on button "i" at bounding box center [794, 284] width 46 height 46
click at [546, 352] on button "n" at bounding box center [538, 348] width 46 height 46
click at [286, 277] on button "a" at bounding box center [283, 284] width 46 height 46
click at [368, 406] on button "t" at bounding box center [347, 412] width 46 height 46
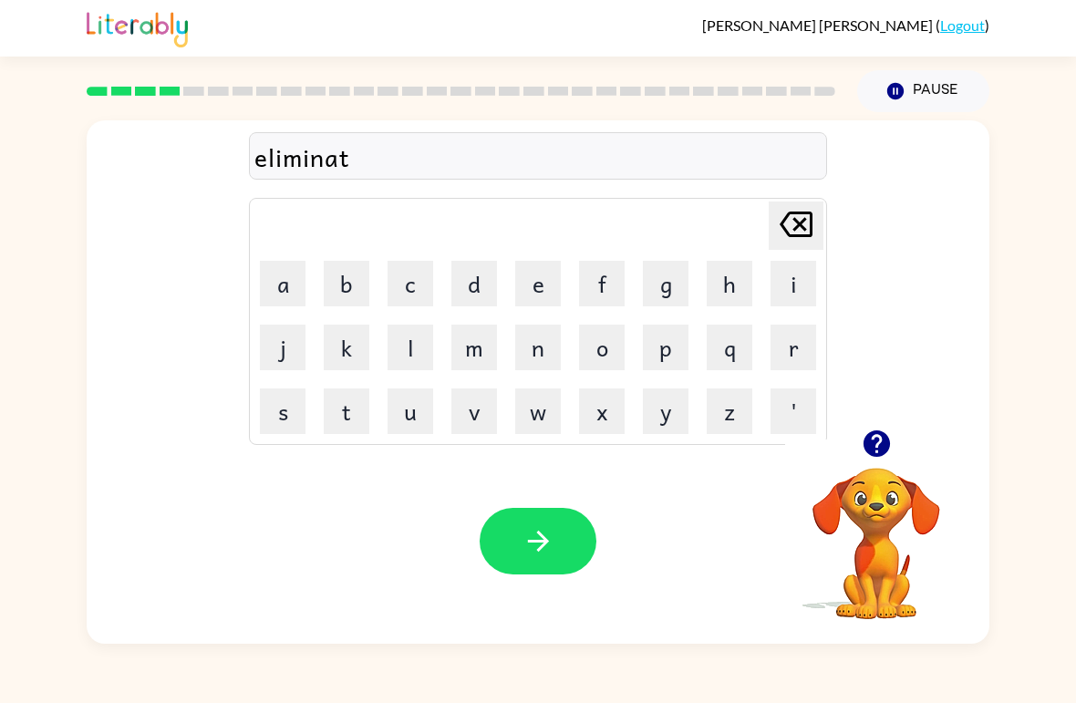
click at [543, 296] on button "e" at bounding box center [538, 284] width 46 height 46
click at [513, 517] on button "button" at bounding box center [538, 541] width 117 height 67
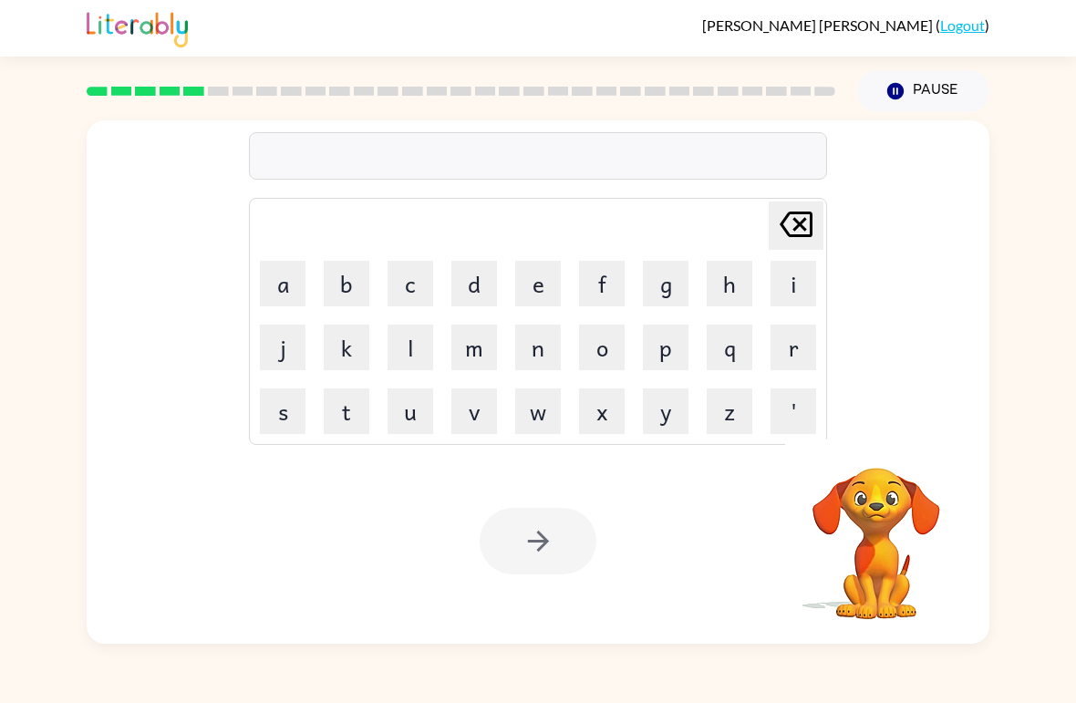
click at [461, 286] on button "d" at bounding box center [475, 284] width 46 height 46
click at [420, 405] on button "u" at bounding box center [411, 412] width 46 height 46
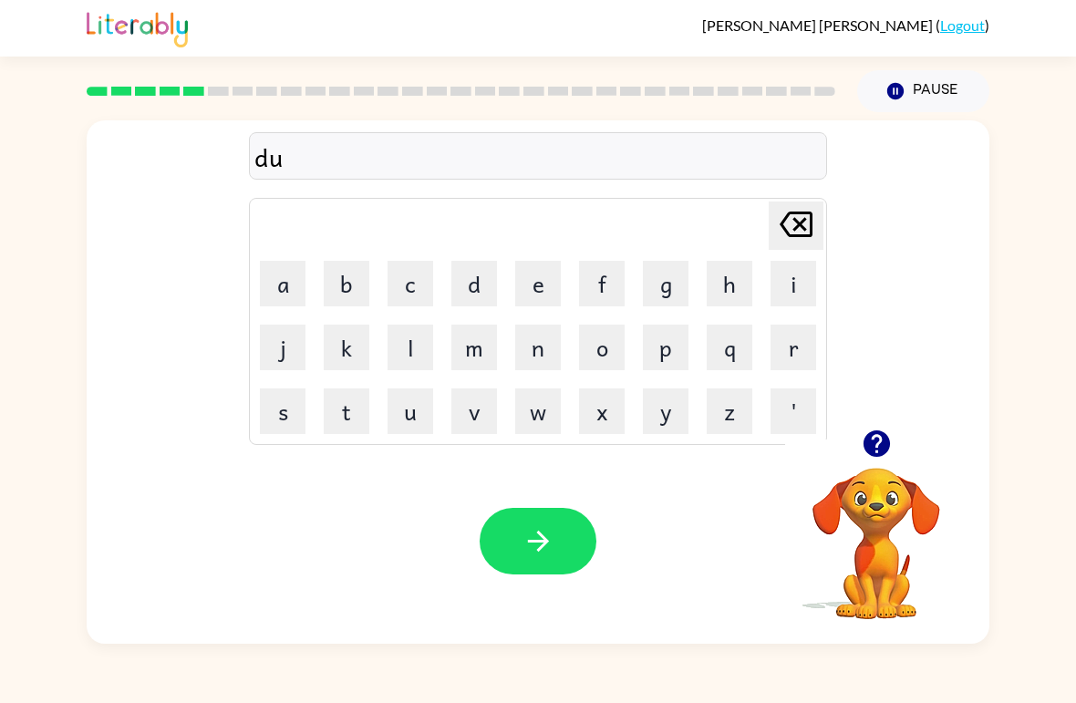
click at [674, 350] on button "p" at bounding box center [666, 348] width 46 height 46
click at [390, 349] on button "l" at bounding box center [411, 348] width 46 height 46
click at [784, 279] on button "i" at bounding box center [794, 284] width 46 height 46
click at [419, 282] on button "c" at bounding box center [411, 284] width 46 height 46
click at [285, 275] on button "a" at bounding box center [283, 284] width 46 height 46
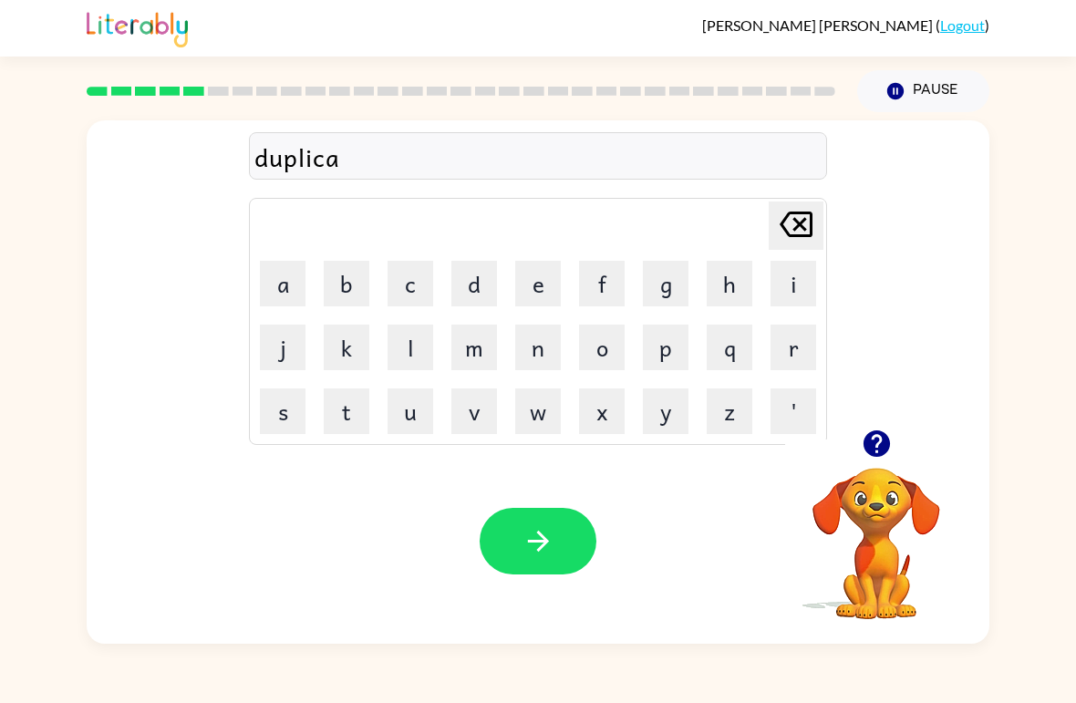
click at [353, 413] on button "t" at bounding box center [347, 412] width 46 height 46
click at [541, 549] on icon "button" at bounding box center [537, 541] width 21 height 21
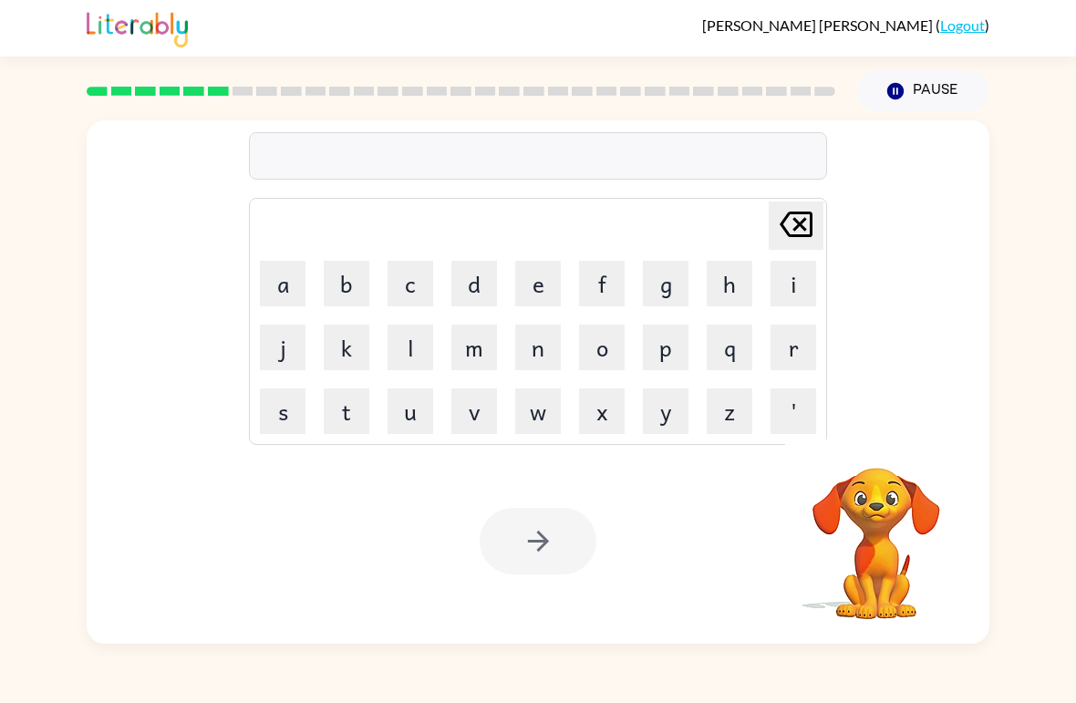
click at [478, 412] on button "v" at bounding box center [475, 412] width 46 height 46
click at [283, 282] on button "a" at bounding box center [283, 284] width 46 height 46
click at [397, 294] on button "c" at bounding box center [411, 284] width 46 height 46
click at [789, 286] on button "i" at bounding box center [794, 284] width 46 height 46
click at [608, 346] on button "o" at bounding box center [602, 348] width 46 height 46
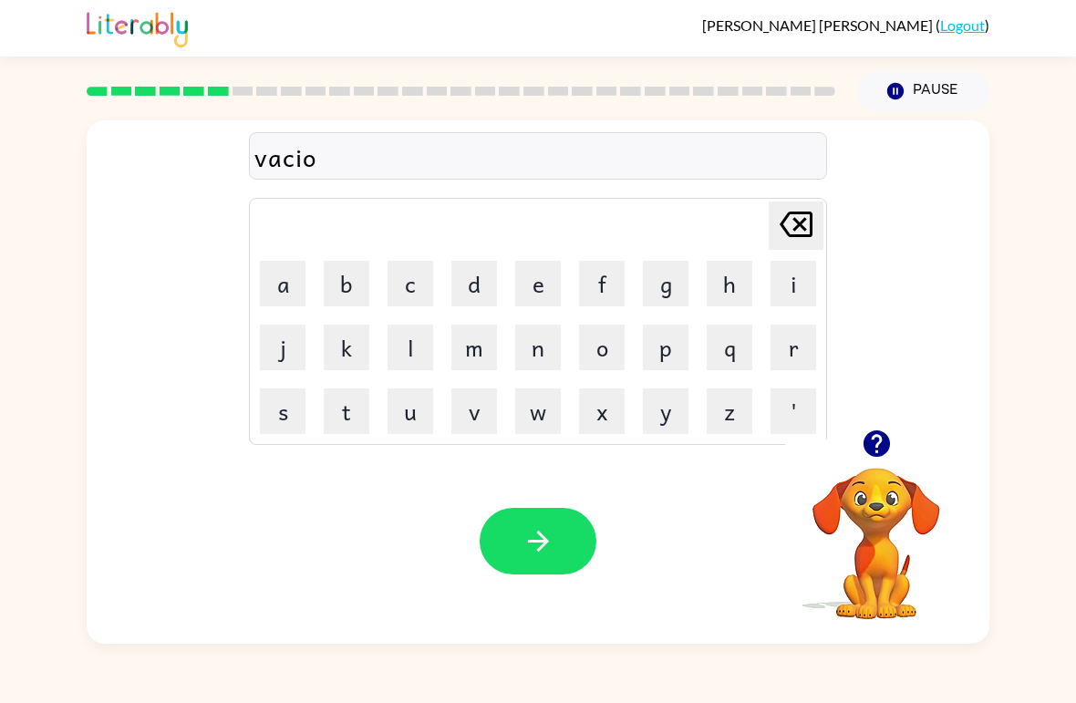
click at [541, 349] on button "n" at bounding box center [538, 348] width 46 height 46
click at [553, 521] on button "button" at bounding box center [538, 541] width 117 height 67
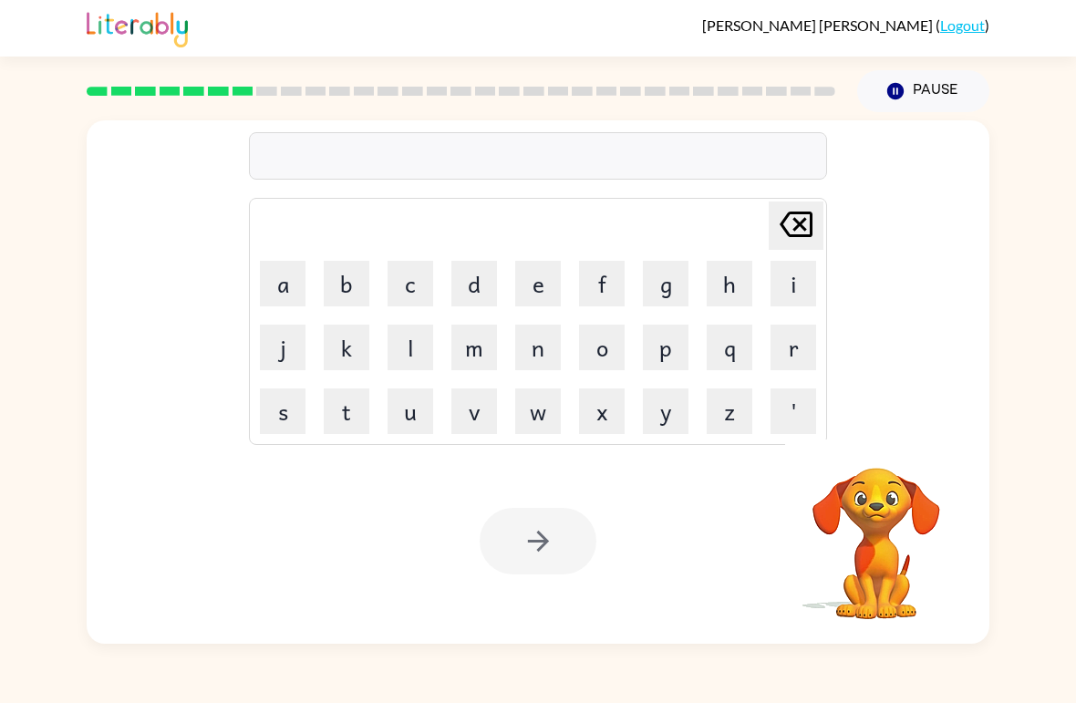
click at [677, 350] on button "p" at bounding box center [666, 348] width 46 height 46
click at [611, 352] on button "o" at bounding box center [602, 348] width 46 height 46
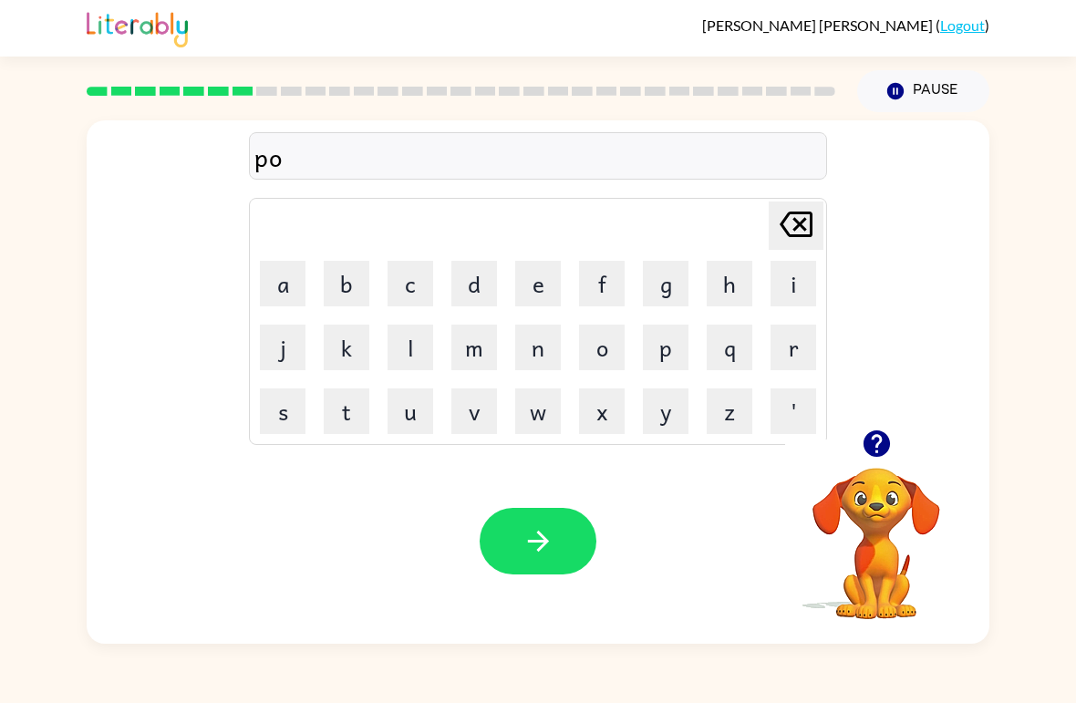
click at [479, 289] on button "d" at bounding box center [475, 284] width 46 height 46
click at [477, 294] on button "d" at bounding box center [475, 284] width 46 height 46
click at [430, 350] on button "l" at bounding box center [411, 348] width 46 height 46
click at [535, 290] on button "e" at bounding box center [538, 284] width 46 height 46
click at [531, 509] on button "button" at bounding box center [538, 541] width 117 height 67
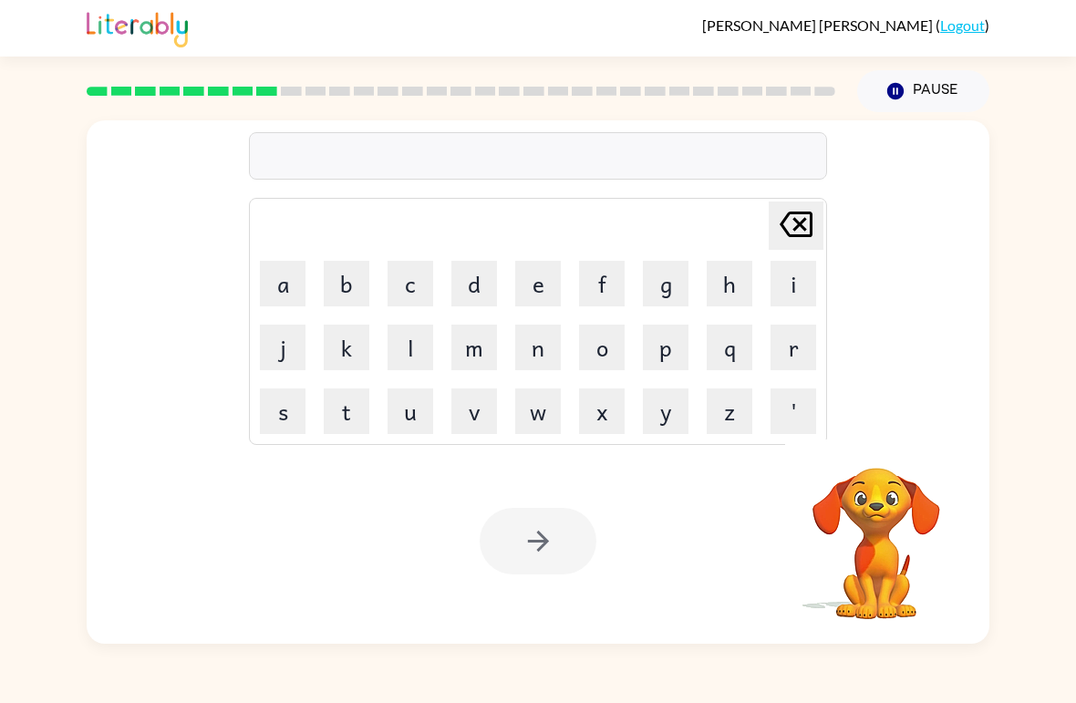
click at [673, 353] on button "p" at bounding box center [666, 348] width 46 height 46
click at [280, 275] on button "a" at bounding box center [283, 284] width 46 height 46
click at [795, 359] on button "r" at bounding box center [794, 348] width 46 height 46
click at [795, 279] on button "i" at bounding box center [794, 284] width 46 height 46
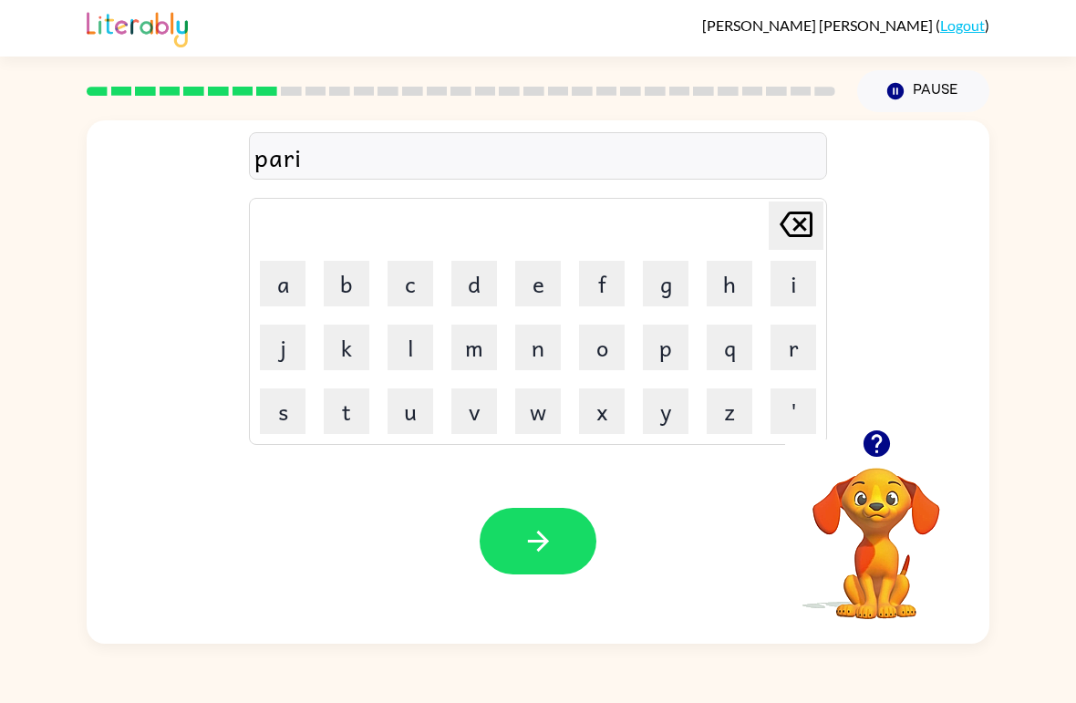
click at [411, 277] on button "c" at bounding box center [411, 284] width 46 height 46
click at [283, 276] on button "a" at bounding box center [283, 284] width 46 height 46
click at [400, 369] on button "l" at bounding box center [411, 348] width 46 height 46
click at [552, 532] on icon "button" at bounding box center [539, 541] width 32 height 32
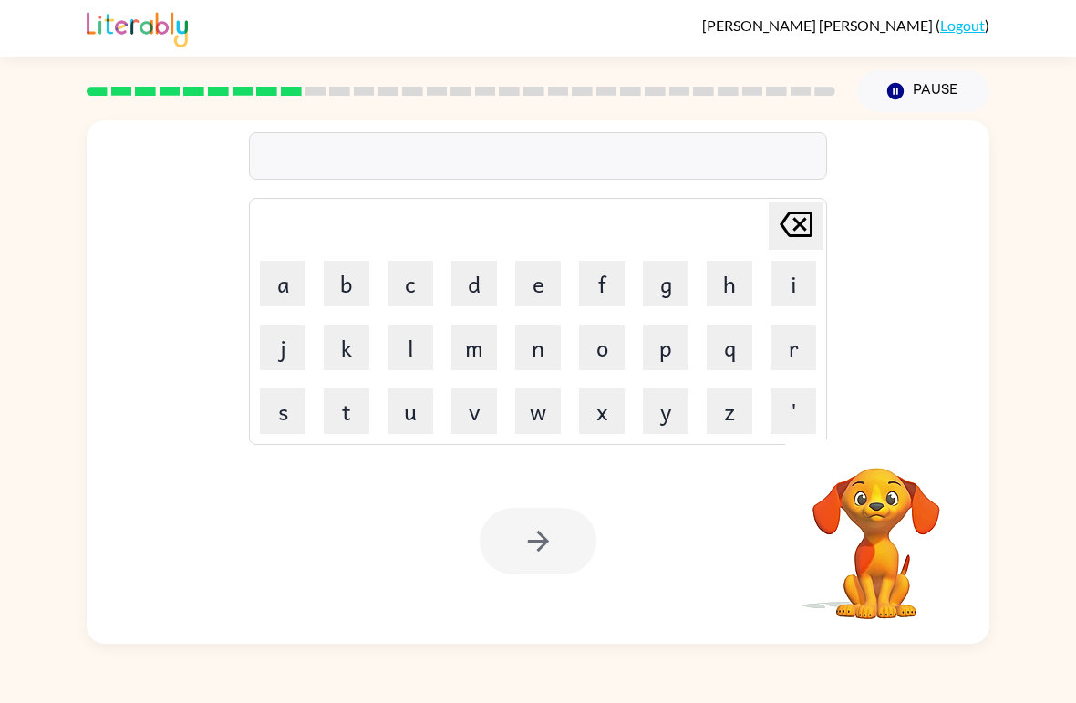
click at [795, 350] on button "r" at bounding box center [794, 348] width 46 height 46
click at [530, 280] on button "e" at bounding box center [538, 284] width 46 height 46
click at [409, 282] on button "c" at bounding box center [411, 284] width 46 height 46
click at [289, 276] on button "a" at bounding box center [283, 284] width 46 height 46
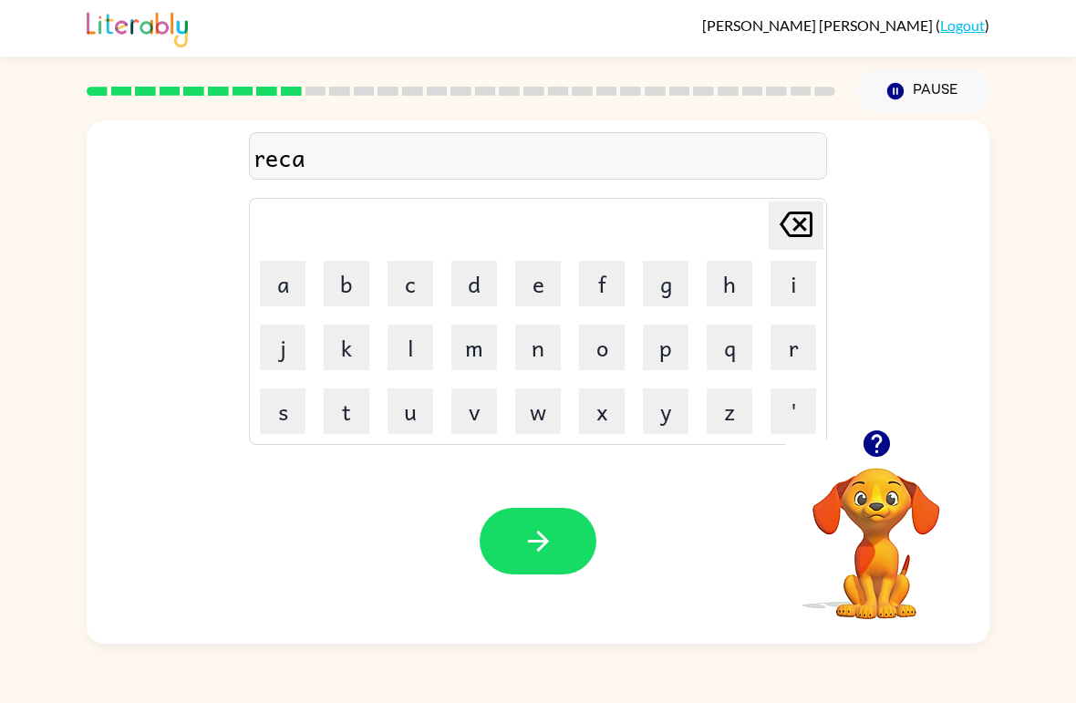
click at [672, 347] on button "p" at bounding box center [666, 348] width 46 height 46
click at [275, 414] on button "s" at bounding box center [283, 412] width 46 height 46
click at [722, 276] on button "h" at bounding box center [730, 284] width 46 height 46
click at [543, 527] on icon "button" at bounding box center [539, 541] width 32 height 32
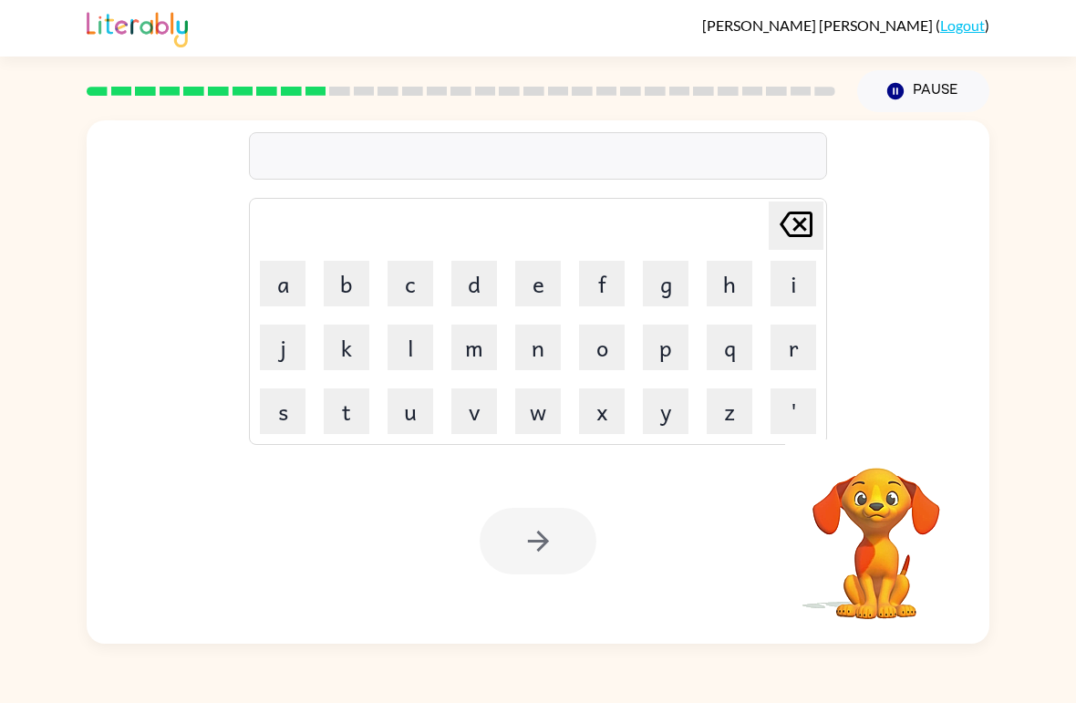
click at [681, 354] on button "p" at bounding box center [666, 348] width 46 height 46
click at [791, 355] on button "r" at bounding box center [794, 348] width 46 height 46
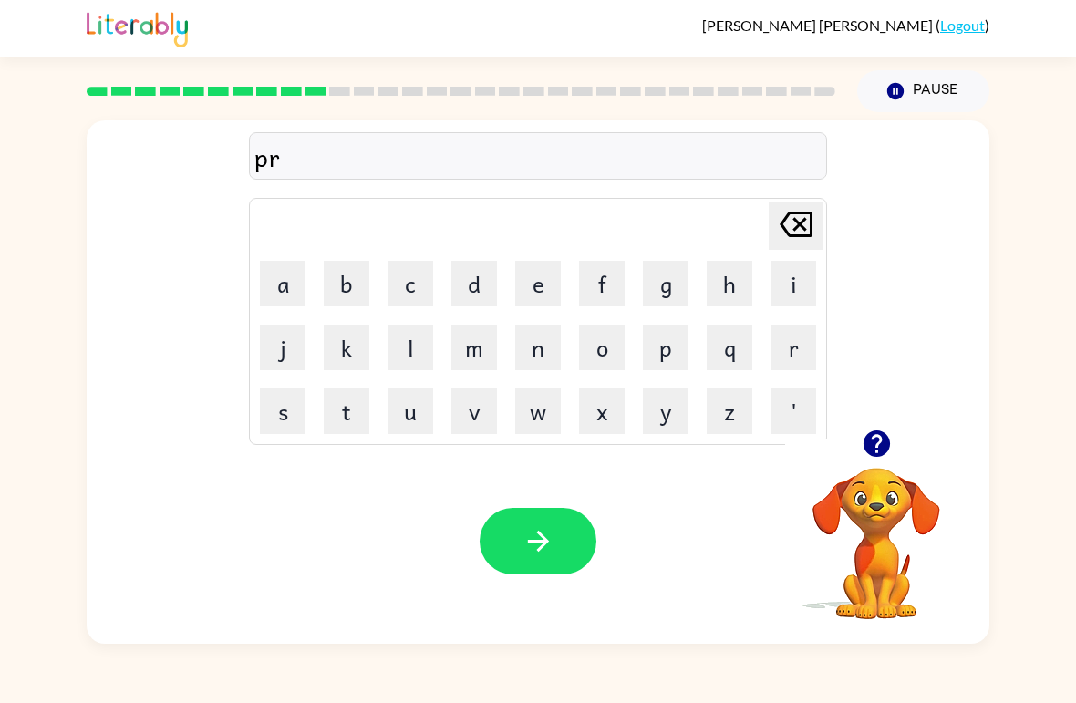
click at [546, 283] on button "e" at bounding box center [538, 284] width 46 height 46
click at [272, 416] on button "s" at bounding box center [283, 412] width 46 height 46
click at [411, 283] on button "c" at bounding box center [411, 284] width 46 height 46
click at [722, 290] on button "h" at bounding box center [730, 284] width 46 height 46
click at [599, 348] on button "o" at bounding box center [602, 348] width 46 height 46
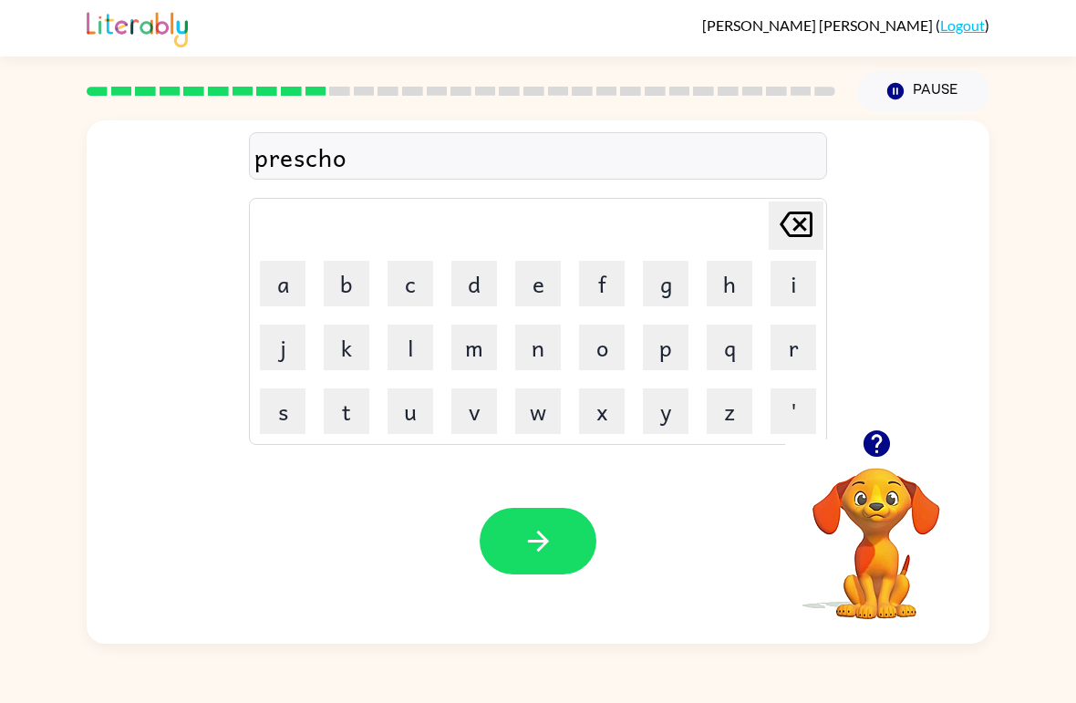
click at [599, 347] on button "o" at bounding box center [602, 348] width 46 height 46
click at [395, 352] on button "l" at bounding box center [411, 348] width 46 height 46
click at [551, 536] on icon "button" at bounding box center [539, 541] width 32 height 32
click at [419, 280] on button "c" at bounding box center [411, 284] width 46 height 46
click at [789, 336] on button "r" at bounding box center [794, 348] width 46 height 46
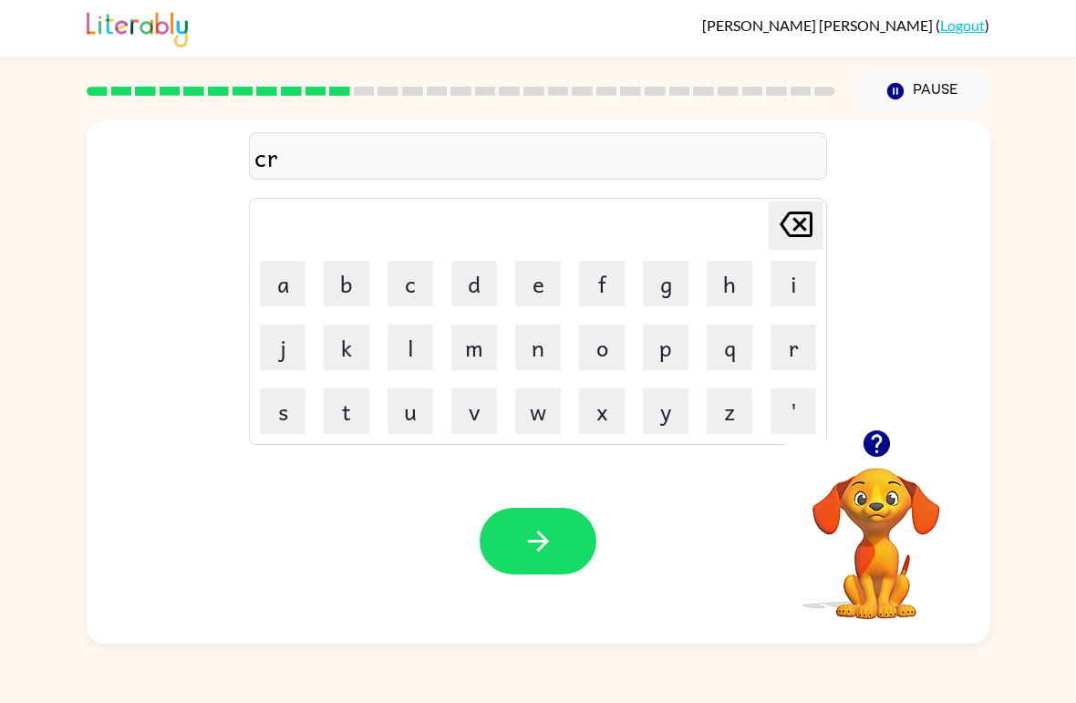
click at [286, 275] on button "a" at bounding box center [283, 284] width 46 height 46
click at [482, 410] on button "v" at bounding box center [475, 412] width 46 height 46
click at [530, 278] on button "e" at bounding box center [538, 284] width 46 height 46
click at [530, 565] on button "button" at bounding box center [538, 541] width 117 height 67
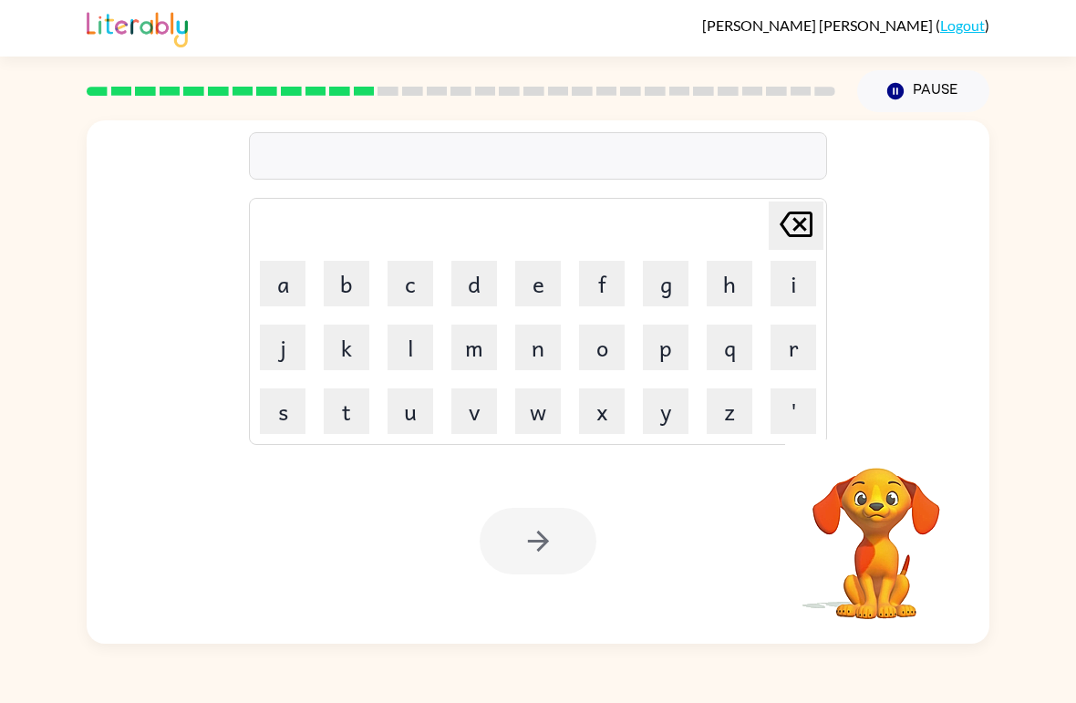
click at [474, 281] on button "d" at bounding box center [475, 284] width 46 height 46
click at [795, 289] on button "i" at bounding box center [794, 284] width 46 height 46
click at [400, 286] on button "c" at bounding box center [411, 284] width 46 height 46
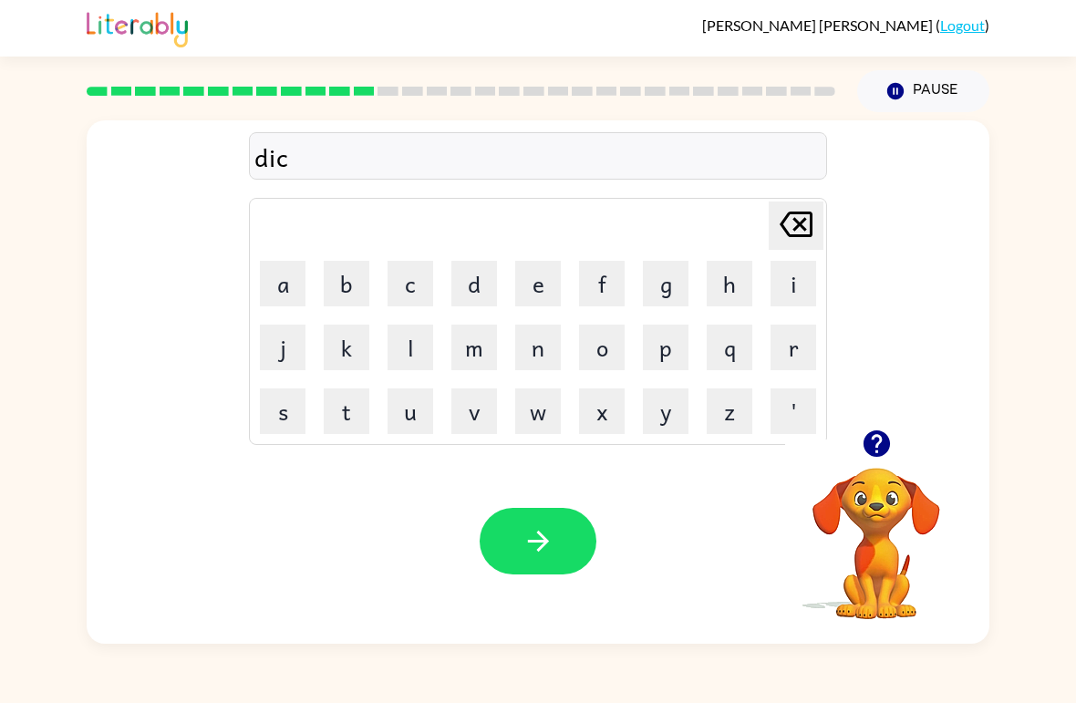
click at [354, 411] on button "t" at bounding box center [347, 412] width 46 height 46
click at [787, 279] on button "i" at bounding box center [794, 284] width 46 height 46
click at [282, 280] on button "a" at bounding box center [283, 284] width 46 height 46
click at [344, 401] on button "t" at bounding box center [347, 412] width 46 height 46
click at [546, 560] on button "button" at bounding box center [538, 541] width 117 height 67
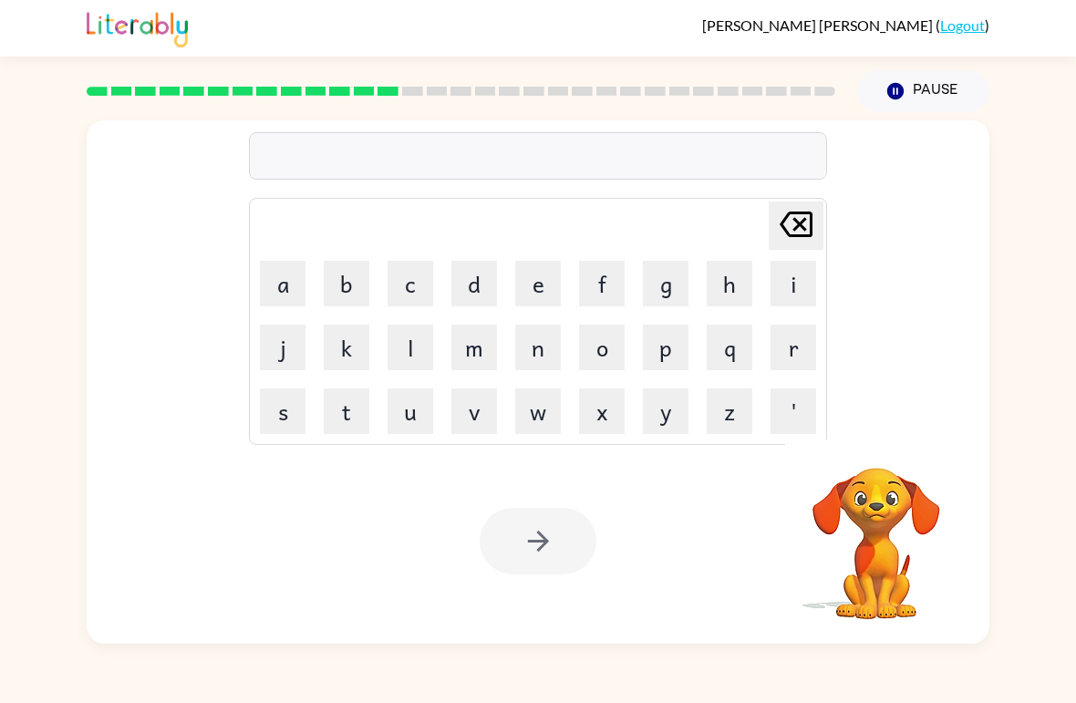
click at [667, 350] on button "p" at bounding box center [666, 348] width 46 height 46
click at [397, 417] on button "u" at bounding box center [411, 412] width 46 height 46
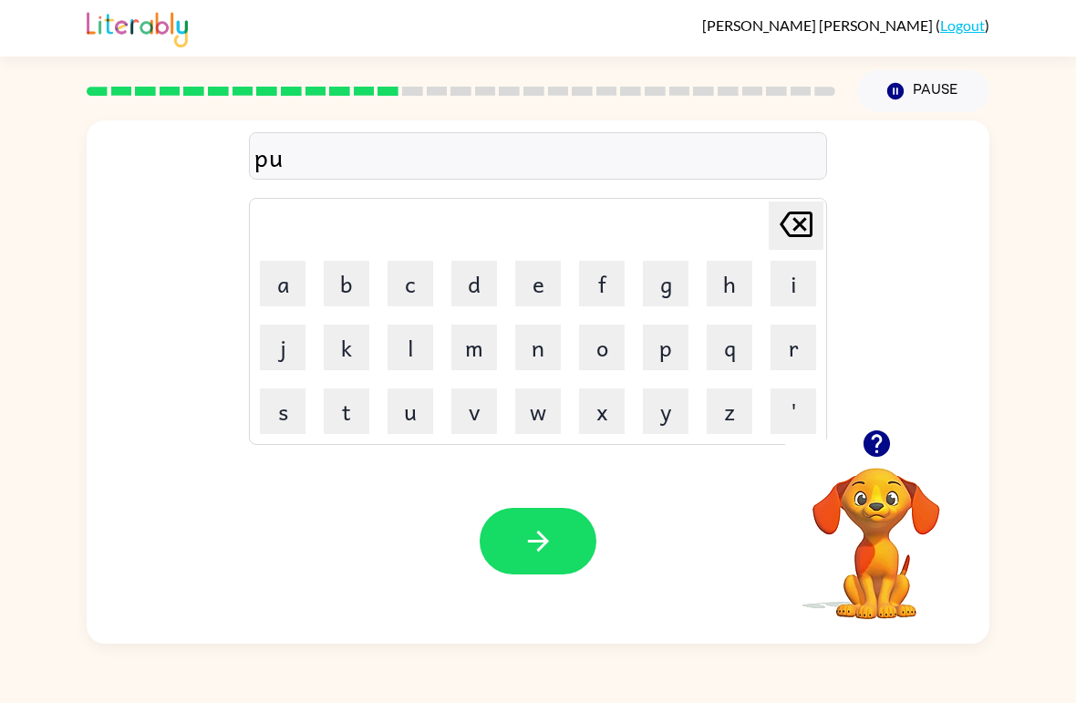
click at [661, 411] on button "y" at bounding box center [666, 412] width 46 height 46
click at [494, 345] on button "m" at bounding box center [475, 348] width 46 height 46
click at [545, 269] on button "e" at bounding box center [538, 284] width 46 height 46
click at [795, 234] on icon "[PERSON_NAME] last character input" at bounding box center [797, 225] width 44 height 44
click at [794, 234] on icon "[PERSON_NAME] last character input" at bounding box center [797, 225] width 44 height 44
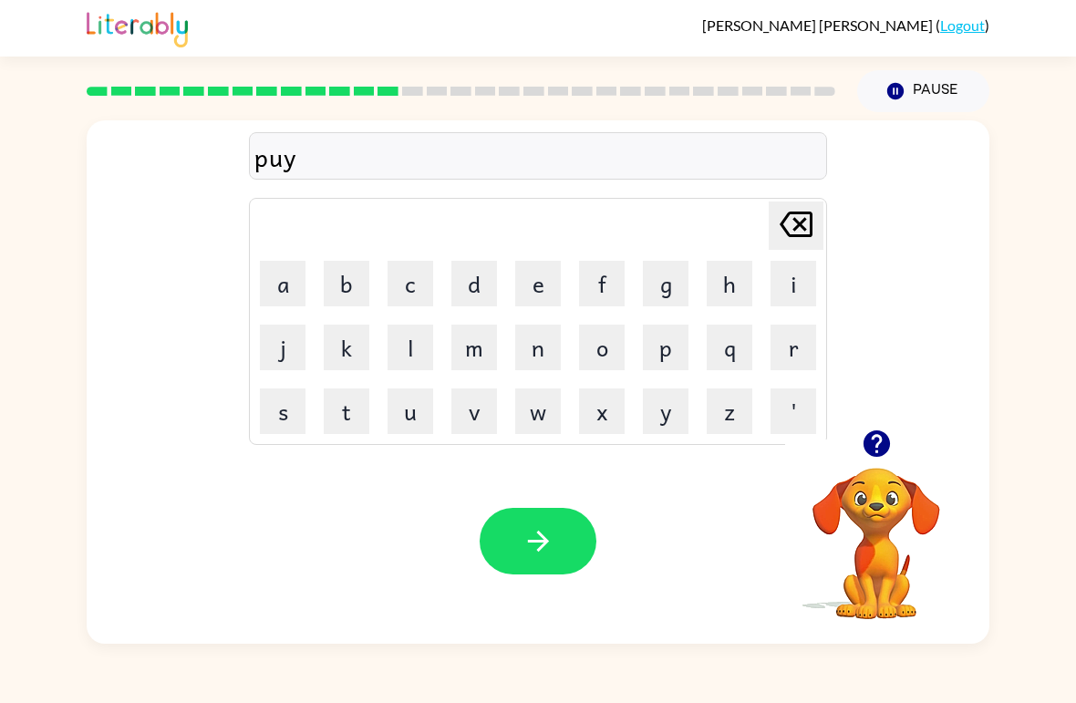
click at [795, 233] on icon "[PERSON_NAME] last character input" at bounding box center [797, 225] width 44 height 44
click at [878, 443] on icon "button" at bounding box center [877, 444] width 32 height 32
click at [794, 286] on button "i" at bounding box center [794, 284] width 46 height 46
click at [480, 357] on button "m" at bounding box center [475, 348] width 46 height 46
click at [546, 275] on button "e" at bounding box center [538, 284] width 46 height 46
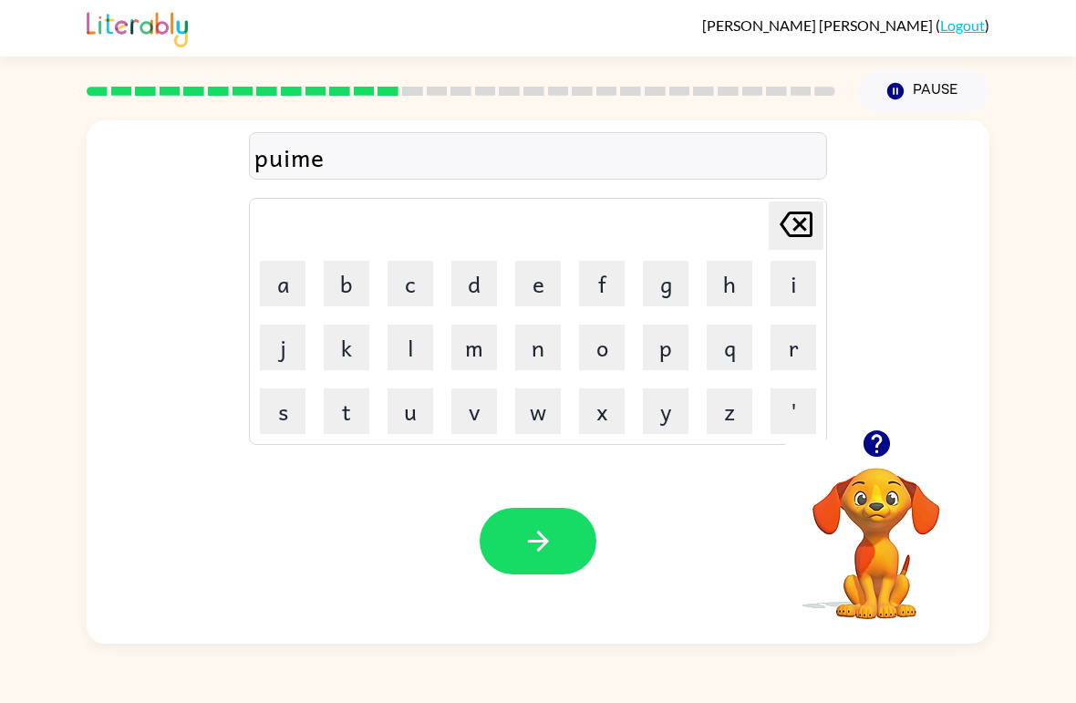
click at [525, 359] on button "n" at bounding box center [538, 348] width 46 height 46
click at [355, 412] on button "t" at bounding box center [347, 412] width 46 height 46
click at [799, 219] on icon "[PERSON_NAME] last character input" at bounding box center [797, 225] width 44 height 44
click at [798, 218] on icon "[PERSON_NAME] last character input" at bounding box center [797, 225] width 44 height 44
click at [795, 213] on icon at bounding box center [796, 225] width 33 height 26
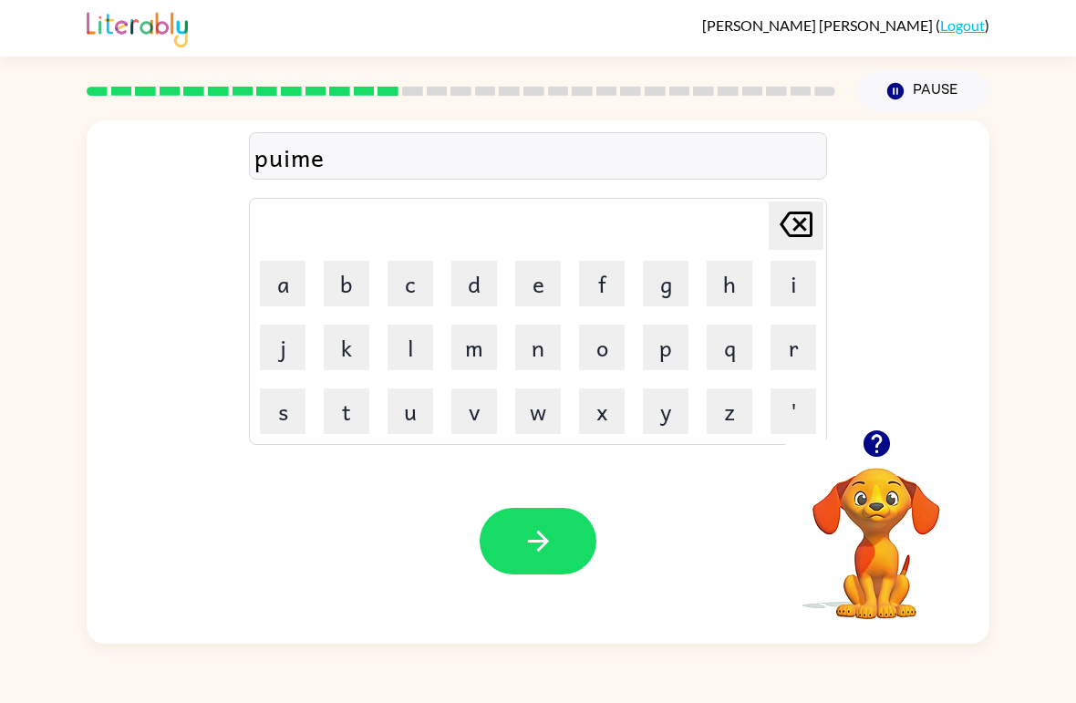
click at [794, 213] on icon at bounding box center [796, 225] width 33 height 26
click at [801, 211] on icon "[PERSON_NAME] last character input" at bounding box center [797, 225] width 44 height 44
click at [800, 211] on icon "[PERSON_NAME] last character input" at bounding box center [797, 225] width 44 height 44
click at [518, 275] on button "e" at bounding box center [538, 284] width 46 height 46
click at [799, 264] on button "i" at bounding box center [794, 284] width 46 height 46
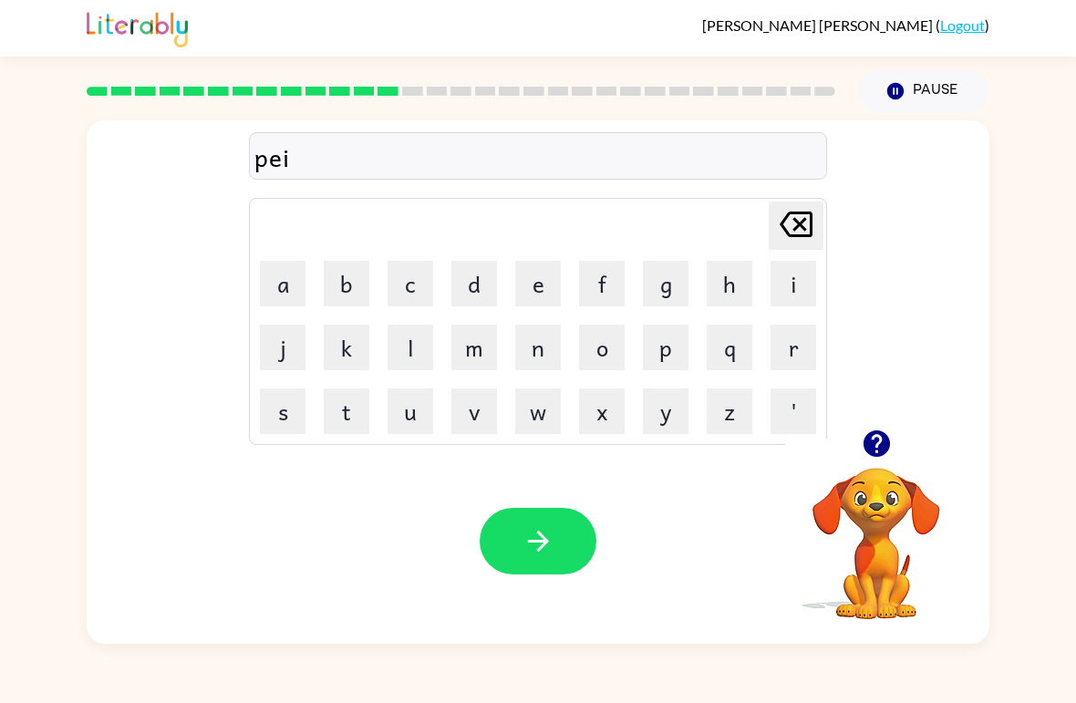
click at [483, 343] on button "m" at bounding box center [475, 348] width 46 height 46
click at [531, 271] on button "e" at bounding box center [538, 284] width 46 height 46
click at [531, 349] on button "n" at bounding box center [538, 348] width 46 height 46
click at [821, 224] on button "[PERSON_NAME] last character input" at bounding box center [796, 226] width 55 height 48
click at [823, 227] on button "[PERSON_NAME] last character input" at bounding box center [796, 226] width 55 height 48
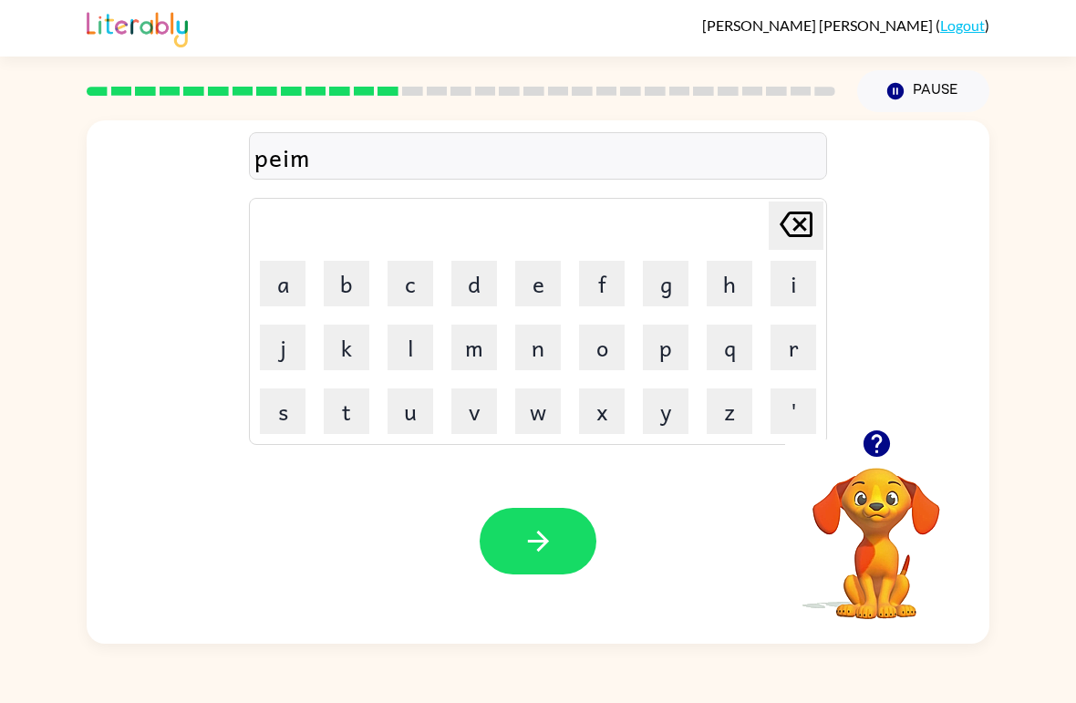
click at [806, 231] on icon at bounding box center [796, 225] width 33 height 26
click at [805, 230] on icon at bounding box center [796, 225] width 33 height 26
click at [810, 235] on icon at bounding box center [796, 225] width 33 height 26
click at [408, 410] on button "u" at bounding box center [411, 412] width 46 height 46
click at [658, 418] on button "y" at bounding box center [666, 412] width 46 height 46
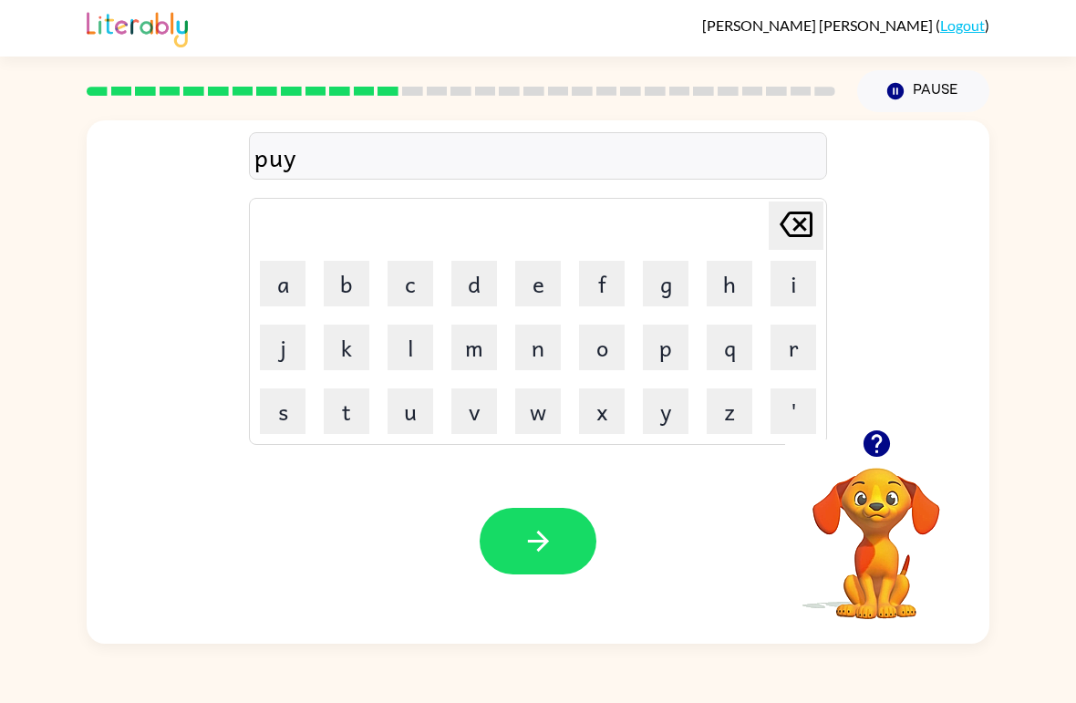
click at [490, 350] on button "m" at bounding box center [475, 348] width 46 height 46
click at [535, 281] on button "e" at bounding box center [538, 284] width 46 height 46
click at [547, 349] on button "n" at bounding box center [538, 348] width 46 height 46
click at [351, 412] on button "t" at bounding box center [347, 412] width 46 height 46
click at [803, 214] on icon at bounding box center [796, 225] width 33 height 26
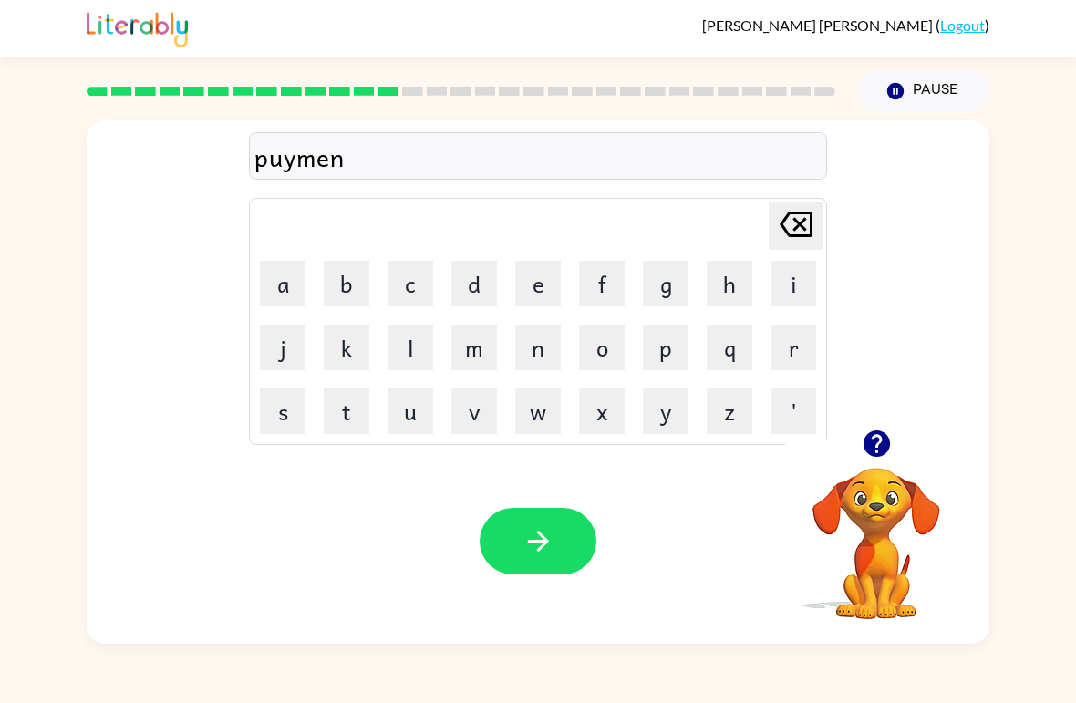
click at [804, 218] on icon "[PERSON_NAME] last character input" at bounding box center [797, 225] width 44 height 44
click at [803, 218] on icon "[PERSON_NAME] last character input" at bounding box center [797, 225] width 44 height 44
click at [806, 224] on icon "[PERSON_NAME] last character input" at bounding box center [797, 225] width 44 height 44
click at [805, 224] on icon "[PERSON_NAME] last character input" at bounding box center [797, 225] width 44 height 44
click at [809, 214] on icon at bounding box center [796, 225] width 33 height 26
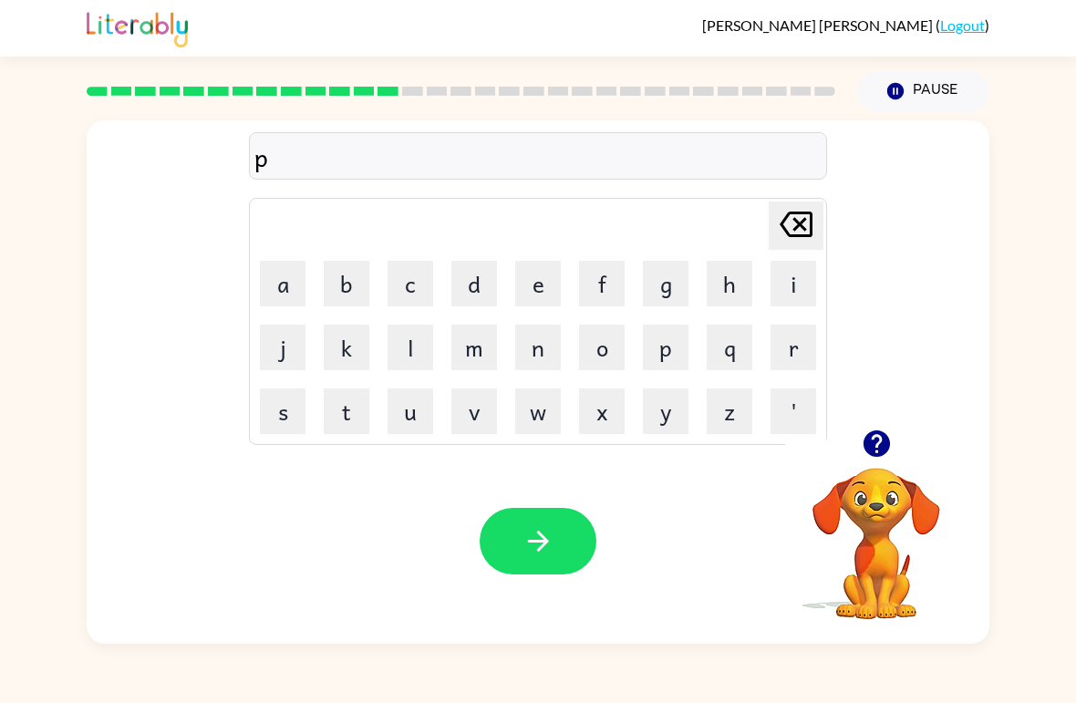
click at [537, 270] on button "e" at bounding box center [538, 284] width 46 height 46
click at [658, 421] on button "y" at bounding box center [666, 412] width 46 height 46
click at [804, 225] on icon "[PERSON_NAME] last character input" at bounding box center [797, 225] width 44 height 44
click at [788, 215] on icon at bounding box center [796, 225] width 33 height 26
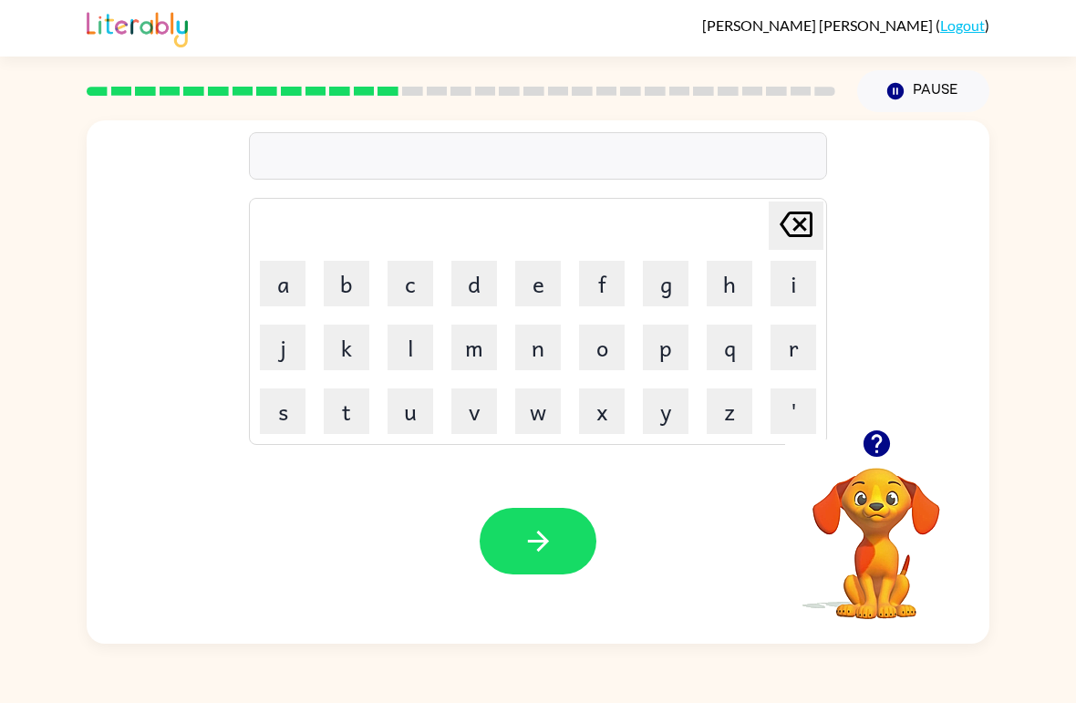
click at [886, 443] on icon "button" at bounding box center [876, 444] width 26 height 26
click at [742, 340] on button "q" at bounding box center [730, 348] width 46 height 46
click at [796, 223] on icon at bounding box center [796, 225] width 33 height 26
click at [670, 346] on button "p" at bounding box center [666, 348] width 46 height 46
click at [531, 267] on button "e" at bounding box center [538, 284] width 46 height 46
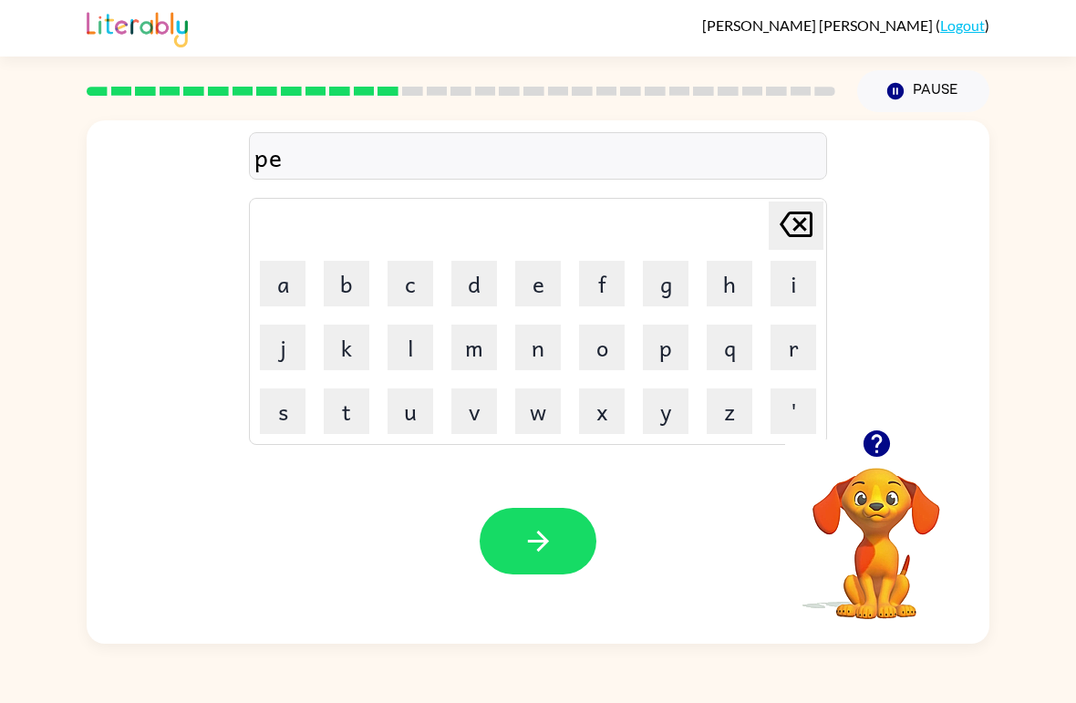
click at [659, 413] on button "y" at bounding box center [666, 412] width 46 height 46
click at [483, 349] on button "m" at bounding box center [475, 348] width 46 height 46
click at [538, 284] on button "e" at bounding box center [538, 284] width 46 height 46
click at [531, 346] on button "n" at bounding box center [538, 348] width 46 height 46
click at [338, 425] on button "t" at bounding box center [347, 412] width 46 height 46
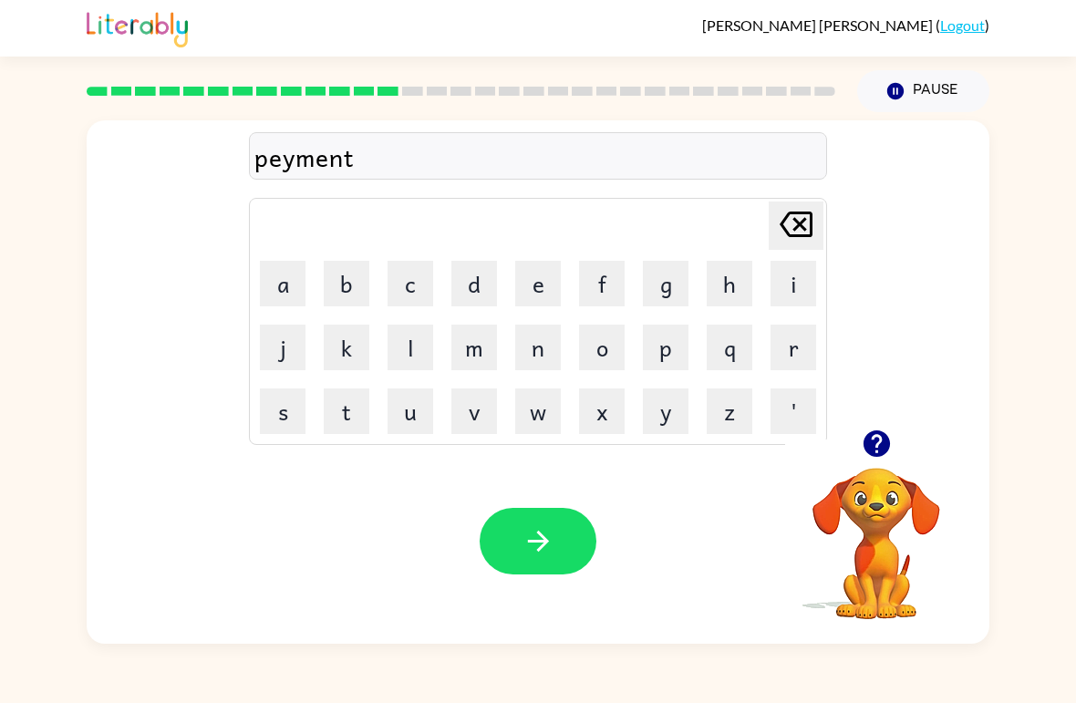
click at [549, 536] on icon "button" at bounding box center [539, 541] width 32 height 32
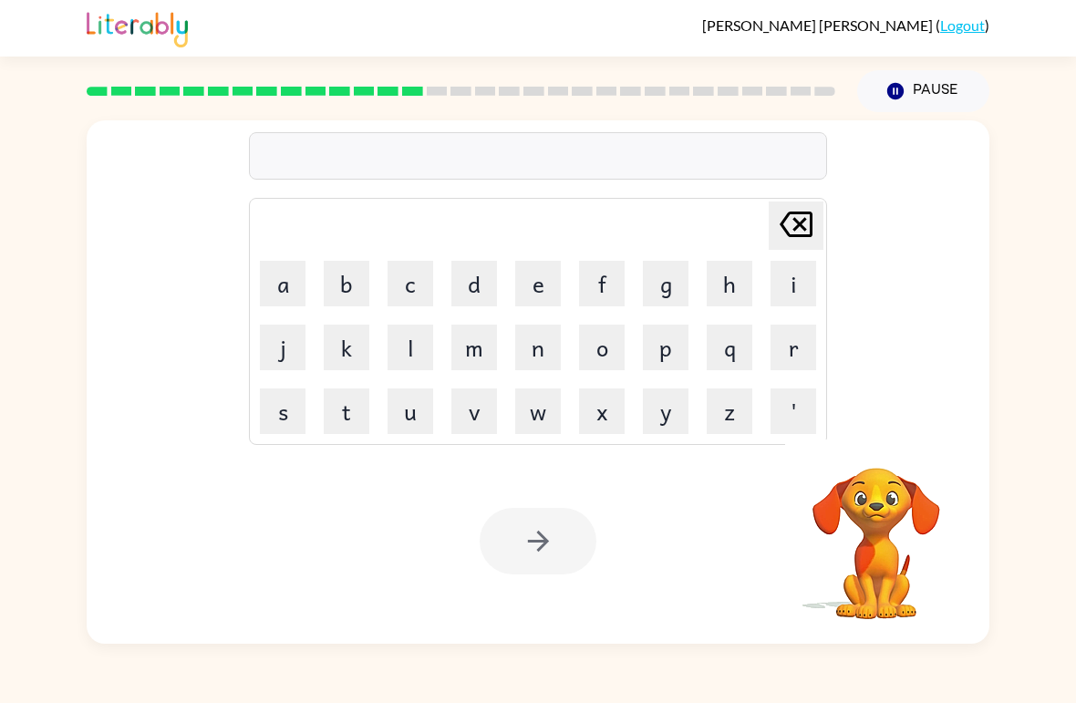
click at [481, 355] on button "m" at bounding box center [475, 348] width 46 height 46
click at [286, 290] on button "a" at bounding box center [283, 284] width 46 height 46
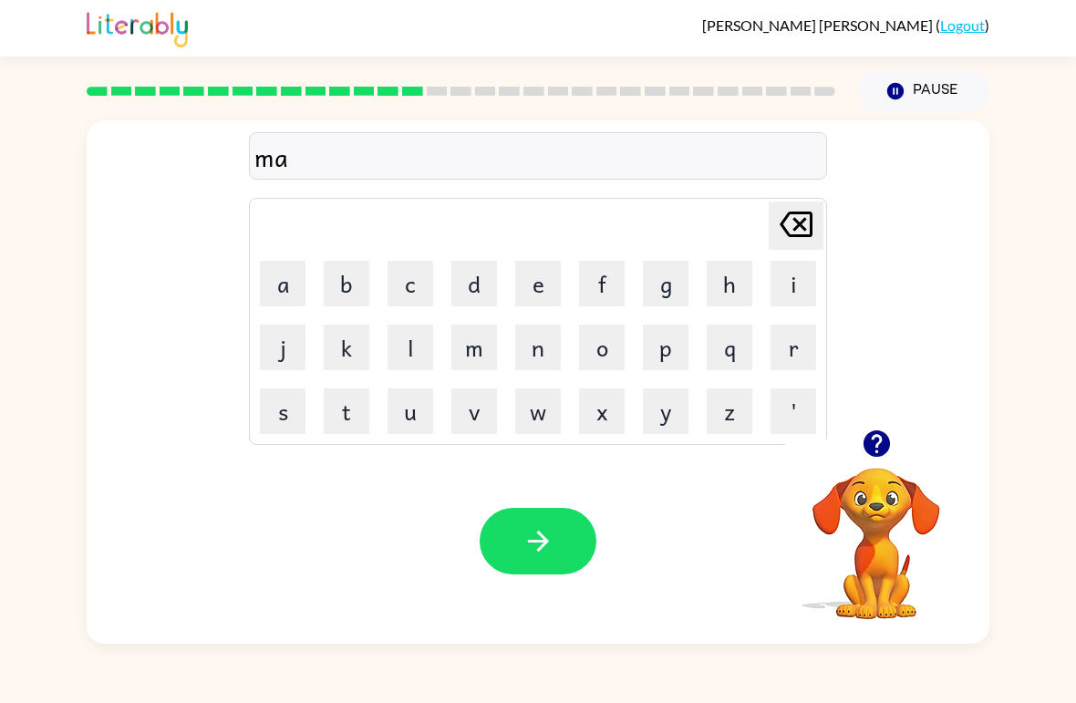
click at [675, 286] on button "g" at bounding box center [666, 284] width 46 height 46
click at [535, 279] on button "e" at bounding box center [538, 284] width 46 height 46
click at [789, 341] on button "r" at bounding box center [794, 348] width 46 height 46
click at [561, 572] on button "button" at bounding box center [538, 541] width 117 height 67
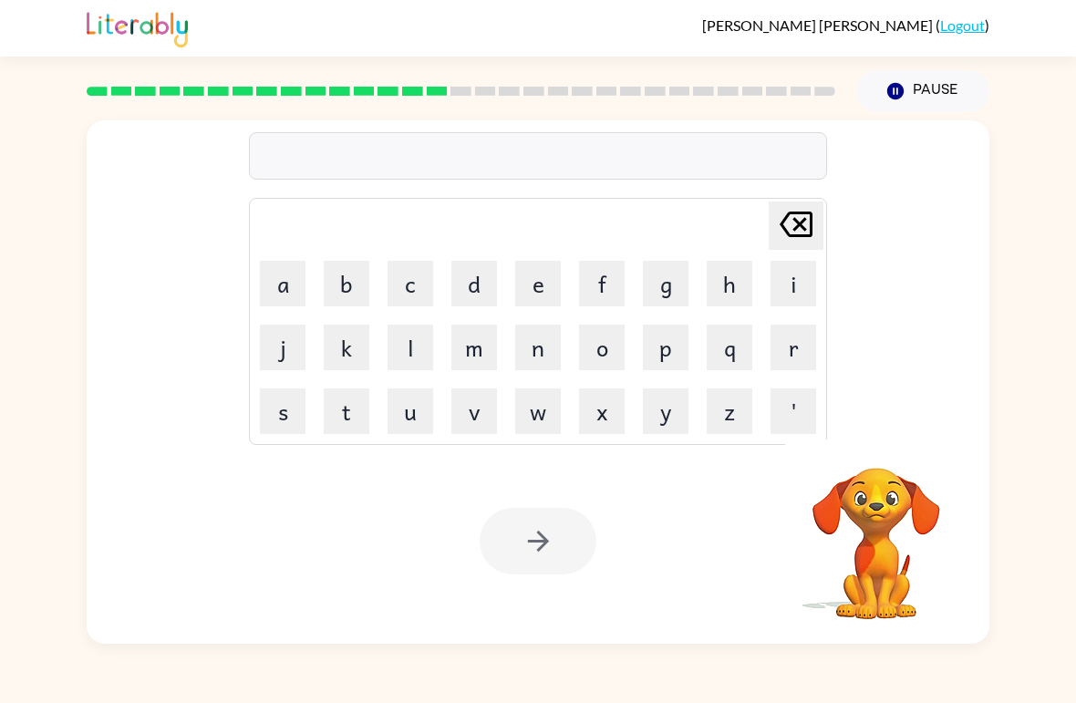
click at [291, 408] on button "s" at bounding box center [283, 412] width 46 height 46
click at [668, 341] on button "p" at bounding box center [666, 348] width 46 height 46
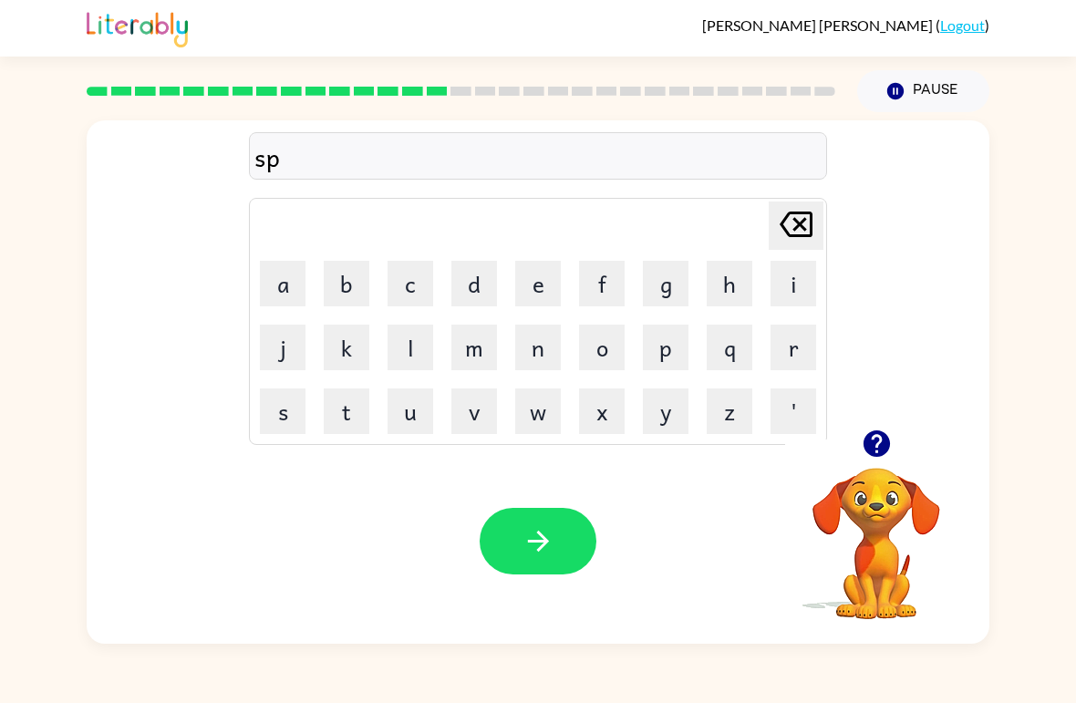
click at [291, 294] on button "a" at bounding box center [283, 284] width 46 height 46
click at [801, 348] on button "r" at bounding box center [794, 348] width 46 height 46
click at [403, 283] on button "c" at bounding box center [411, 284] width 46 height 46
click at [336, 342] on button "k" at bounding box center [347, 348] width 46 height 46
click at [560, 541] on button "button" at bounding box center [538, 541] width 117 height 67
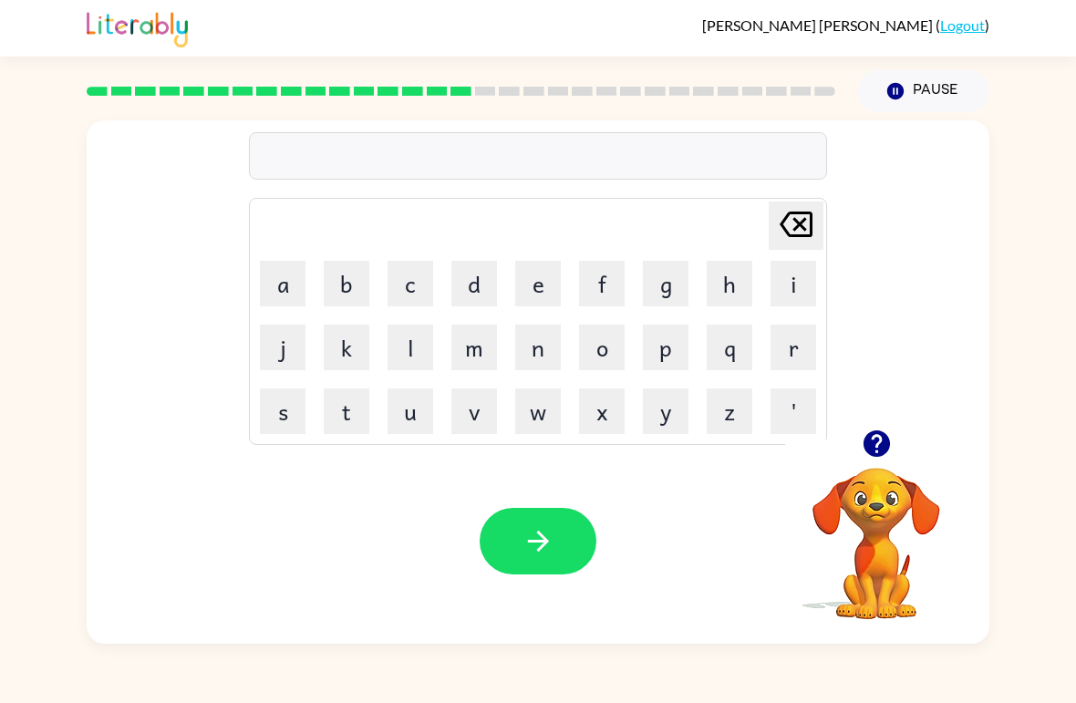
click at [677, 349] on button "p" at bounding box center [666, 348] width 46 height 46
click at [282, 286] on button "a" at bounding box center [283, 284] width 46 height 46
click at [543, 413] on button "w" at bounding box center [538, 412] width 46 height 46
click at [409, 359] on button "l" at bounding box center [411, 348] width 46 height 46
click at [556, 549] on button "button" at bounding box center [538, 541] width 117 height 67
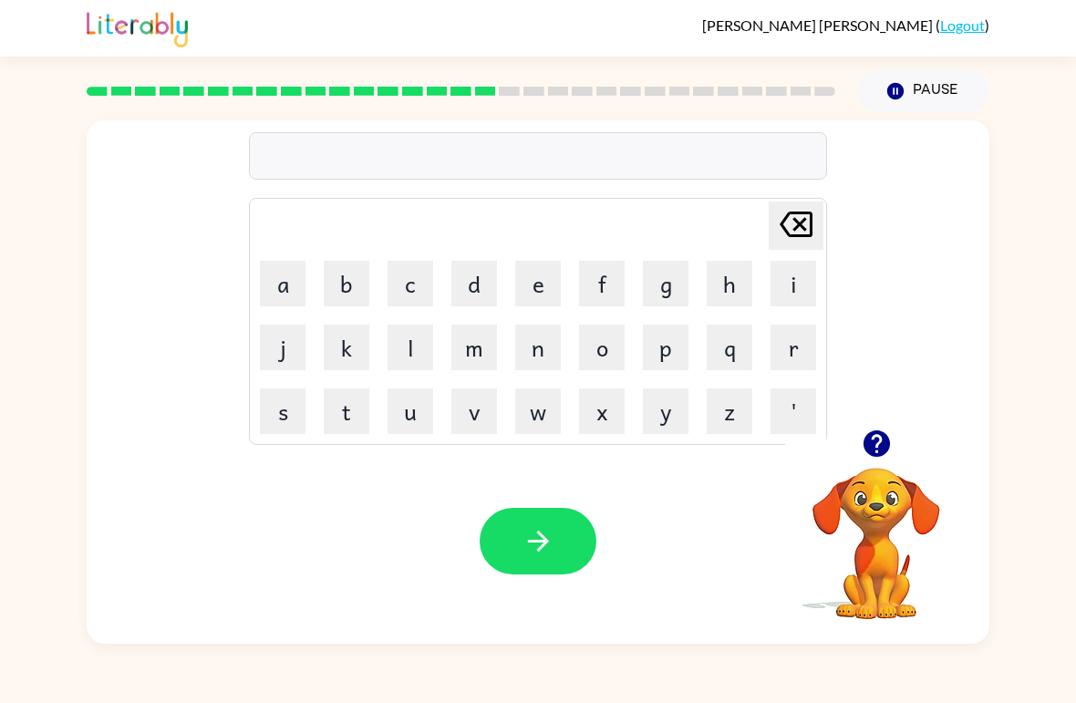
click at [284, 405] on button "s" at bounding box center [283, 412] width 46 height 46
click at [672, 353] on button "p" at bounding box center [666, 348] width 46 height 46
click at [786, 275] on button "i" at bounding box center [794, 284] width 46 height 46
click at [551, 357] on button "n" at bounding box center [538, 348] width 46 height 46
click at [803, 281] on button "i" at bounding box center [794, 284] width 46 height 46
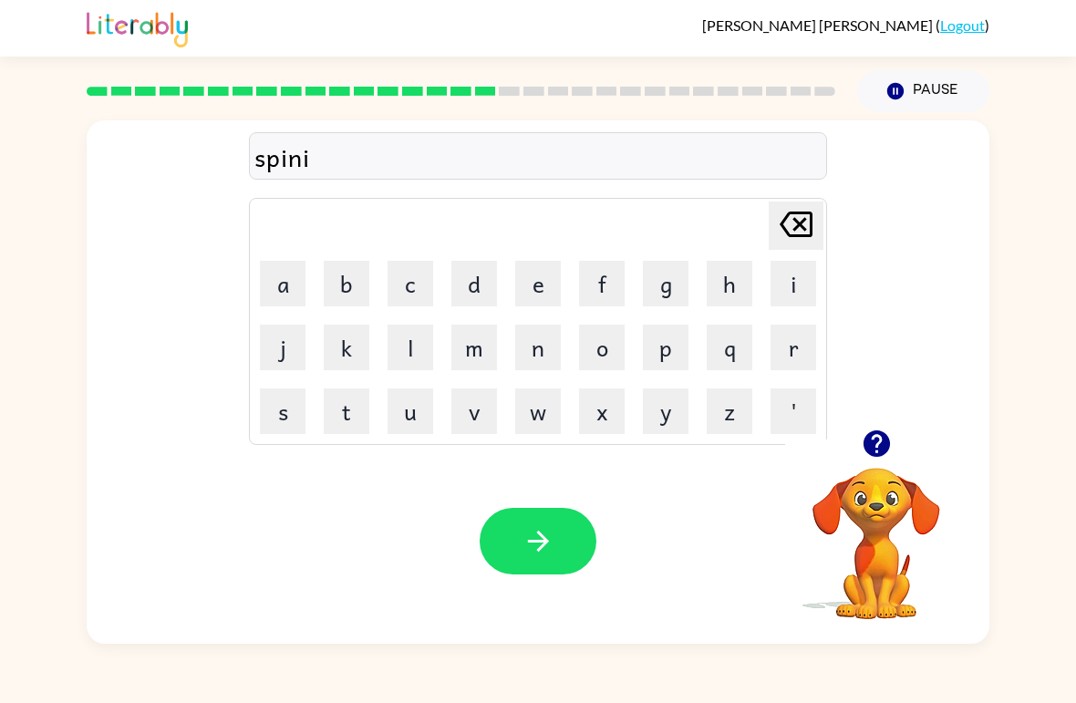
click at [548, 350] on button "n" at bounding box center [538, 348] width 46 height 46
click at [671, 293] on button "g" at bounding box center [666, 284] width 46 height 46
click at [567, 561] on button "button" at bounding box center [538, 541] width 117 height 67
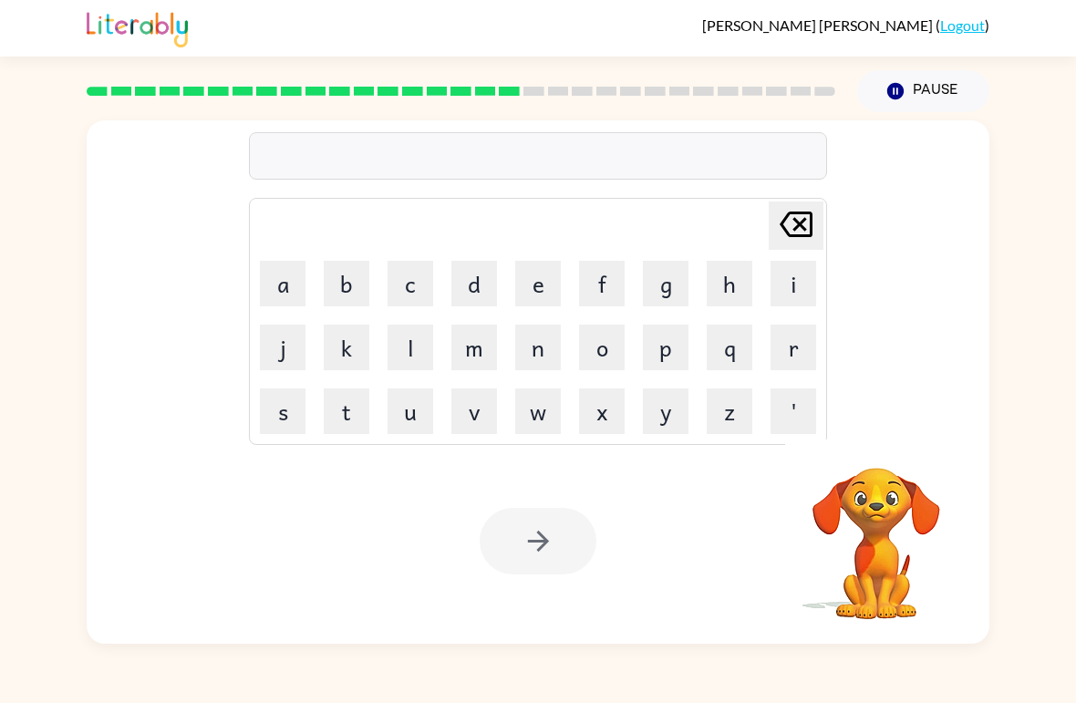
click at [675, 278] on button "g" at bounding box center [666, 284] width 46 height 46
click at [795, 353] on button "r" at bounding box center [794, 348] width 46 height 46
click at [613, 345] on button "o" at bounding box center [602, 348] width 46 height 46
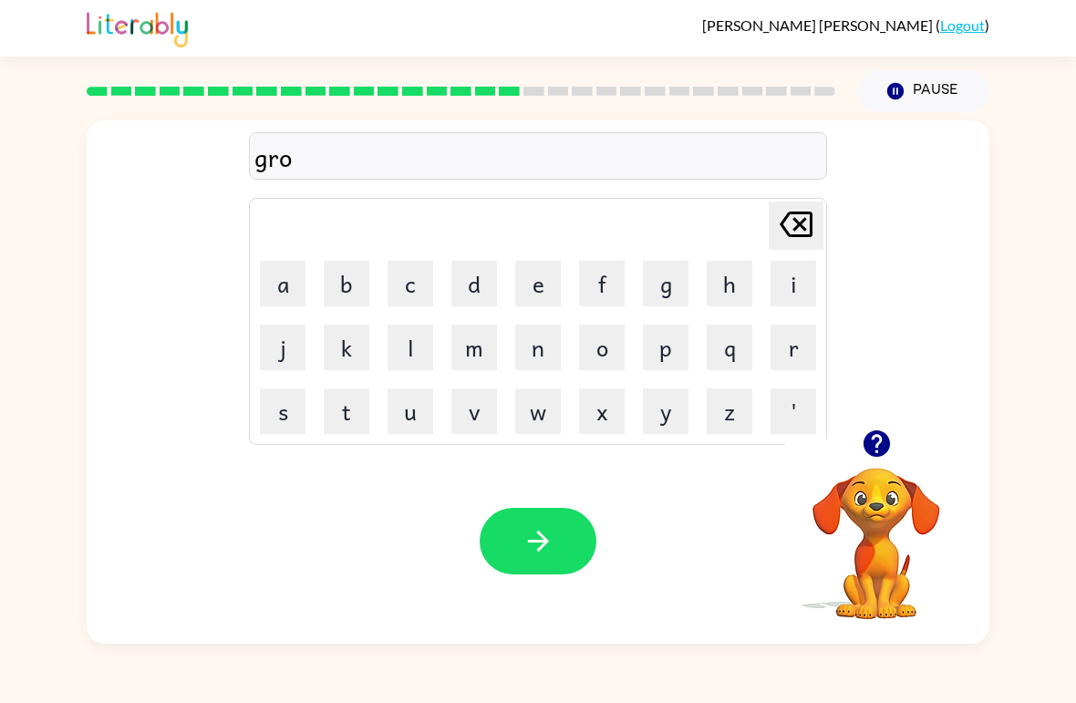
click at [681, 355] on button "p" at bounding box center [666, 348] width 46 height 46
click at [801, 282] on button "i" at bounding box center [794, 284] width 46 height 46
click at [543, 286] on button "e" at bounding box center [538, 284] width 46 height 46
click at [275, 417] on button "s" at bounding box center [283, 412] width 46 height 46
click at [336, 405] on button "t" at bounding box center [347, 412] width 46 height 46
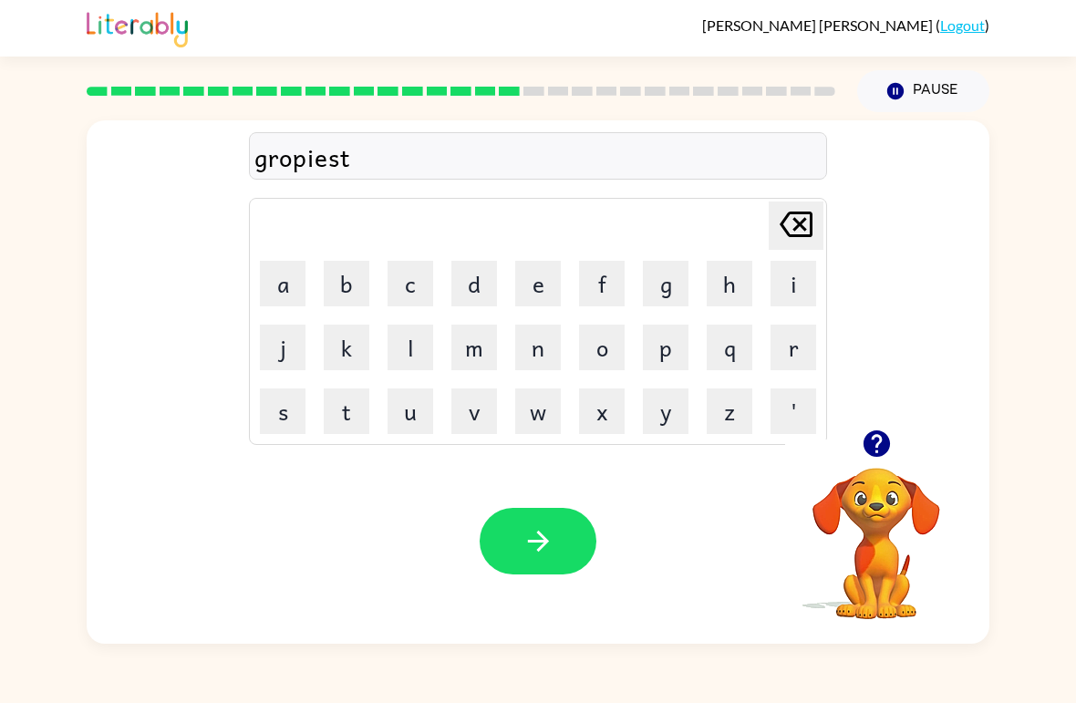
click at [556, 535] on button "button" at bounding box center [538, 541] width 117 height 67
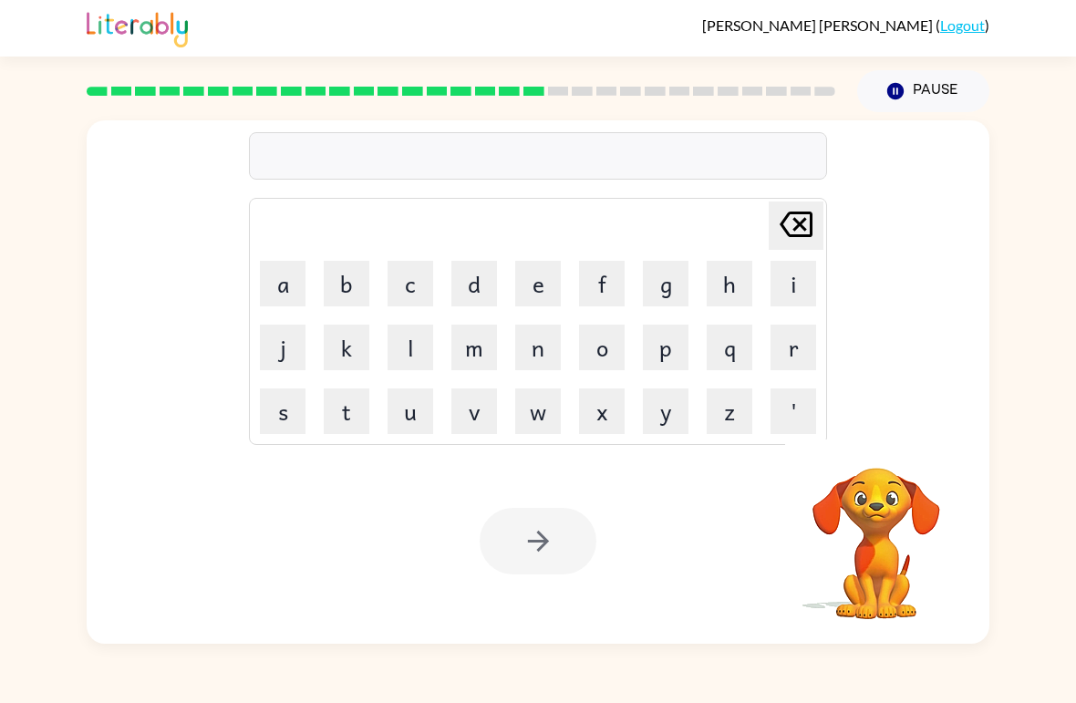
click at [803, 278] on button "i" at bounding box center [794, 284] width 46 height 46
click at [539, 355] on button "n" at bounding box center [538, 348] width 46 height 46
click at [425, 269] on button "c" at bounding box center [411, 284] width 46 height 46
click at [792, 354] on button "r" at bounding box center [794, 348] width 46 height 46
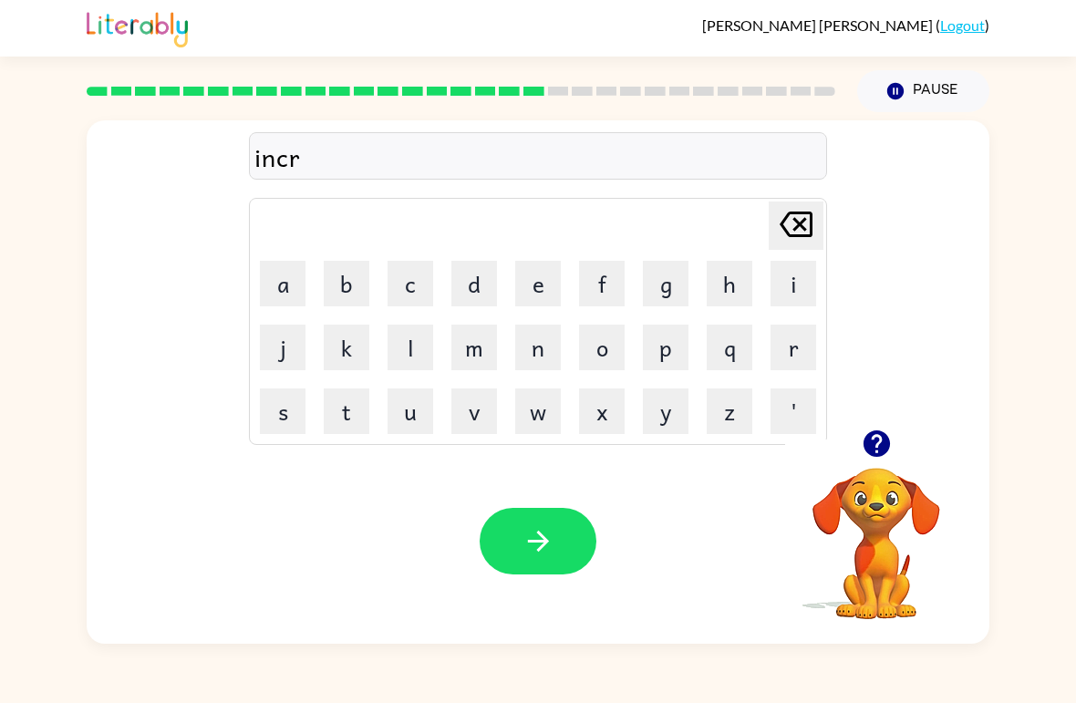
click at [553, 287] on button "e" at bounding box center [538, 284] width 46 height 46
click at [790, 337] on button "r" at bounding box center [794, 348] width 46 height 46
click at [285, 294] on button "a" at bounding box center [283, 284] width 46 height 46
click at [461, 293] on button "d" at bounding box center [475, 284] width 46 height 46
click at [798, 222] on icon at bounding box center [796, 225] width 33 height 26
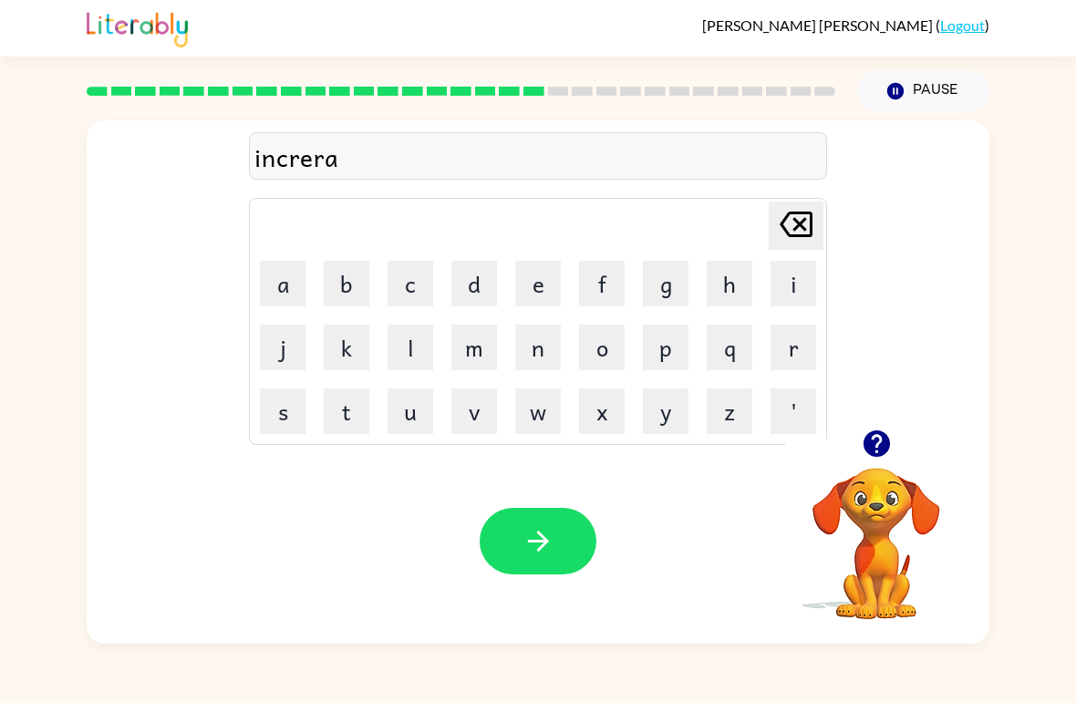
click at [336, 299] on button "b" at bounding box center [347, 284] width 46 height 46
click at [412, 354] on button "l" at bounding box center [411, 348] width 46 height 46
click at [535, 289] on button "e" at bounding box center [538, 284] width 46 height 46
click at [568, 525] on button "button" at bounding box center [538, 541] width 117 height 67
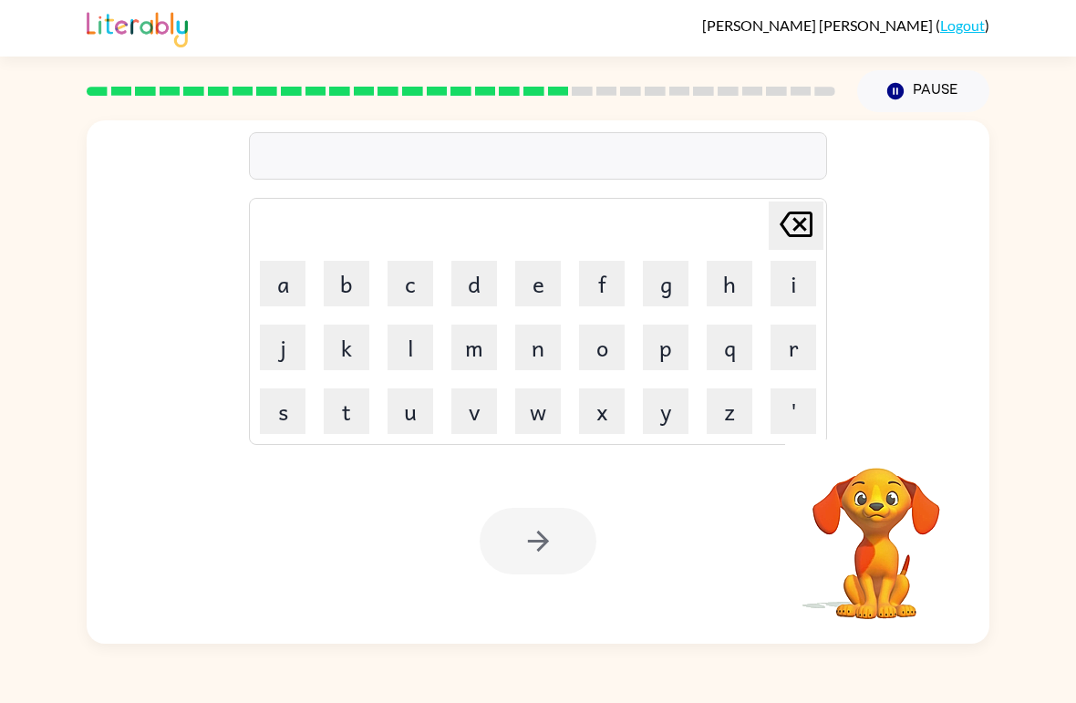
click at [400, 343] on button "l" at bounding box center [411, 348] width 46 height 46
click at [791, 273] on button "i" at bounding box center [794, 284] width 46 height 46
click at [283, 419] on button "s" at bounding box center [283, 412] width 46 height 46
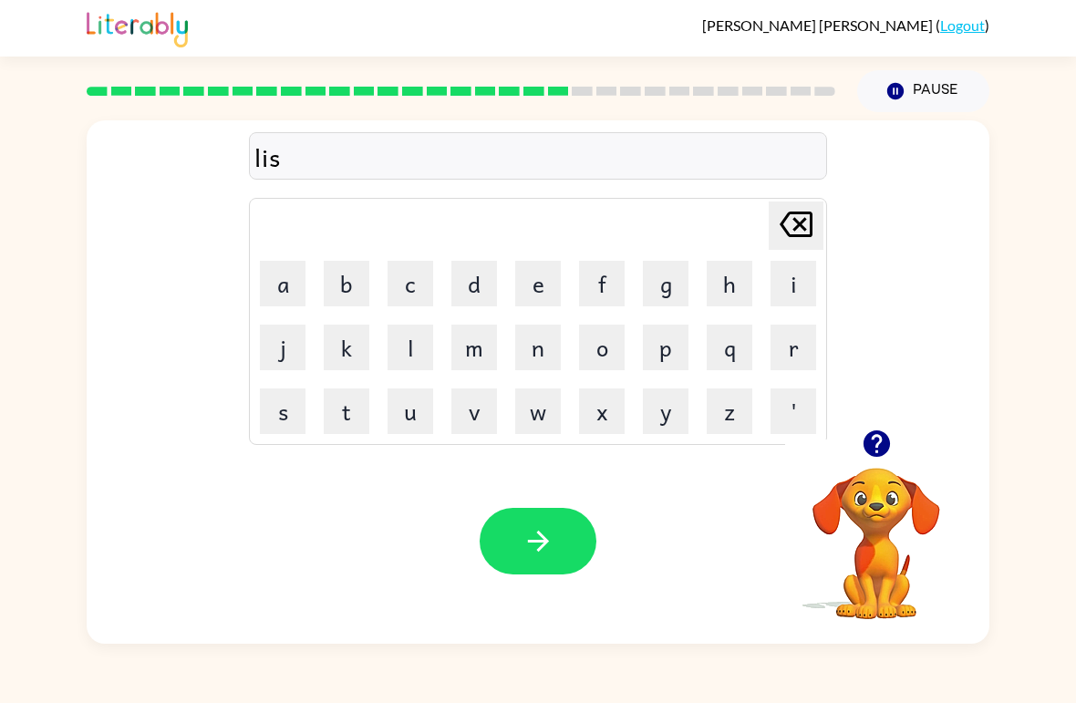
click at [350, 412] on button "t" at bounding box center [347, 412] width 46 height 46
click at [516, 280] on button "e" at bounding box center [538, 284] width 46 height 46
click at [544, 352] on button "n" at bounding box center [538, 348] width 46 height 46
click at [536, 276] on button "e" at bounding box center [538, 284] width 46 height 46
click at [475, 286] on button "d" at bounding box center [475, 284] width 46 height 46
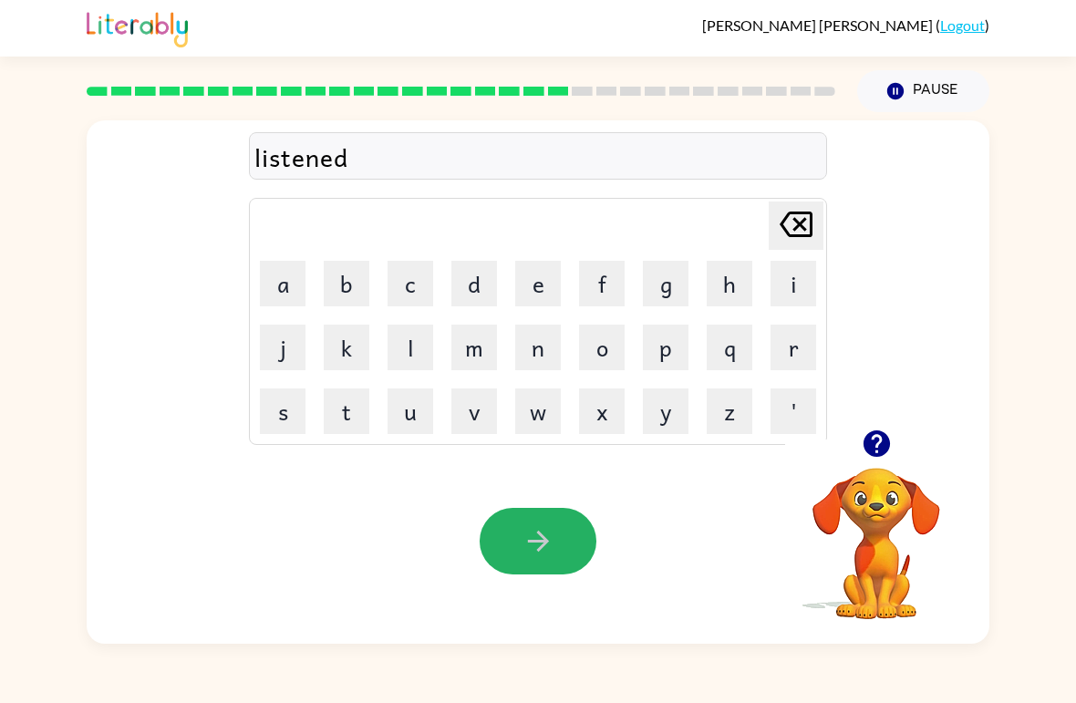
click at [548, 546] on icon "button" at bounding box center [539, 541] width 32 height 32
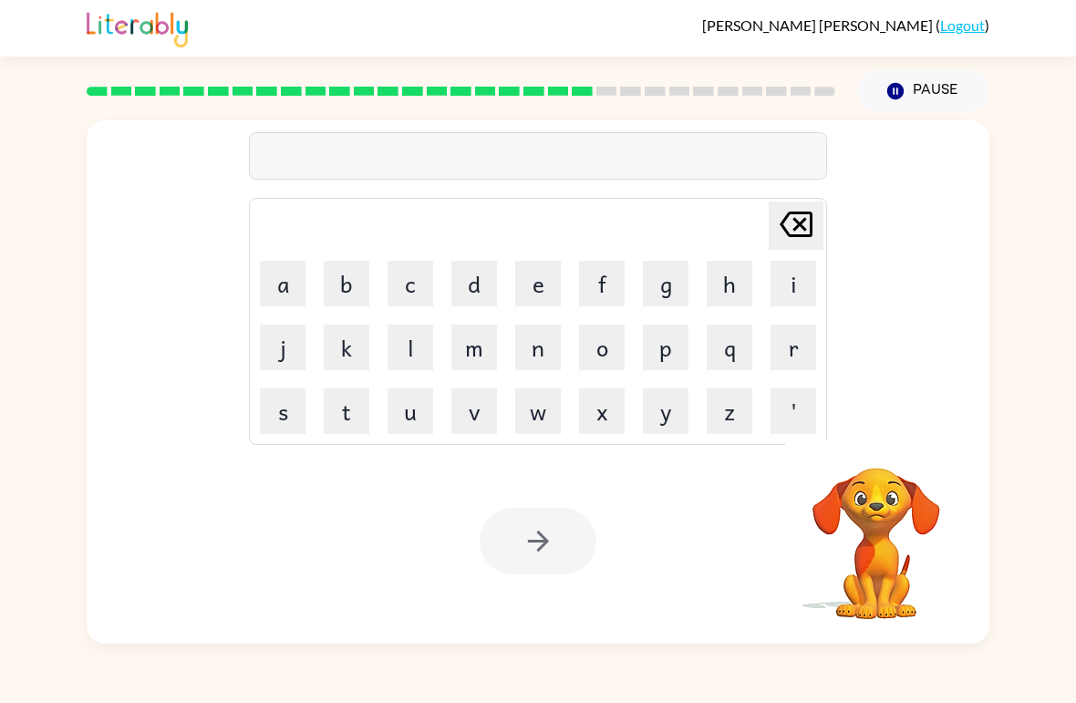
click at [546, 332] on button "n" at bounding box center [538, 348] width 46 height 46
click at [614, 338] on button "o" at bounding box center [602, 348] width 46 height 46
click at [487, 358] on button "m" at bounding box center [475, 348] width 46 height 46
click at [475, 362] on button "m" at bounding box center [475, 348] width 46 height 46
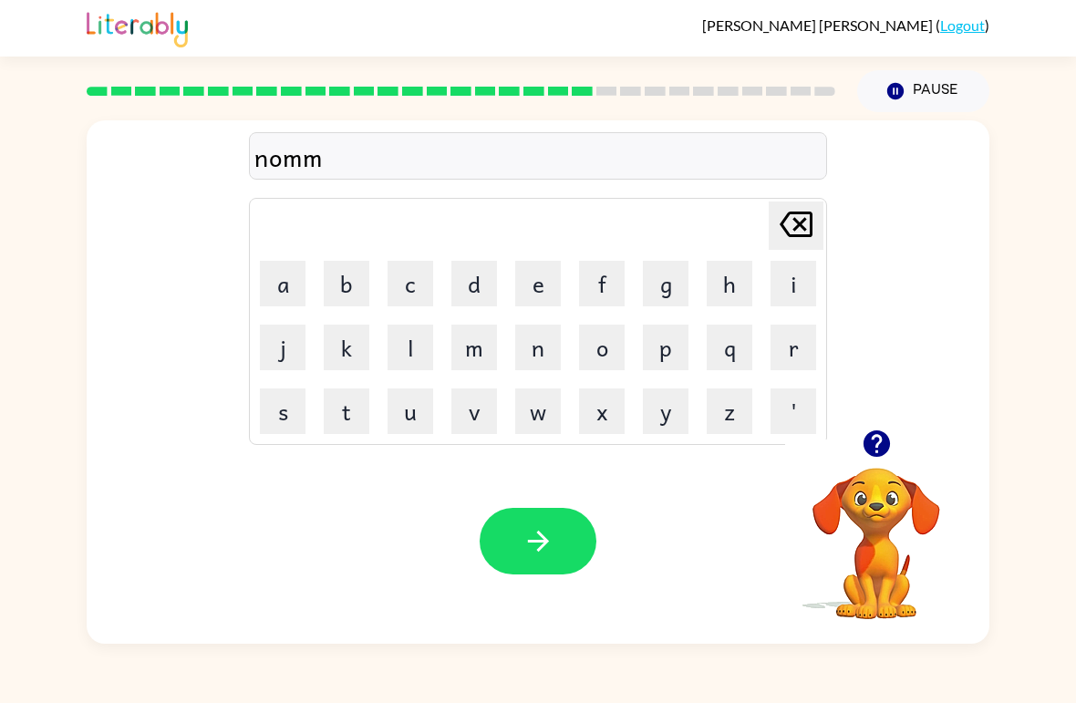
click at [795, 262] on button "i" at bounding box center [794, 284] width 46 height 46
click at [544, 350] on button "n" at bounding box center [538, 348] width 46 height 46
click at [285, 276] on button "a" at bounding box center [283, 284] width 46 height 46
click at [356, 424] on button "t" at bounding box center [347, 412] width 46 height 46
click at [546, 288] on button "e" at bounding box center [538, 284] width 46 height 46
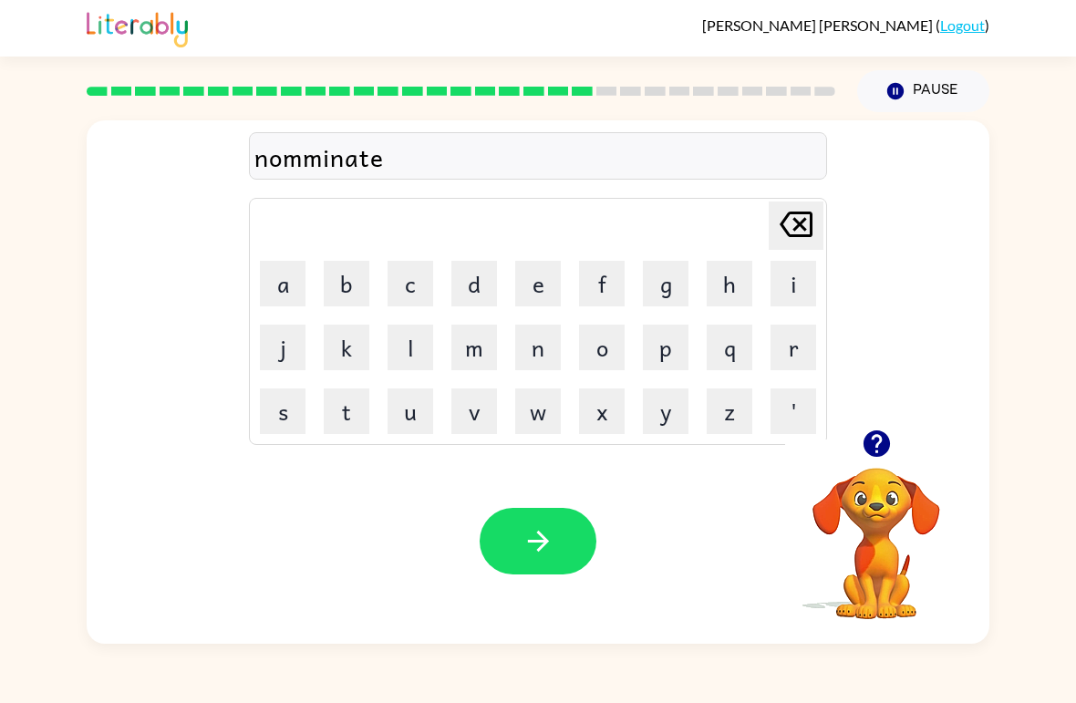
click at [539, 542] on icon "button" at bounding box center [537, 541] width 21 height 21
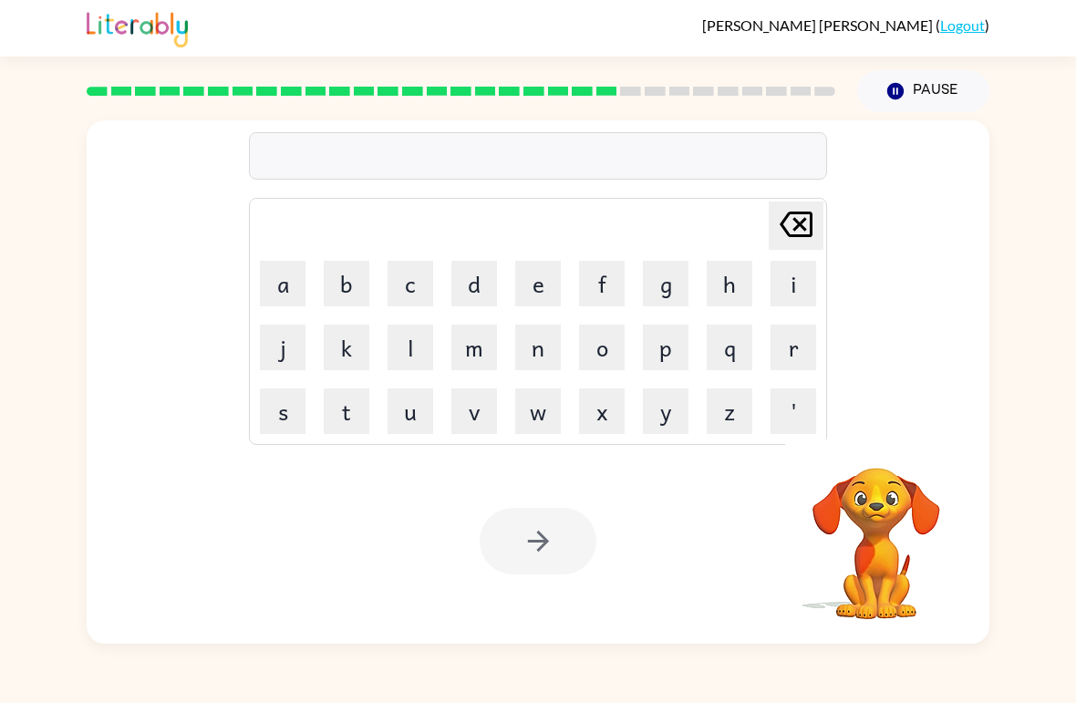
click at [284, 410] on button "s" at bounding box center [283, 412] width 46 height 46
click at [407, 420] on button "u" at bounding box center [411, 412] width 46 height 46
click at [287, 412] on button "s" at bounding box center [283, 412] width 46 height 46
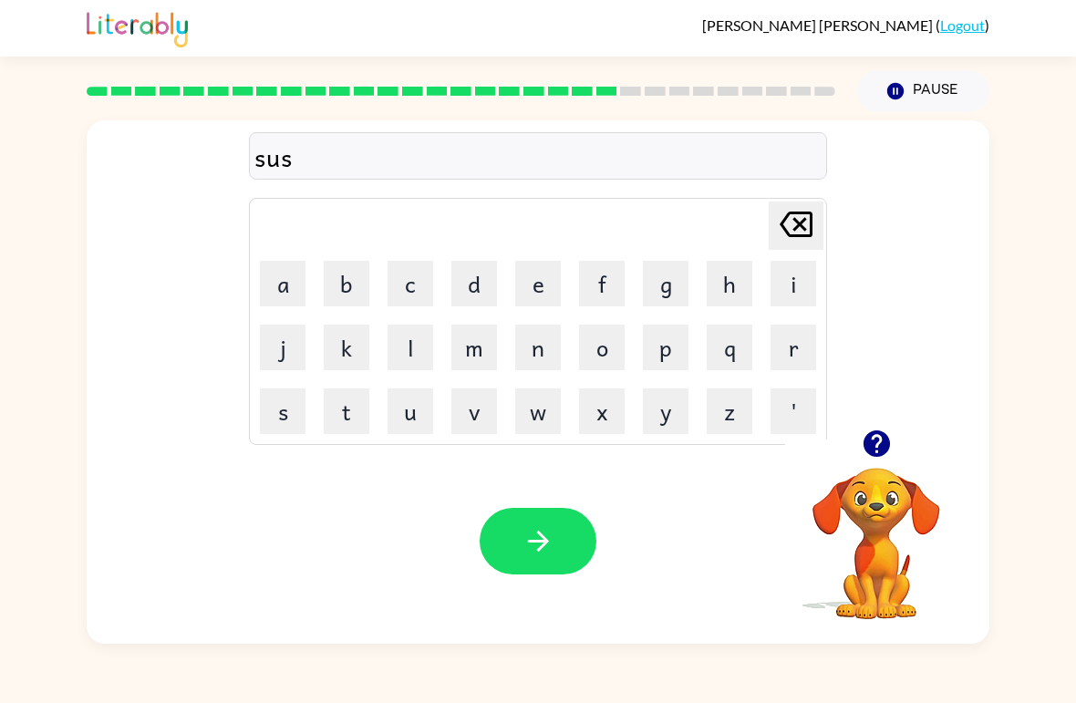
click at [347, 408] on button "t" at bounding box center [347, 412] width 46 height 46
click at [801, 273] on button "i" at bounding box center [794, 284] width 46 height 46
click at [548, 350] on button "n" at bounding box center [538, 348] width 46 height 46
click at [535, 285] on button "e" at bounding box center [538, 284] width 46 height 46
click at [542, 515] on button "button" at bounding box center [538, 541] width 117 height 67
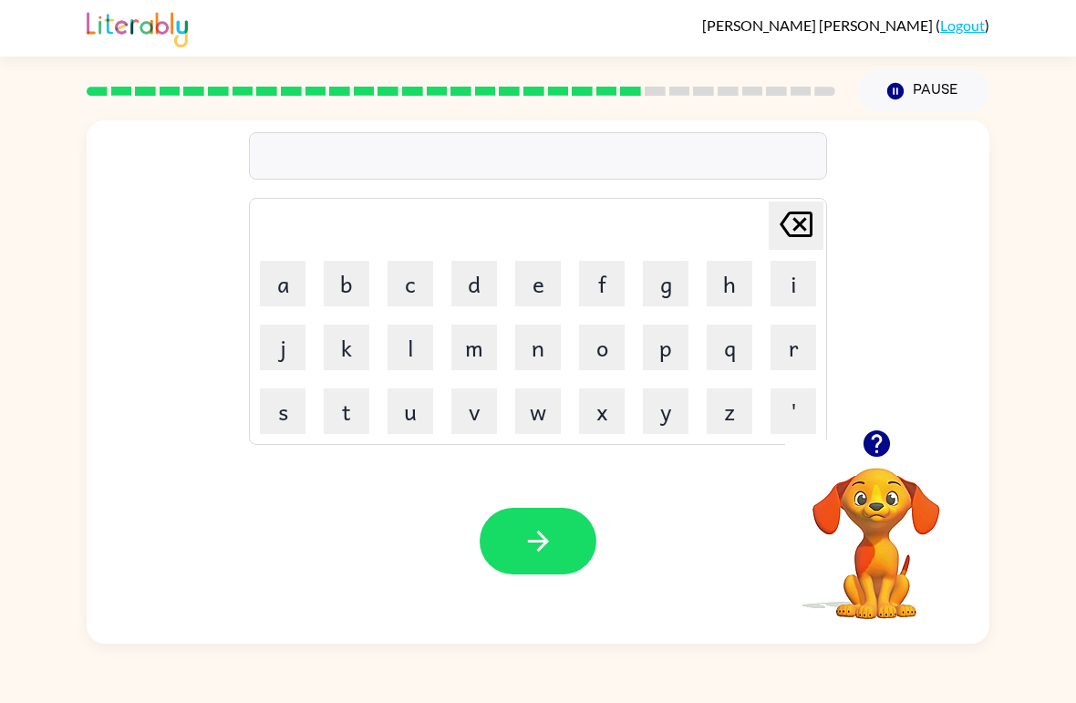
click at [556, 422] on button "w" at bounding box center [538, 412] width 46 height 46
click at [607, 351] on button "o" at bounding box center [602, 348] width 46 height 46
click at [348, 411] on button "t" at bounding box center [347, 412] width 46 height 46
click at [723, 287] on button "h" at bounding box center [730, 284] width 46 height 46
click at [661, 414] on button "y" at bounding box center [666, 412] width 46 height 46
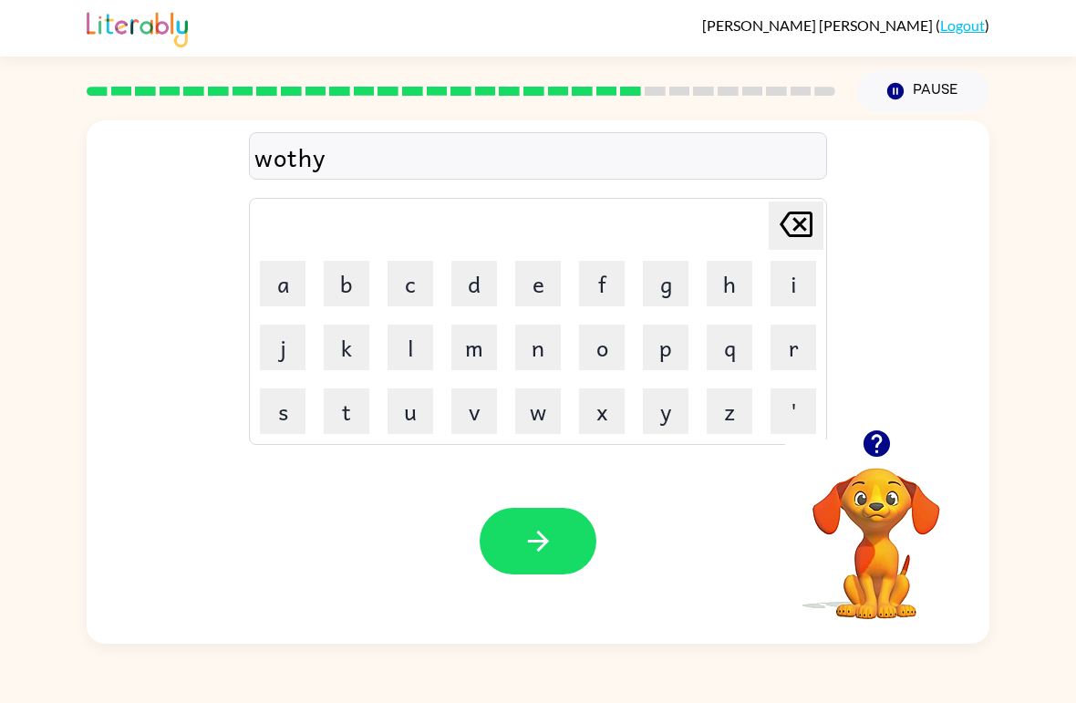
click at [561, 555] on button "button" at bounding box center [538, 541] width 117 height 67
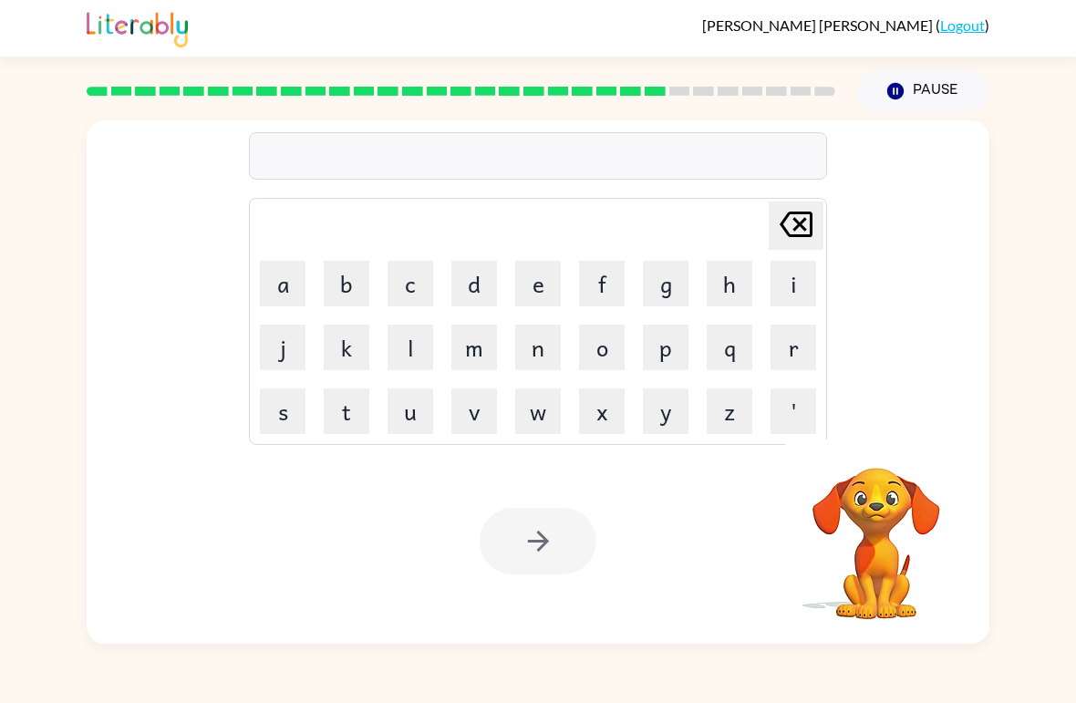
click at [792, 348] on button "r" at bounding box center [794, 348] width 46 height 46
click at [532, 268] on button "e" at bounding box center [538, 284] width 46 height 46
click at [413, 350] on button "l" at bounding box center [411, 348] width 46 height 46
click at [290, 288] on button "a" at bounding box center [283, 284] width 46 height 46
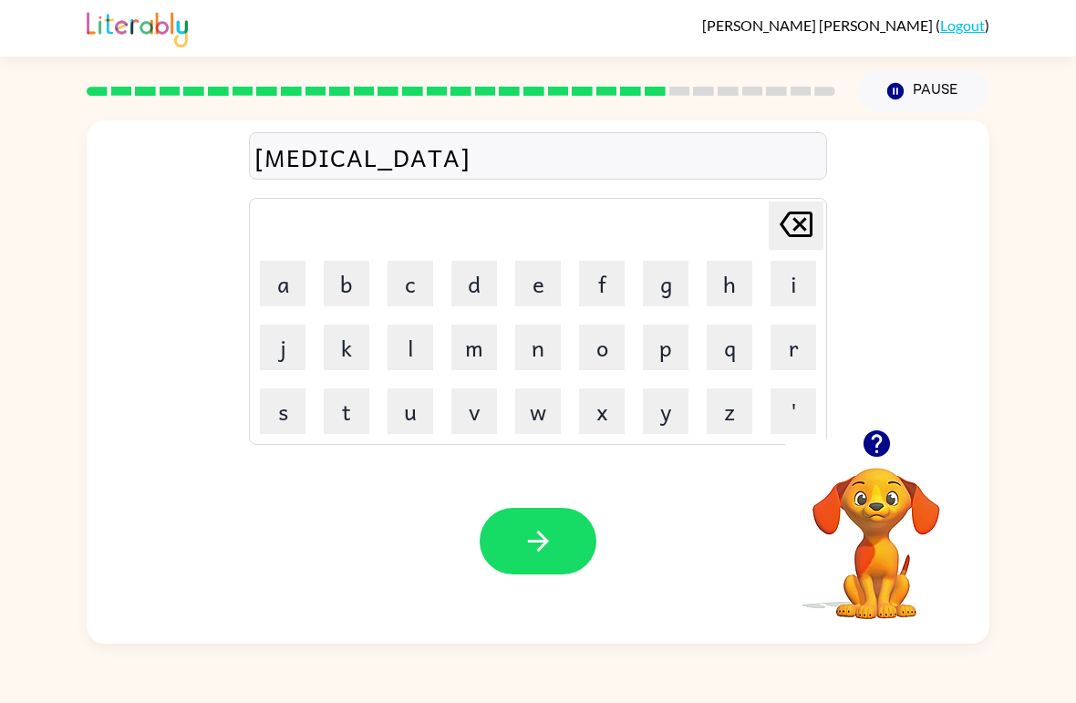
click at [881, 443] on icon "button" at bounding box center [876, 444] width 26 height 26
click at [368, 411] on button "t" at bounding box center [347, 412] width 46 height 46
click at [544, 282] on button "e" at bounding box center [538, 284] width 46 height 46
click at [345, 417] on button "t" at bounding box center [347, 412] width 46 height 46
click at [526, 538] on icon "button" at bounding box center [539, 541] width 32 height 32
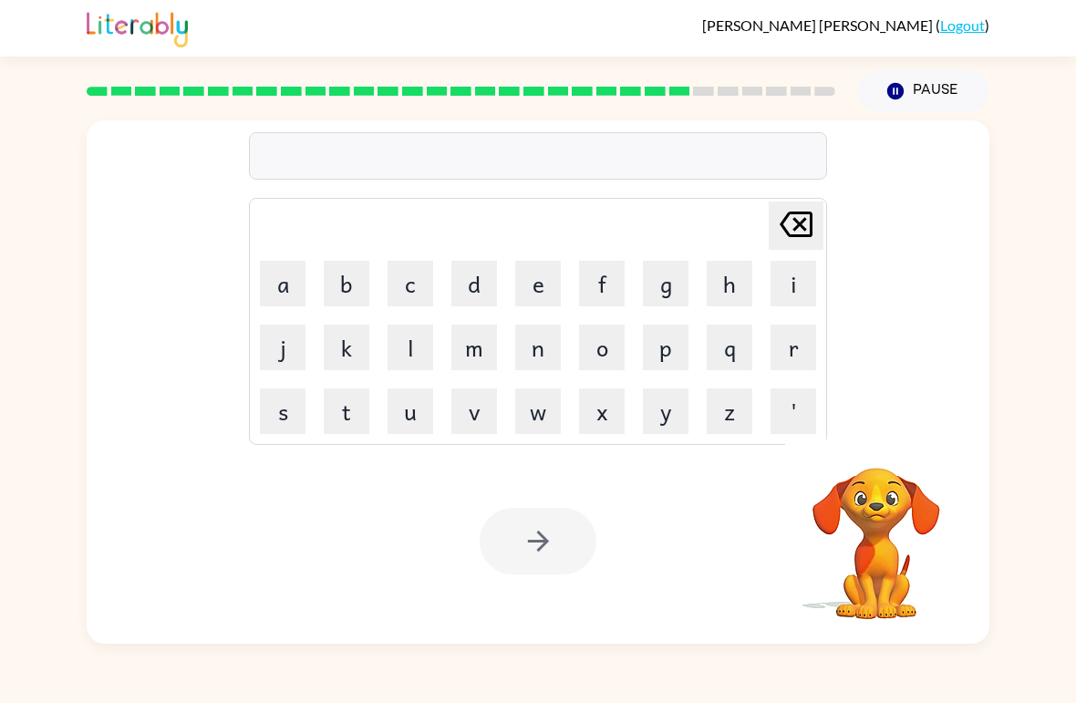
click at [340, 349] on button "k" at bounding box center [347, 348] width 46 height 46
click at [793, 280] on button "i" at bounding box center [794, 284] width 46 height 46
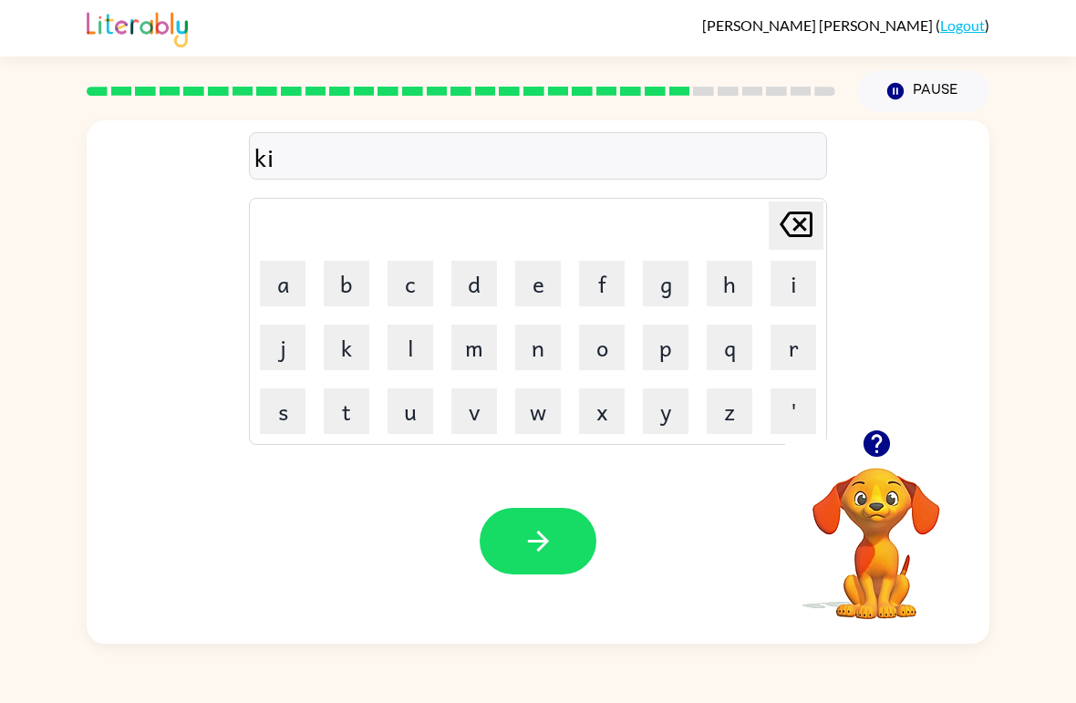
click at [366, 412] on button "t" at bounding box center [347, 412] width 46 height 46
click at [371, 418] on td "t" at bounding box center [347, 411] width 62 height 62
click at [533, 286] on button "e" at bounding box center [538, 284] width 46 height 46
click at [547, 356] on button "n" at bounding box center [538, 348] width 46 height 46
click at [558, 549] on button "button" at bounding box center [538, 541] width 117 height 67
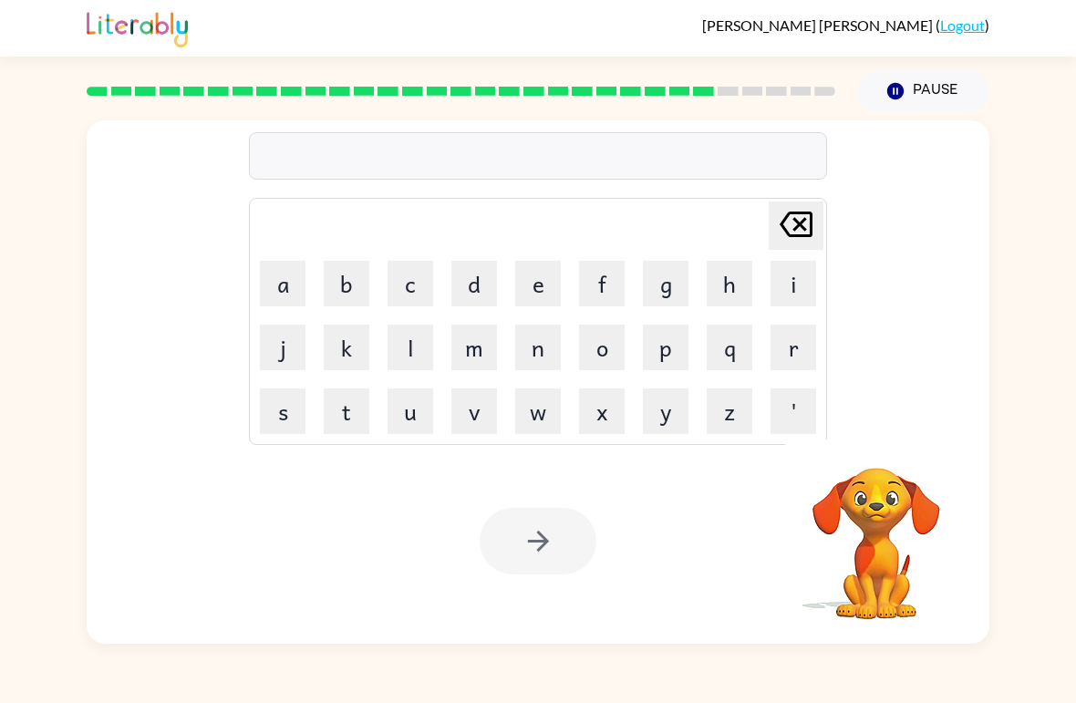
click at [465, 285] on button "d" at bounding box center [475, 284] width 46 height 46
click at [795, 273] on button "i" at bounding box center [794, 284] width 46 height 46
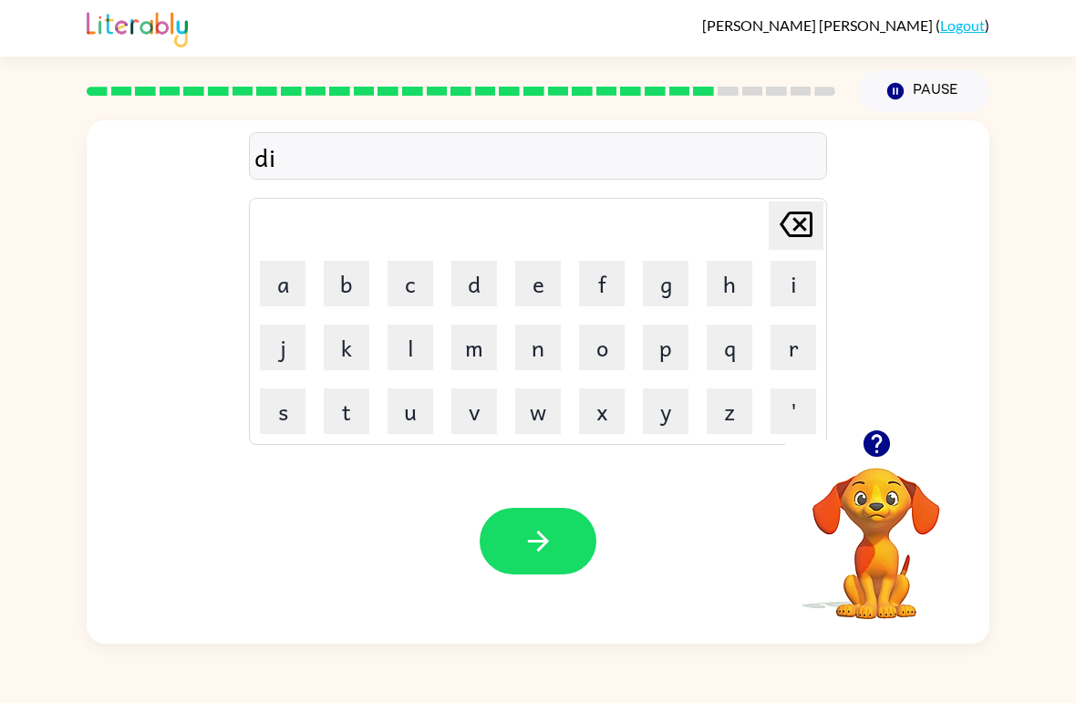
click at [666, 351] on button "p" at bounding box center [666, 348] width 46 height 46
click at [283, 286] on button "a" at bounding box center [283, 284] width 46 height 46
click at [795, 351] on button "r" at bounding box center [794, 348] width 46 height 46
click at [487, 357] on button "m" at bounding box center [475, 348] width 46 height 46
click at [551, 286] on button "e" at bounding box center [538, 284] width 46 height 46
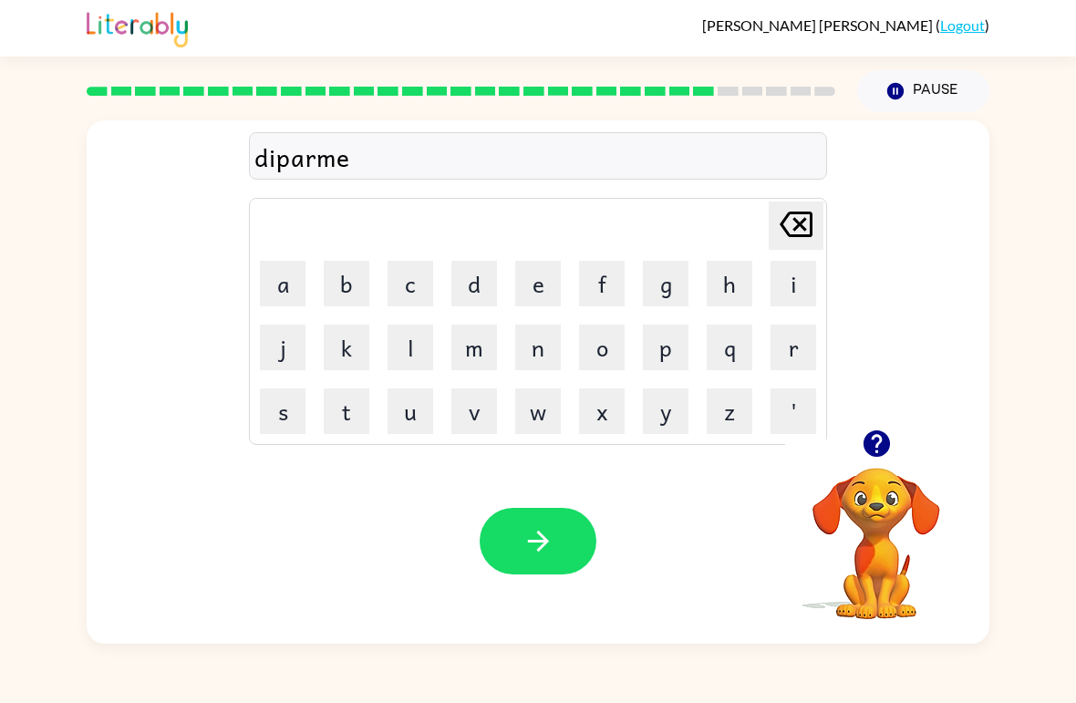
click at [527, 347] on button "n" at bounding box center [538, 348] width 46 height 46
click at [872, 438] on icon "button" at bounding box center [876, 444] width 26 height 26
click at [355, 423] on button "t" at bounding box center [347, 412] width 46 height 46
click at [481, 564] on div at bounding box center [538, 541] width 117 height 67
click at [533, 537] on icon "button" at bounding box center [539, 541] width 32 height 32
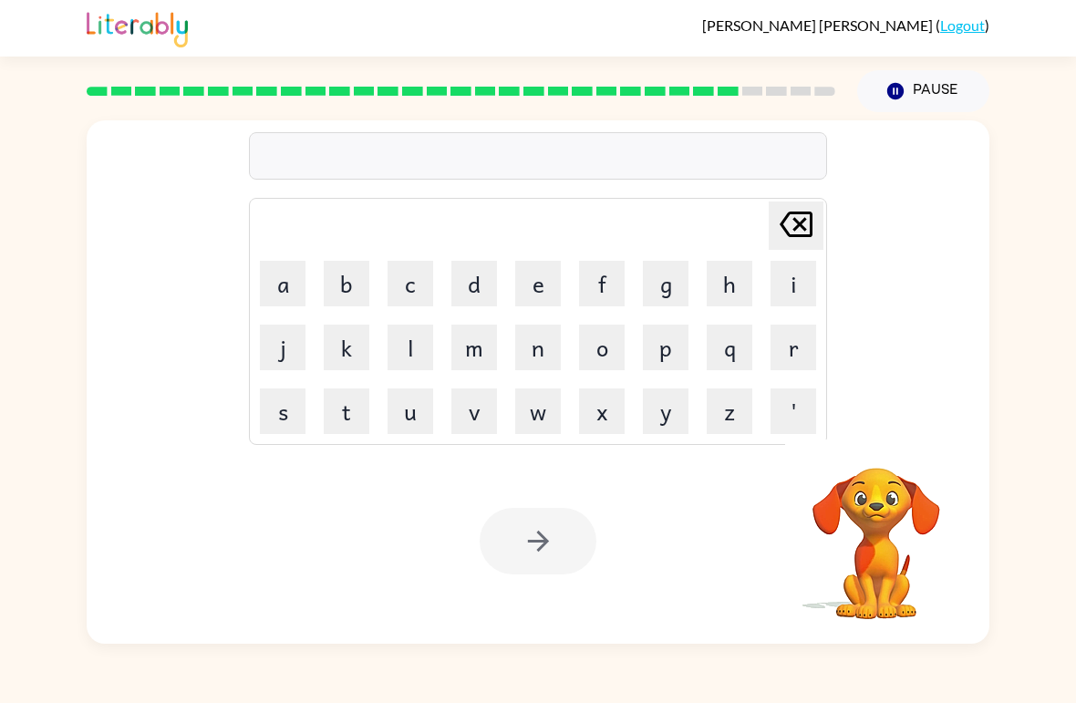
click at [280, 419] on button "s" at bounding box center [283, 412] width 46 height 46
click at [411, 338] on button "l" at bounding box center [411, 348] width 46 height 46
click at [801, 271] on button "i" at bounding box center [794, 284] width 46 height 46
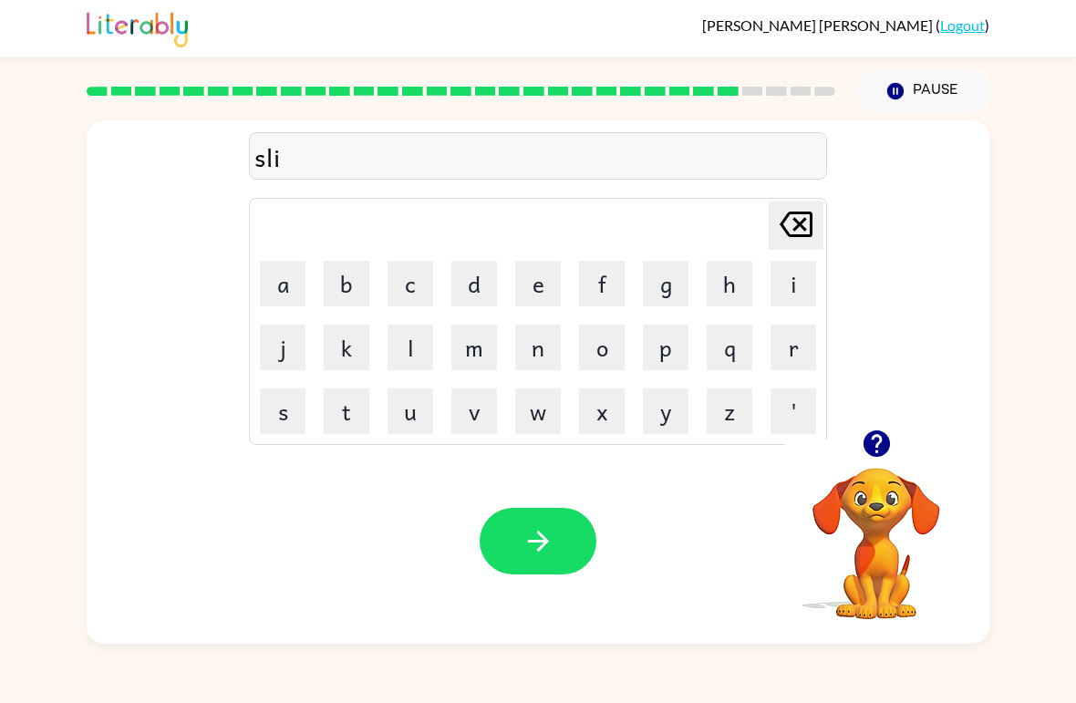
click at [801, 231] on icon "[PERSON_NAME] last character input" at bounding box center [797, 225] width 44 height 44
click at [276, 287] on button "a" at bounding box center [283, 284] width 46 height 46
click at [796, 275] on button "i" at bounding box center [794, 284] width 46 height 46
click at [347, 411] on button "t" at bounding box center [347, 412] width 46 height 46
click at [727, 294] on button "h" at bounding box center [730, 284] width 46 height 46
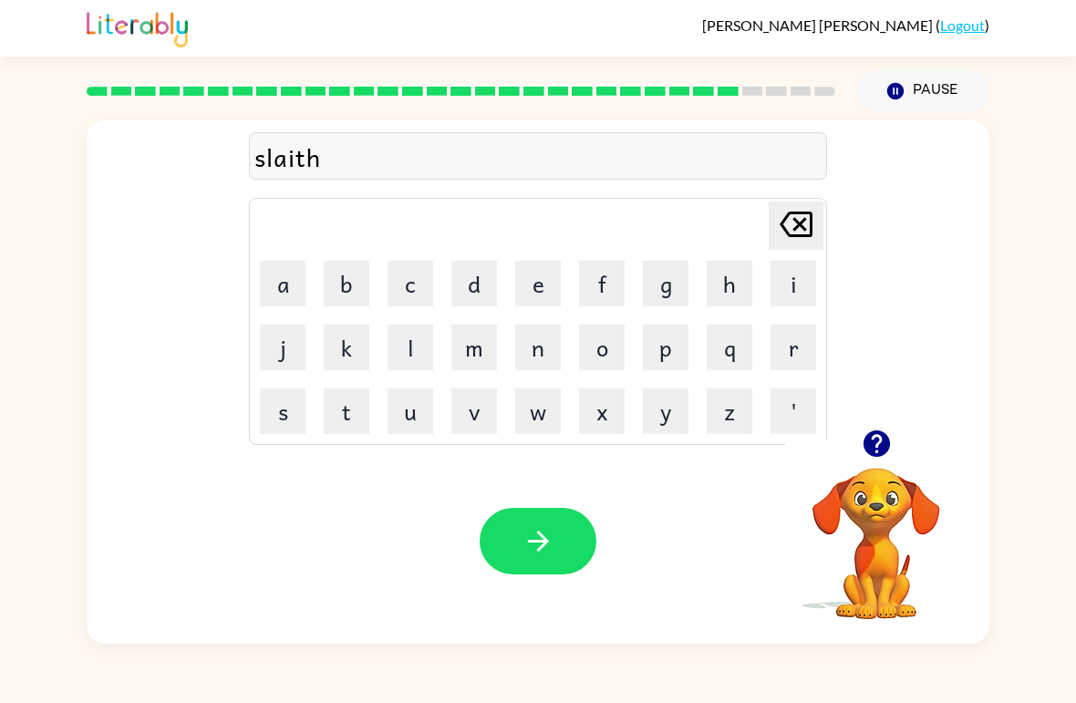
click at [564, 552] on button "button" at bounding box center [538, 541] width 117 height 67
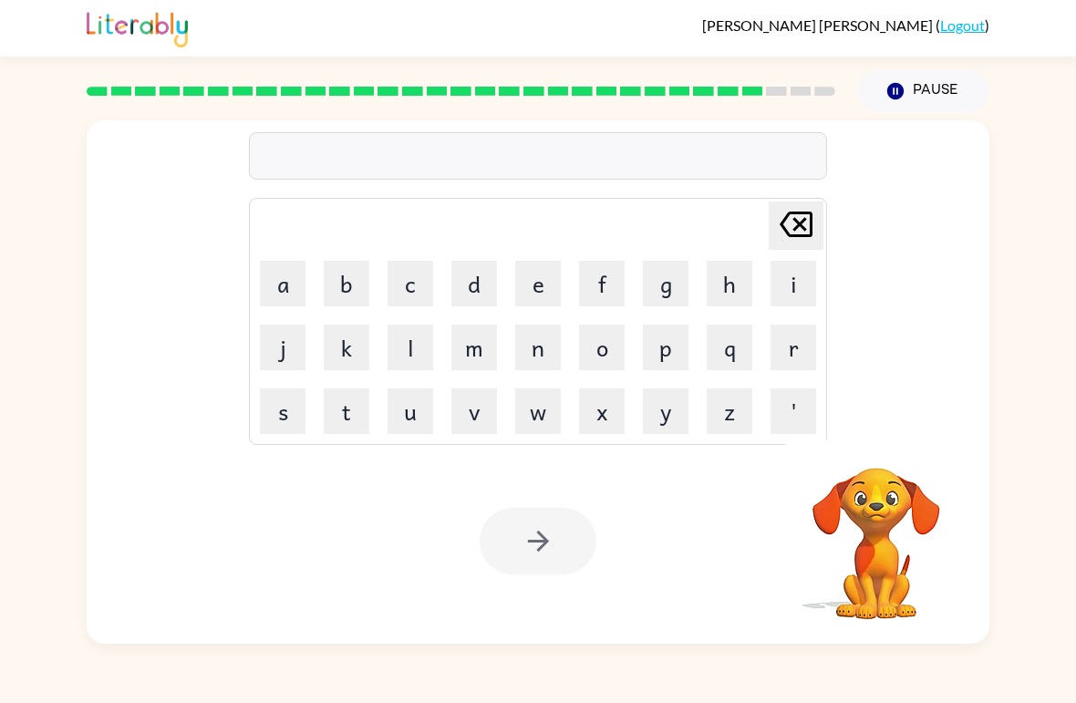
click at [417, 422] on button "u" at bounding box center [411, 412] width 46 height 46
click at [542, 346] on button "n" at bounding box center [538, 348] width 46 height 46
click at [790, 270] on button "i" at bounding box center [794, 284] width 46 height 46
click at [662, 352] on button "p" at bounding box center [666, 348] width 46 height 46
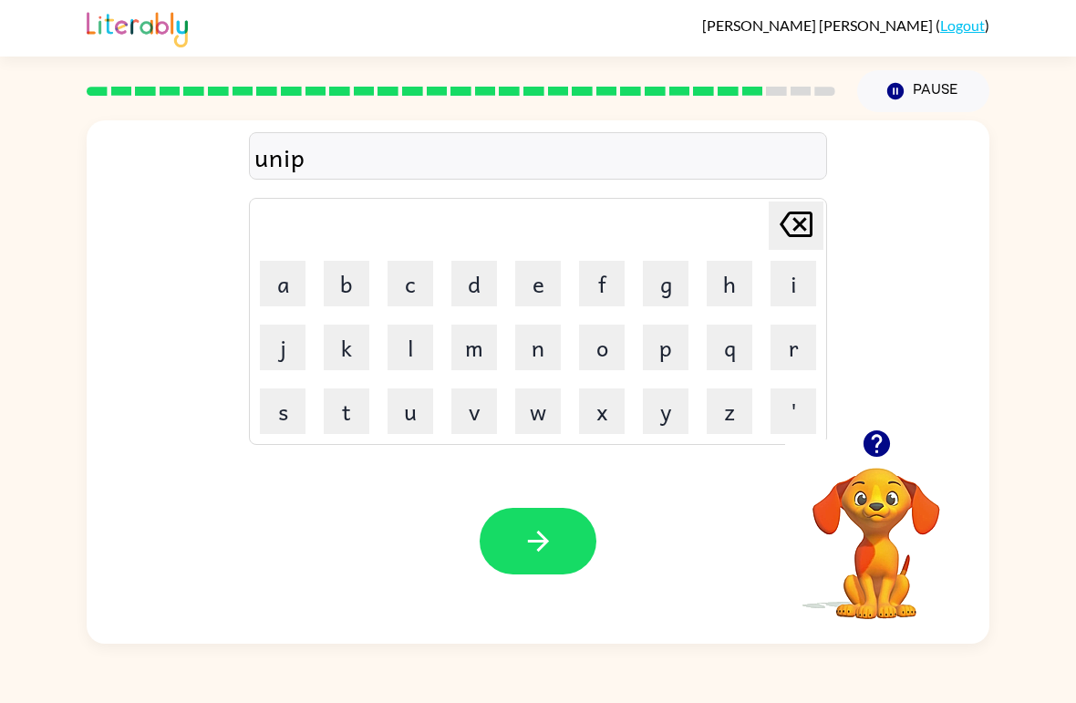
click at [542, 286] on button "e" at bounding box center [538, 284] width 46 height 46
click at [797, 348] on button "r" at bounding box center [794, 348] width 46 height 46
click at [275, 408] on button "s" at bounding box center [283, 412] width 46 height 46
click at [285, 275] on button "a" at bounding box center [283, 284] width 46 height 46
click at [421, 364] on button "l" at bounding box center [411, 348] width 46 height 46
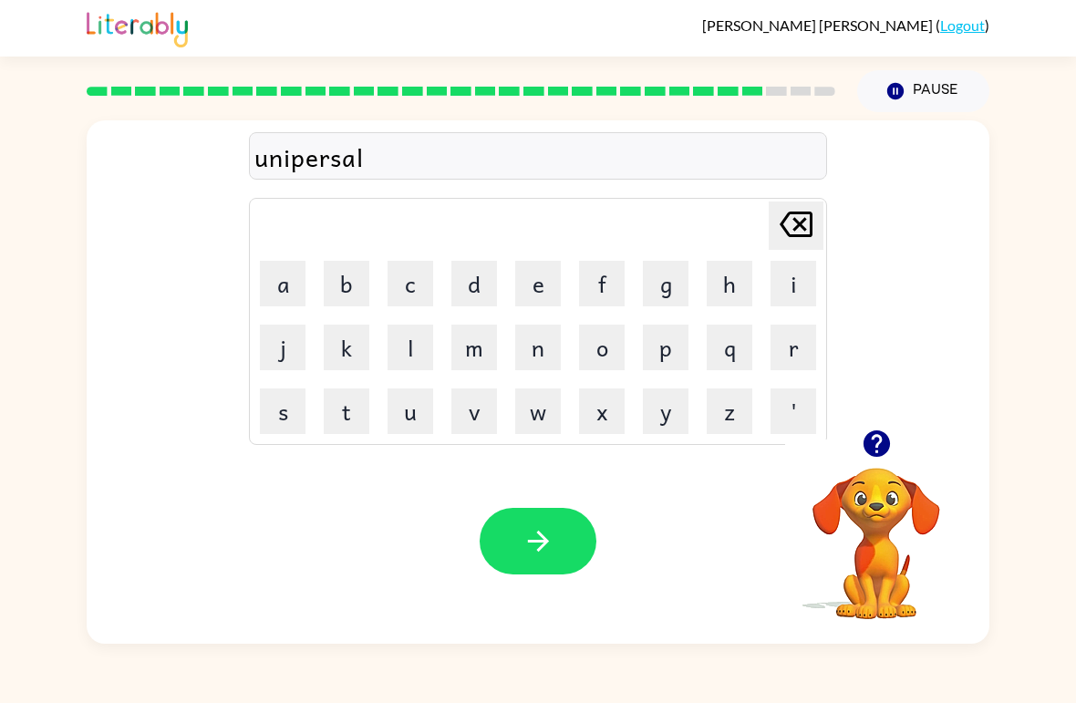
click at [813, 207] on icon "[PERSON_NAME] last character input" at bounding box center [797, 225] width 44 height 44
click at [813, 206] on icon "[PERSON_NAME] last character input" at bounding box center [797, 225] width 44 height 44
click at [810, 220] on icon at bounding box center [796, 225] width 33 height 26
click at [809, 219] on icon "[PERSON_NAME] last character input" at bounding box center [797, 225] width 44 height 44
click at [807, 230] on icon "[PERSON_NAME] last character input" at bounding box center [797, 225] width 44 height 44
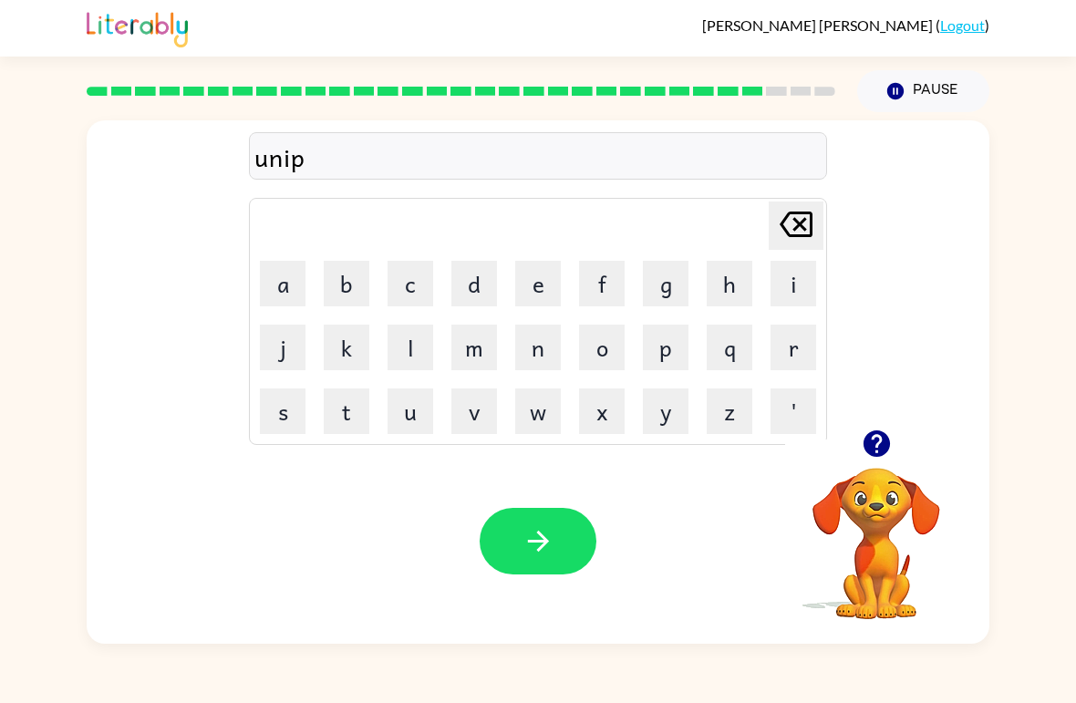
click at [807, 230] on icon "[PERSON_NAME] last character input" at bounding box center [797, 225] width 44 height 44
click at [346, 279] on button "b" at bounding box center [347, 284] width 46 height 46
click at [809, 220] on icon "[PERSON_NAME] last character input" at bounding box center [797, 225] width 44 height 44
click at [489, 422] on button "v" at bounding box center [475, 412] width 46 height 46
click at [342, 277] on button "b" at bounding box center [347, 284] width 46 height 46
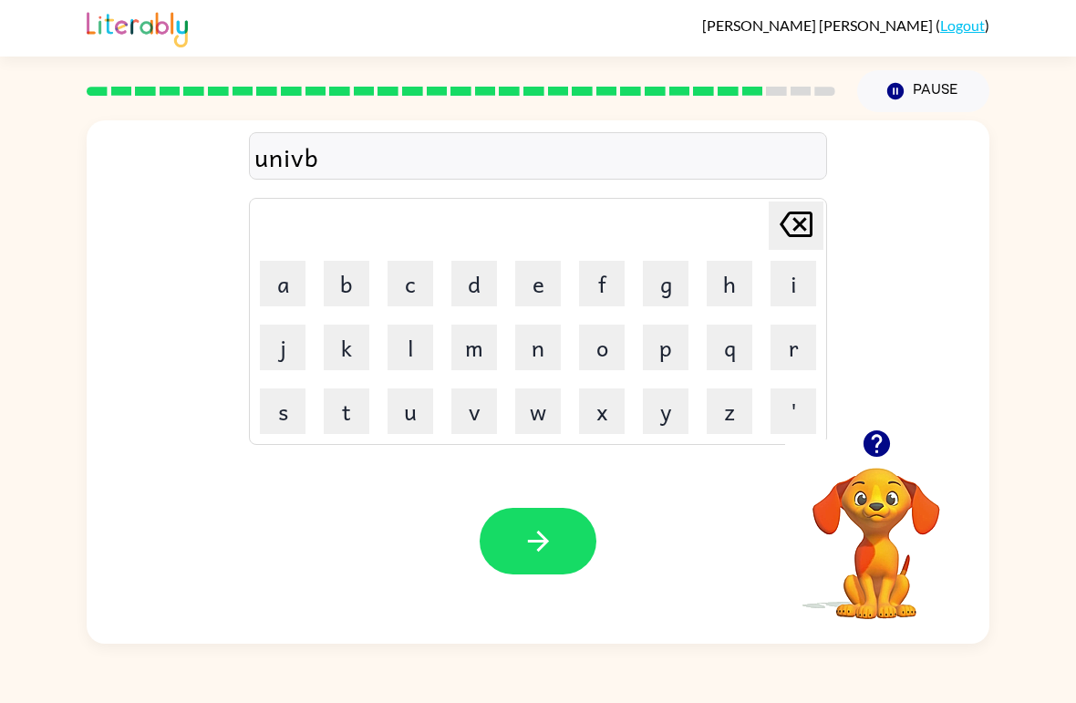
click at [809, 220] on icon "[PERSON_NAME] last character input" at bounding box center [797, 225] width 44 height 44
click at [548, 284] on button "e" at bounding box center [538, 284] width 46 height 46
click at [793, 349] on button "r" at bounding box center [794, 348] width 46 height 46
click at [273, 410] on button "s" at bounding box center [283, 412] width 46 height 46
click at [274, 279] on button "a" at bounding box center [283, 284] width 46 height 46
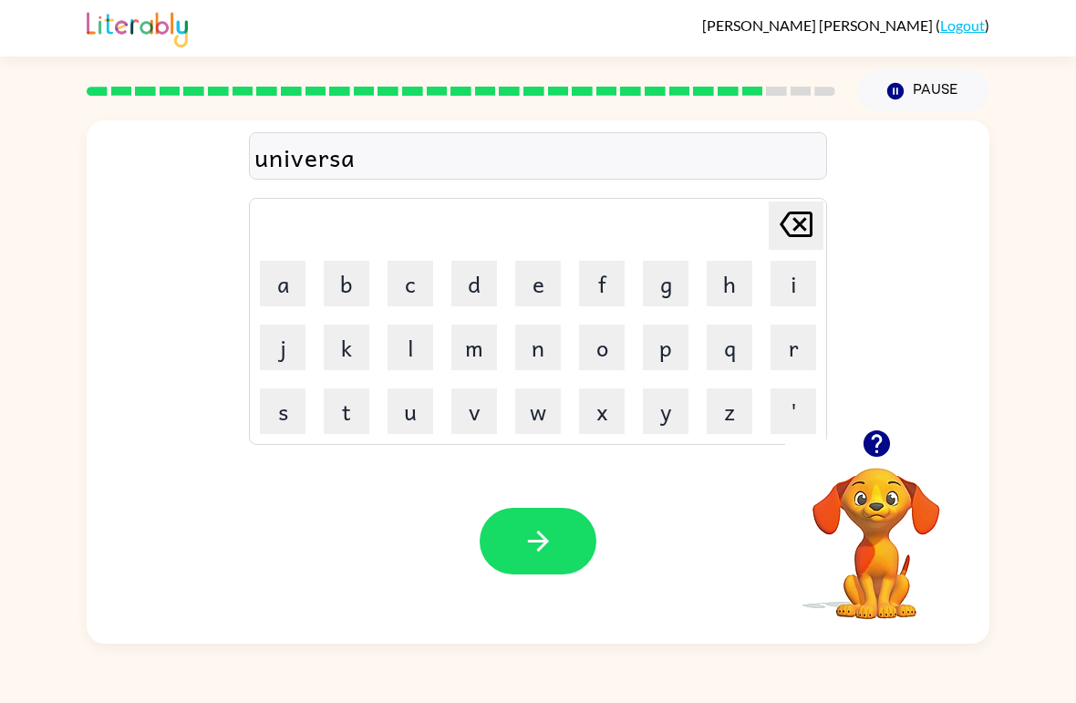
click at [388, 359] on button "l" at bounding box center [411, 348] width 46 height 46
click at [554, 562] on button "button" at bounding box center [538, 541] width 117 height 67
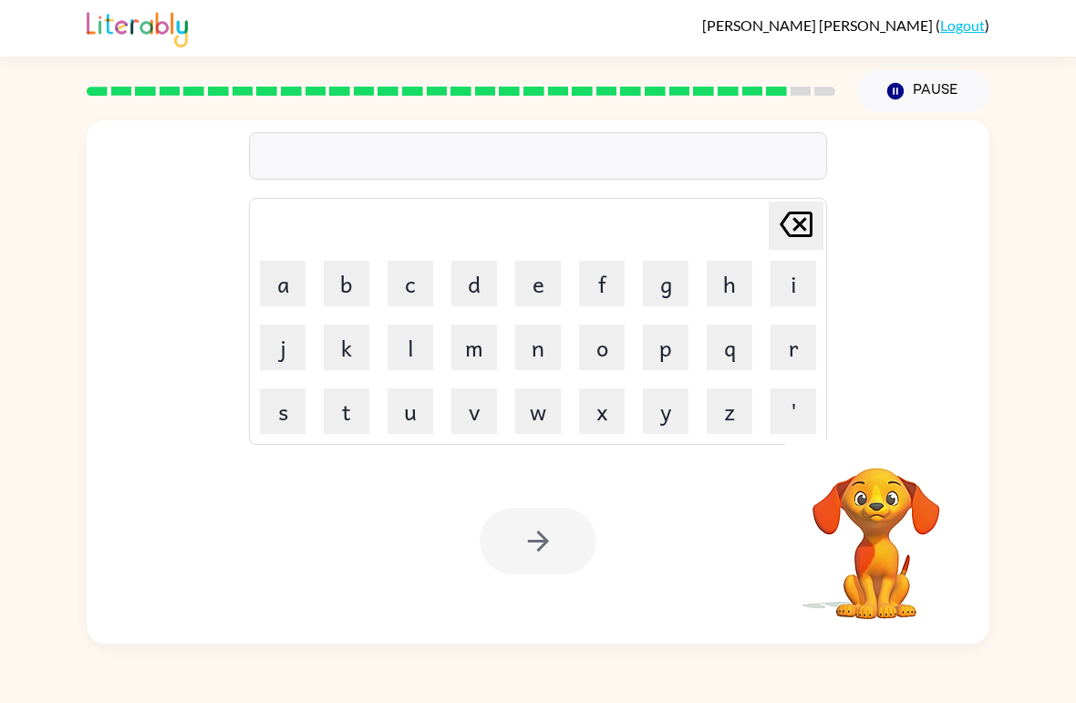
click at [268, 415] on button "s" at bounding box center [283, 412] width 46 height 46
click at [806, 270] on button "i" at bounding box center [794, 284] width 46 height 46
click at [419, 356] on button "l" at bounding box center [411, 348] width 46 height 46
click at [419, 355] on button "l" at bounding box center [411, 348] width 46 height 46
click at [541, 282] on button "e" at bounding box center [538, 284] width 46 height 46
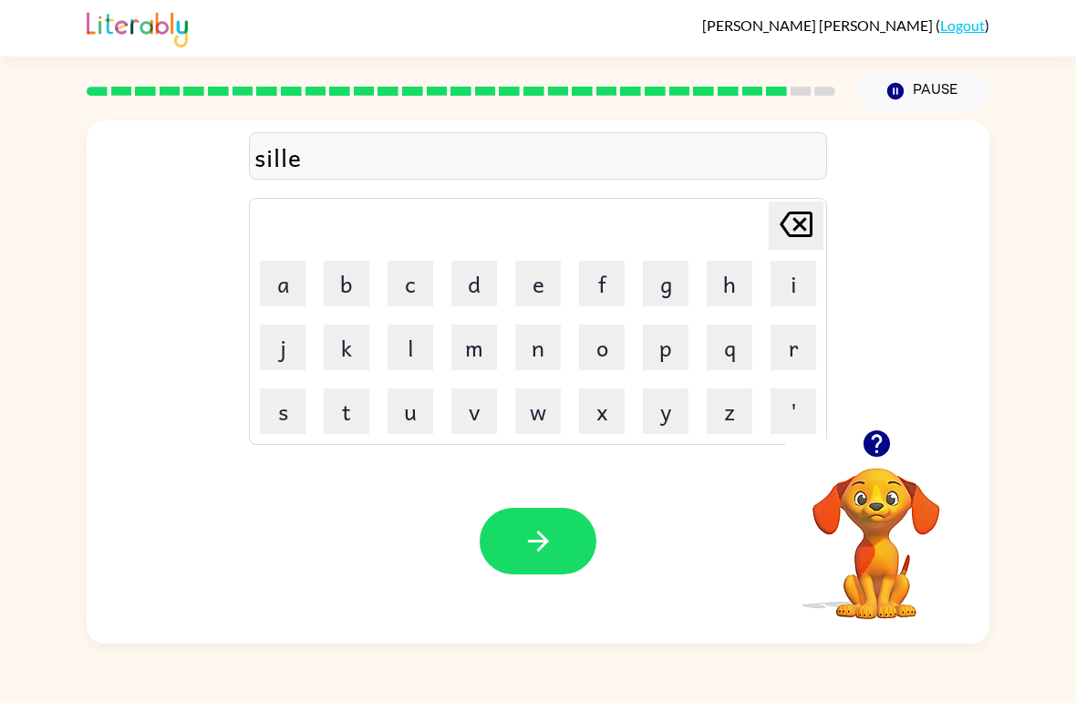
click at [795, 341] on button "r" at bounding box center [794, 348] width 46 height 46
click at [545, 279] on button "e" at bounding box center [538, 284] width 46 height 46
click at [791, 342] on button "r" at bounding box center [794, 348] width 46 height 46
click at [554, 277] on button "e" at bounding box center [538, 284] width 46 height 46
click at [810, 228] on icon at bounding box center [796, 225] width 33 height 26
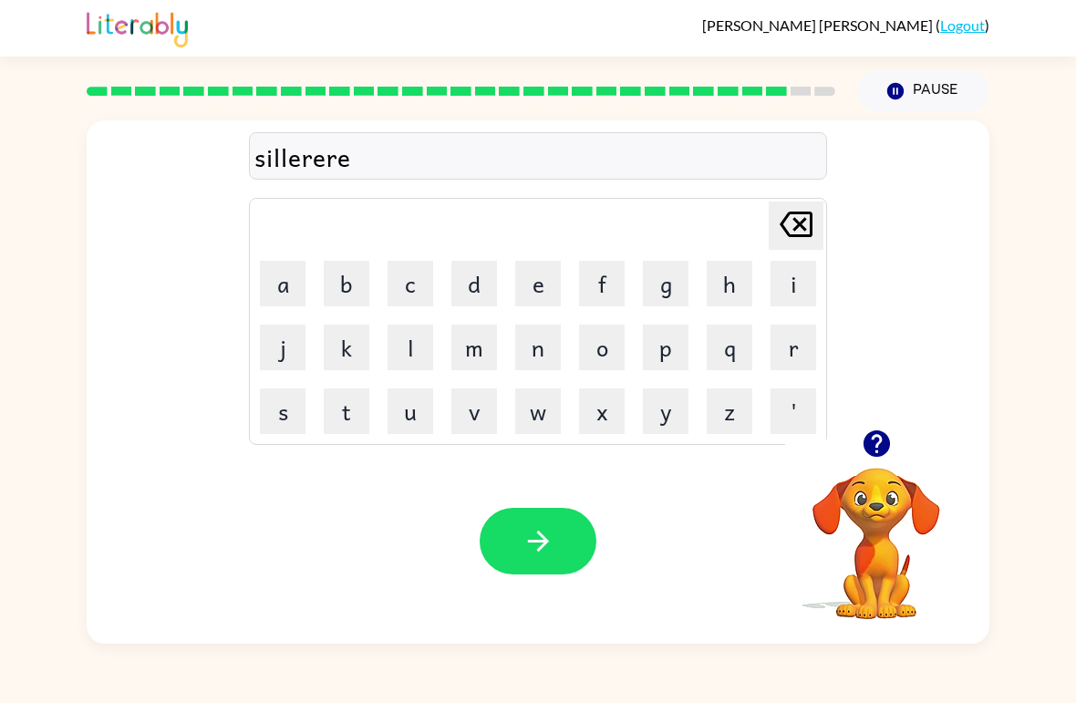
click at [809, 228] on icon "[PERSON_NAME] last character input" at bounding box center [797, 225] width 44 height 44
click at [801, 226] on icon at bounding box center [796, 225] width 33 height 26
click at [799, 233] on icon "[PERSON_NAME] last character input" at bounding box center [797, 225] width 44 height 44
click at [790, 342] on button "r" at bounding box center [794, 348] width 46 height 46
click at [545, 413] on button "w" at bounding box center [538, 412] width 46 height 46
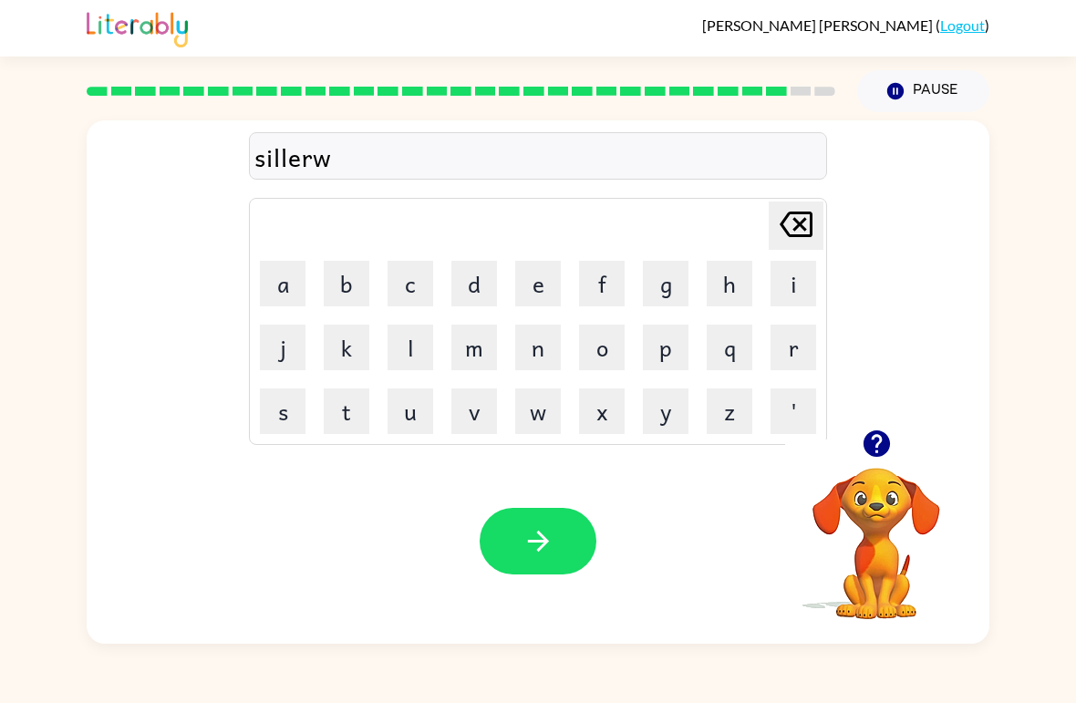
click at [557, 281] on button "e" at bounding box center [538, 284] width 46 height 46
click at [880, 453] on icon "button" at bounding box center [876, 444] width 26 height 26
click at [659, 224] on td "[PERSON_NAME] last character input" at bounding box center [538, 226] width 573 height 50
click at [791, 228] on icon "[PERSON_NAME] last character input" at bounding box center [797, 225] width 44 height 44
click at [787, 226] on icon "[PERSON_NAME] last character input" at bounding box center [797, 225] width 44 height 44
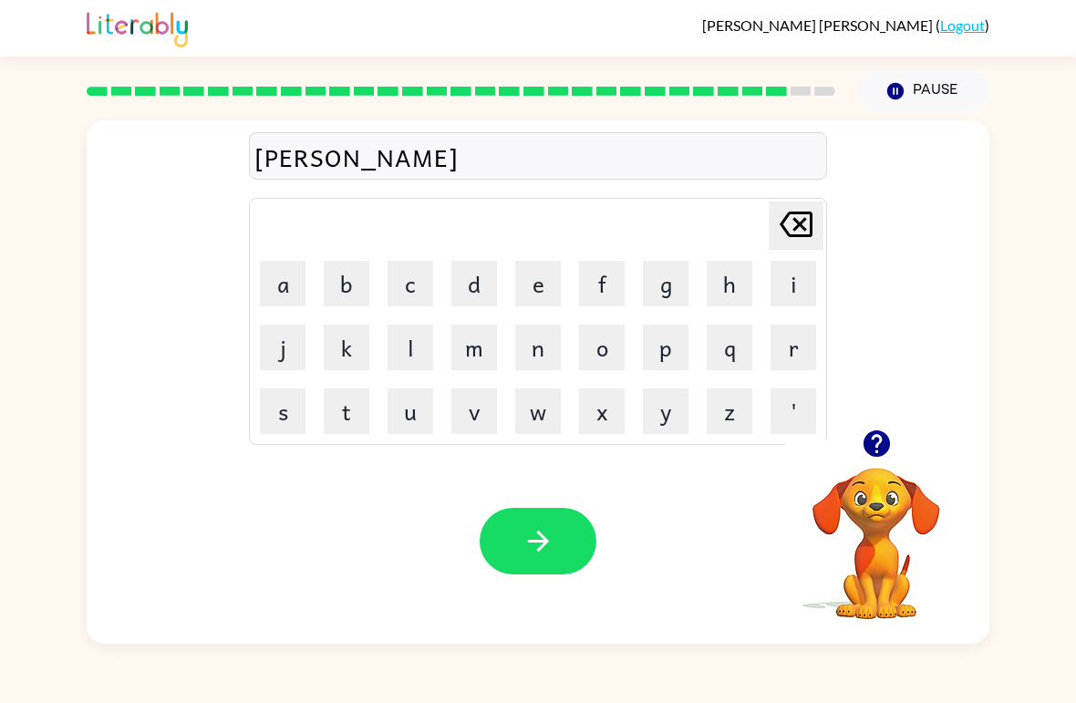
click at [350, 286] on button "b" at bounding box center [347, 284] width 46 height 46
click at [812, 239] on icon "[PERSON_NAME] last character input" at bounding box center [797, 225] width 44 height 44
click at [872, 449] on icon "button" at bounding box center [876, 444] width 26 height 26
click at [806, 227] on icon "[PERSON_NAME] last character input" at bounding box center [797, 225] width 44 height 44
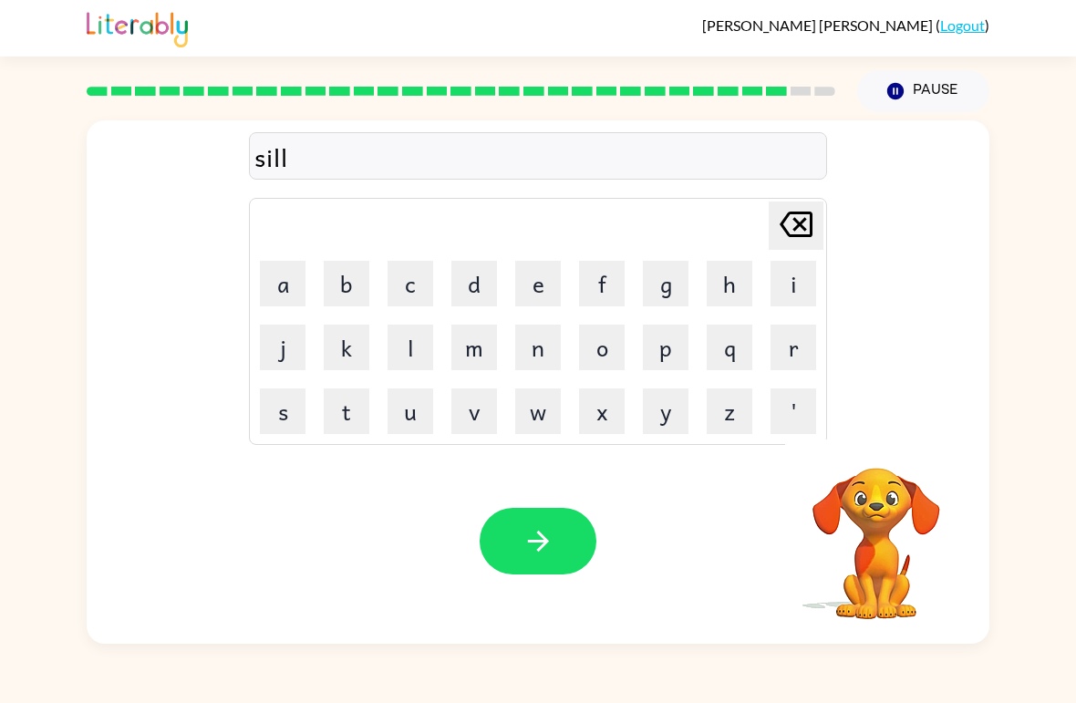
click at [802, 232] on icon "[PERSON_NAME] last character input" at bounding box center [797, 225] width 44 height 44
click at [494, 401] on button "v" at bounding box center [475, 412] width 46 height 46
click at [549, 277] on button "e" at bounding box center [538, 284] width 46 height 46
click at [795, 343] on button "r" at bounding box center [794, 348] width 46 height 46
click at [558, 414] on button "w" at bounding box center [538, 412] width 46 height 46
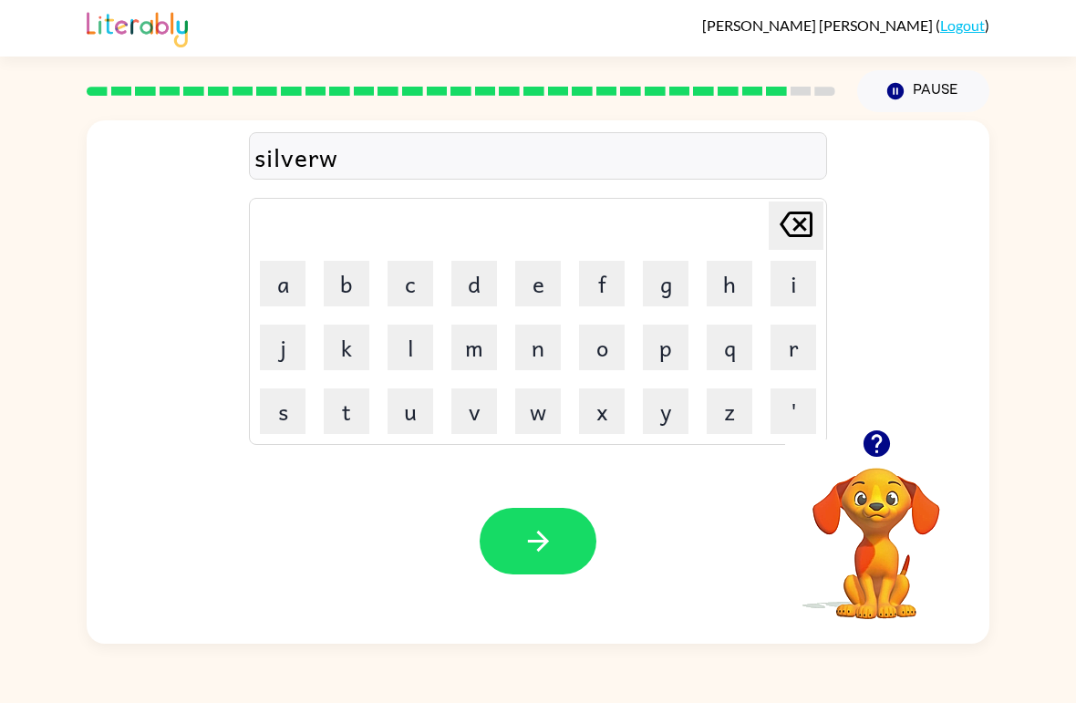
click at [535, 297] on button "e" at bounding box center [538, 284] width 46 height 46
click at [796, 349] on button "r" at bounding box center [794, 348] width 46 height 46
click at [528, 282] on button "e" at bounding box center [538, 284] width 46 height 46
click at [565, 559] on button "button" at bounding box center [538, 541] width 117 height 67
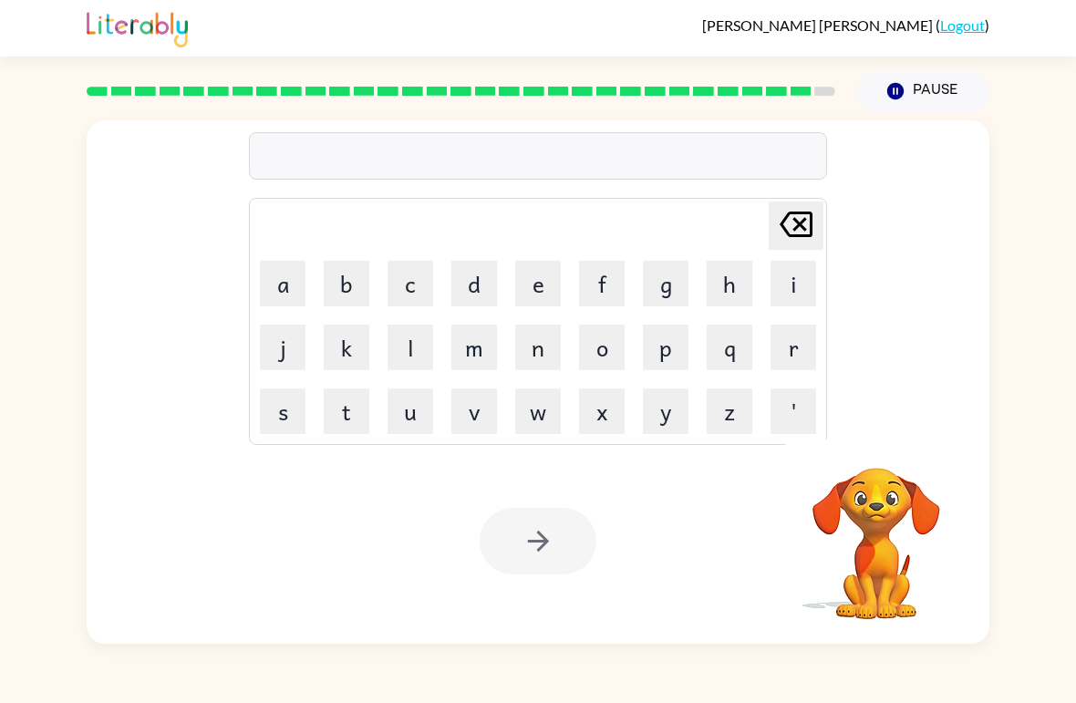
click at [806, 277] on button "i" at bounding box center [794, 284] width 46 height 46
click at [545, 346] on button "n" at bounding box center [538, 348] width 46 height 46
click at [413, 283] on button "c" at bounding box center [411, 284] width 46 height 46
click at [292, 282] on button "a" at bounding box center [283, 284] width 46 height 46
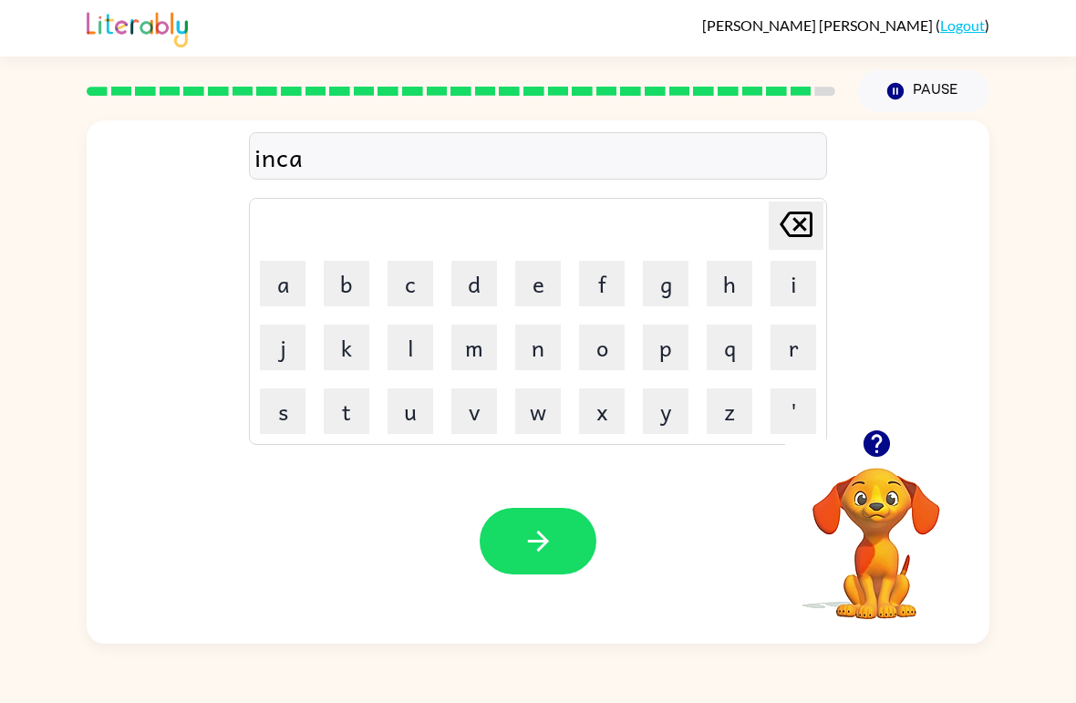
click at [872, 443] on icon "button" at bounding box center [876, 444] width 26 height 26
click at [422, 414] on button "u" at bounding box center [411, 412] width 46 height 46
click at [554, 343] on button "n" at bounding box center [538, 348] width 46 height 46
click at [372, 393] on td "t" at bounding box center [347, 411] width 62 height 62
click at [352, 410] on button "t" at bounding box center [347, 412] width 46 height 46
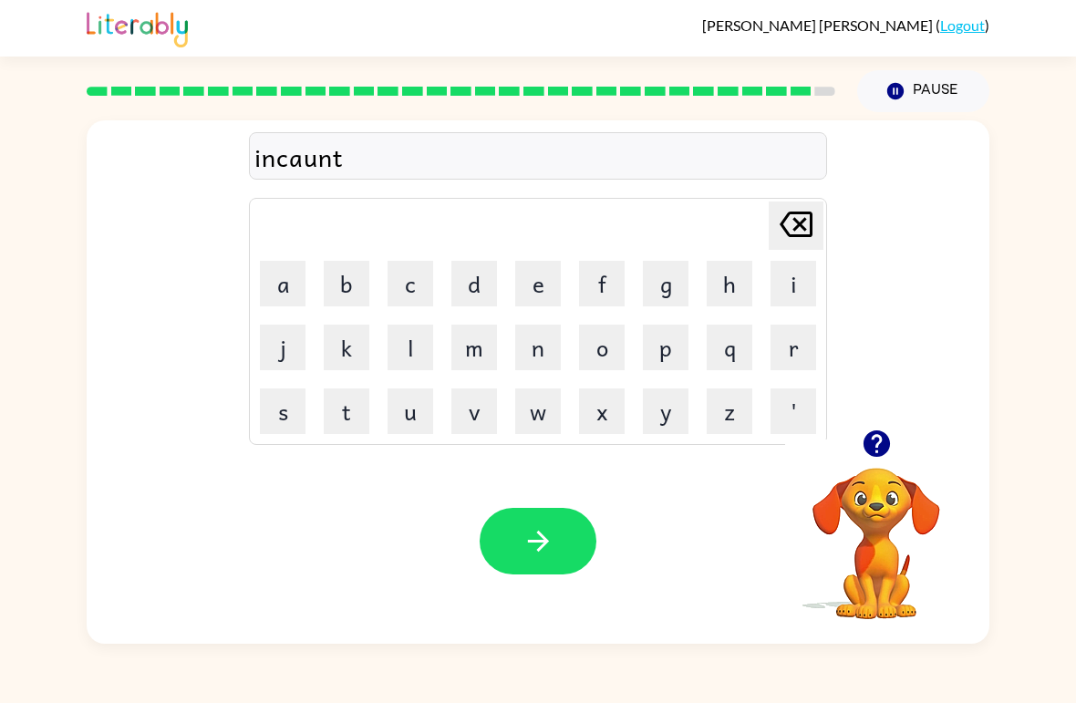
click at [537, 280] on button "e" at bounding box center [538, 284] width 46 height 46
click at [785, 348] on button "r" at bounding box center [794, 348] width 46 height 46
click at [538, 560] on button "button" at bounding box center [538, 541] width 117 height 67
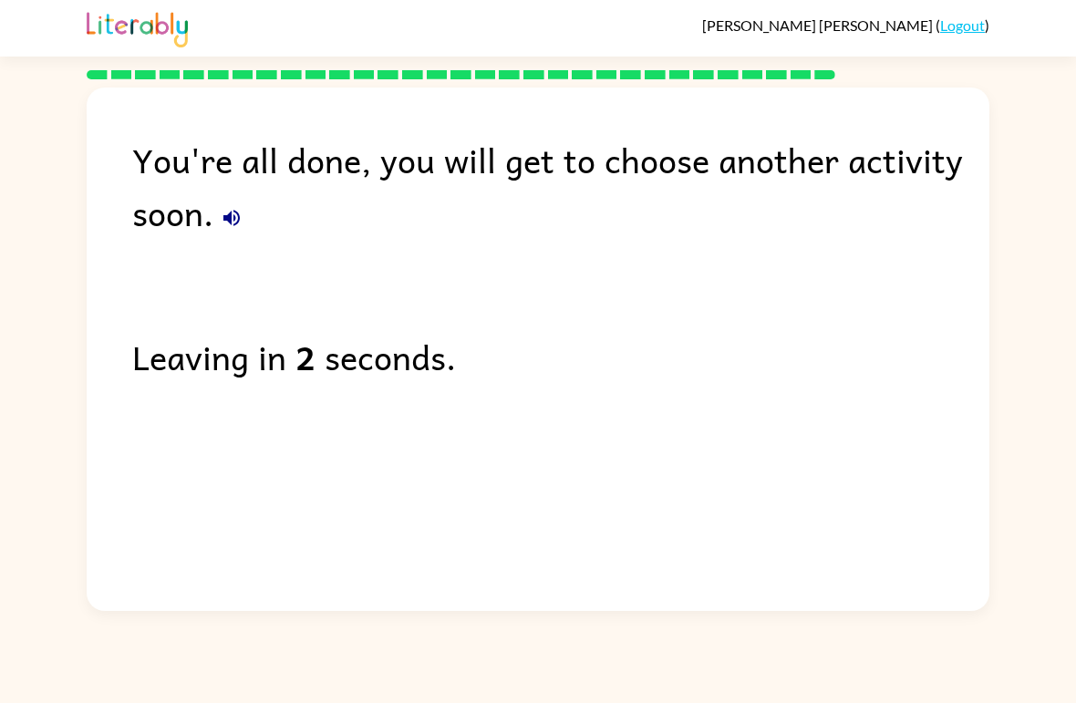
click at [967, 27] on link "Logout" at bounding box center [963, 24] width 45 height 17
